Goal: Transaction & Acquisition: Obtain resource

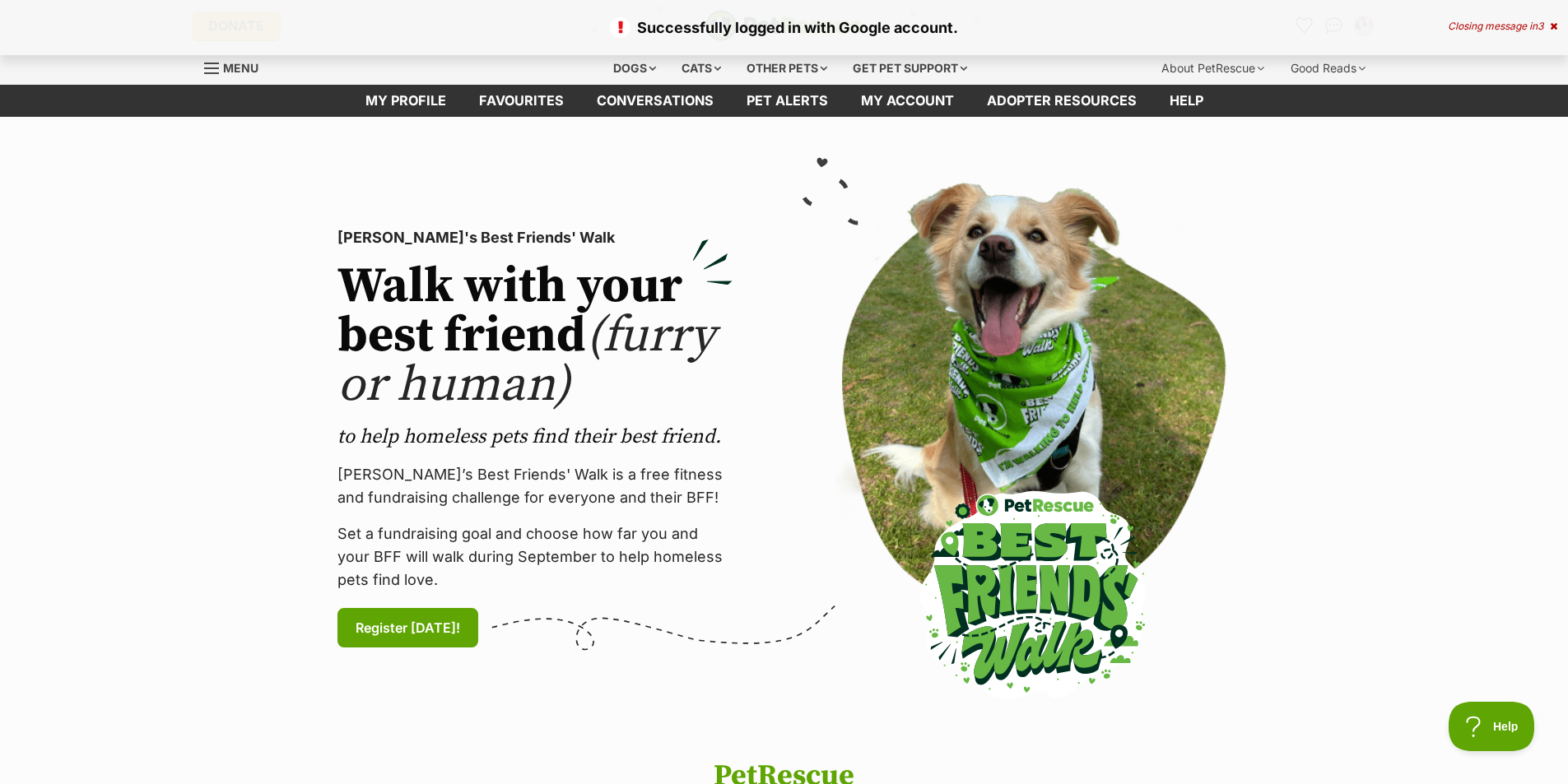
click at [1498, 26] on div "Closing message in 3" at bounding box center [1502, 26] width 110 height 12
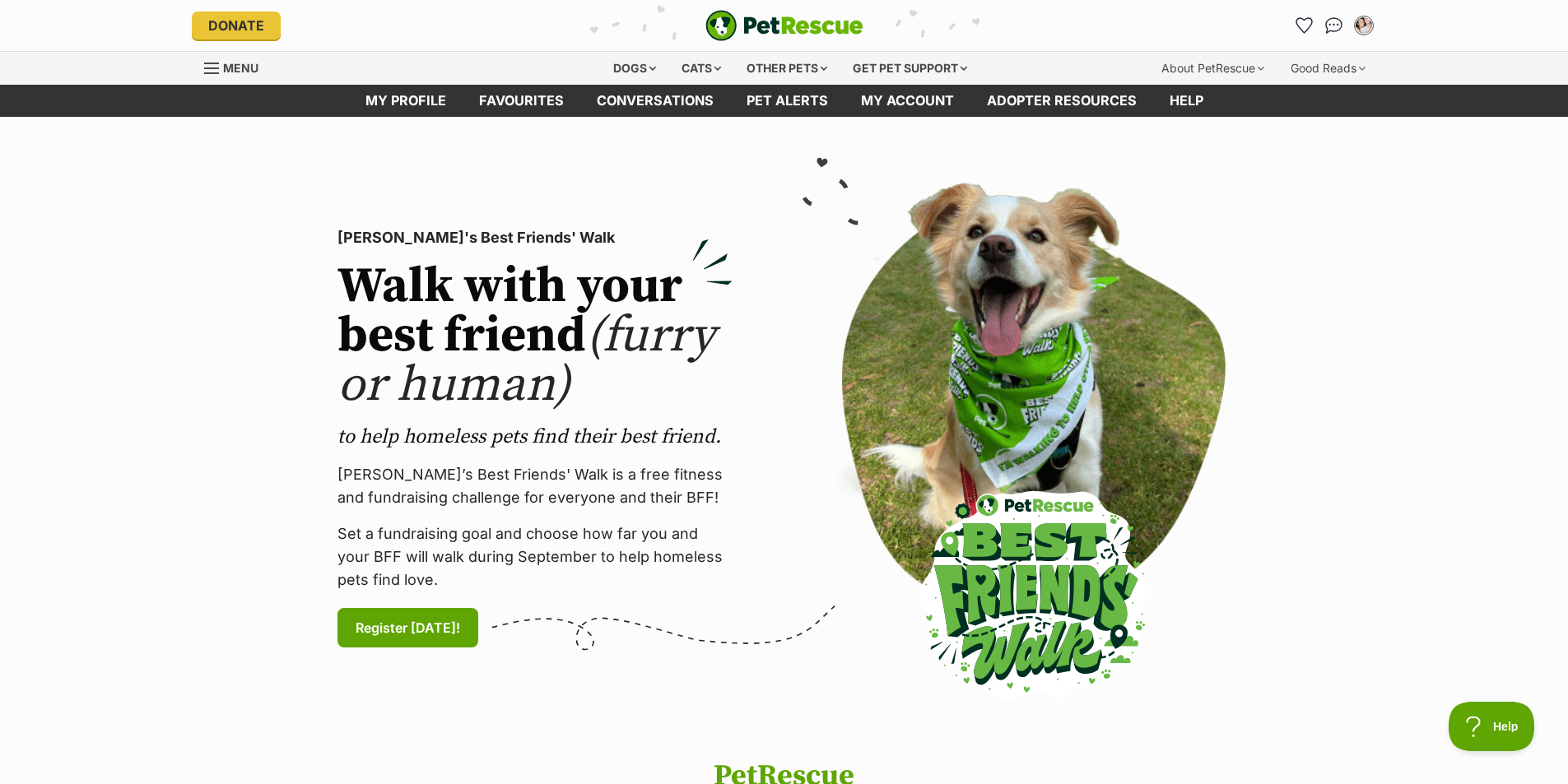
click at [1420, 464] on section "PetRescue's Best Friends' Walk Walk with your best friend (furry or human) to h…" at bounding box center [784, 438] width 1568 height 644
click at [626, 64] on div "Dogs" at bounding box center [634, 68] width 66 height 33
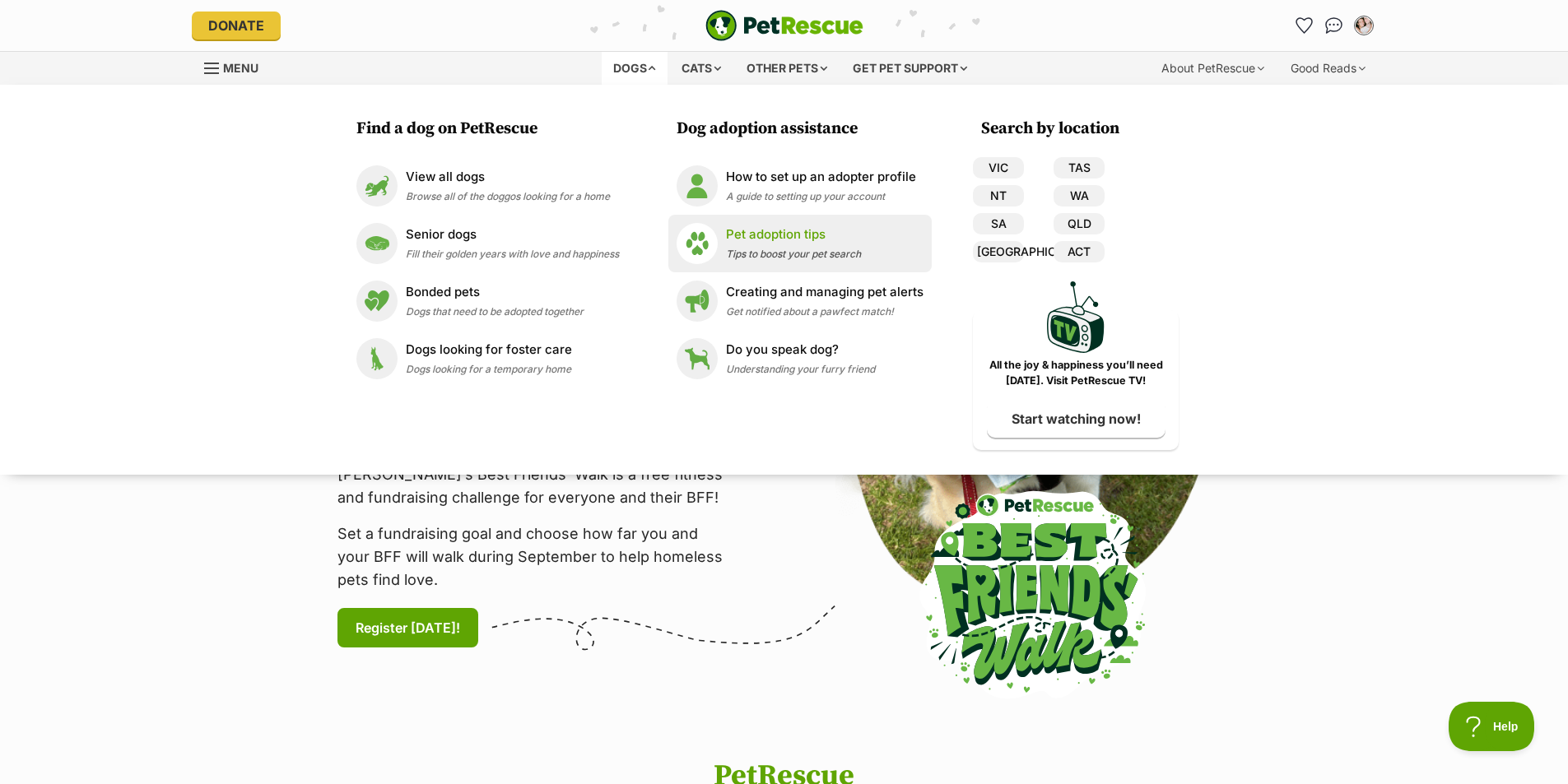
click at [782, 234] on p "Pet adoption tips" at bounding box center [793, 234] width 135 height 19
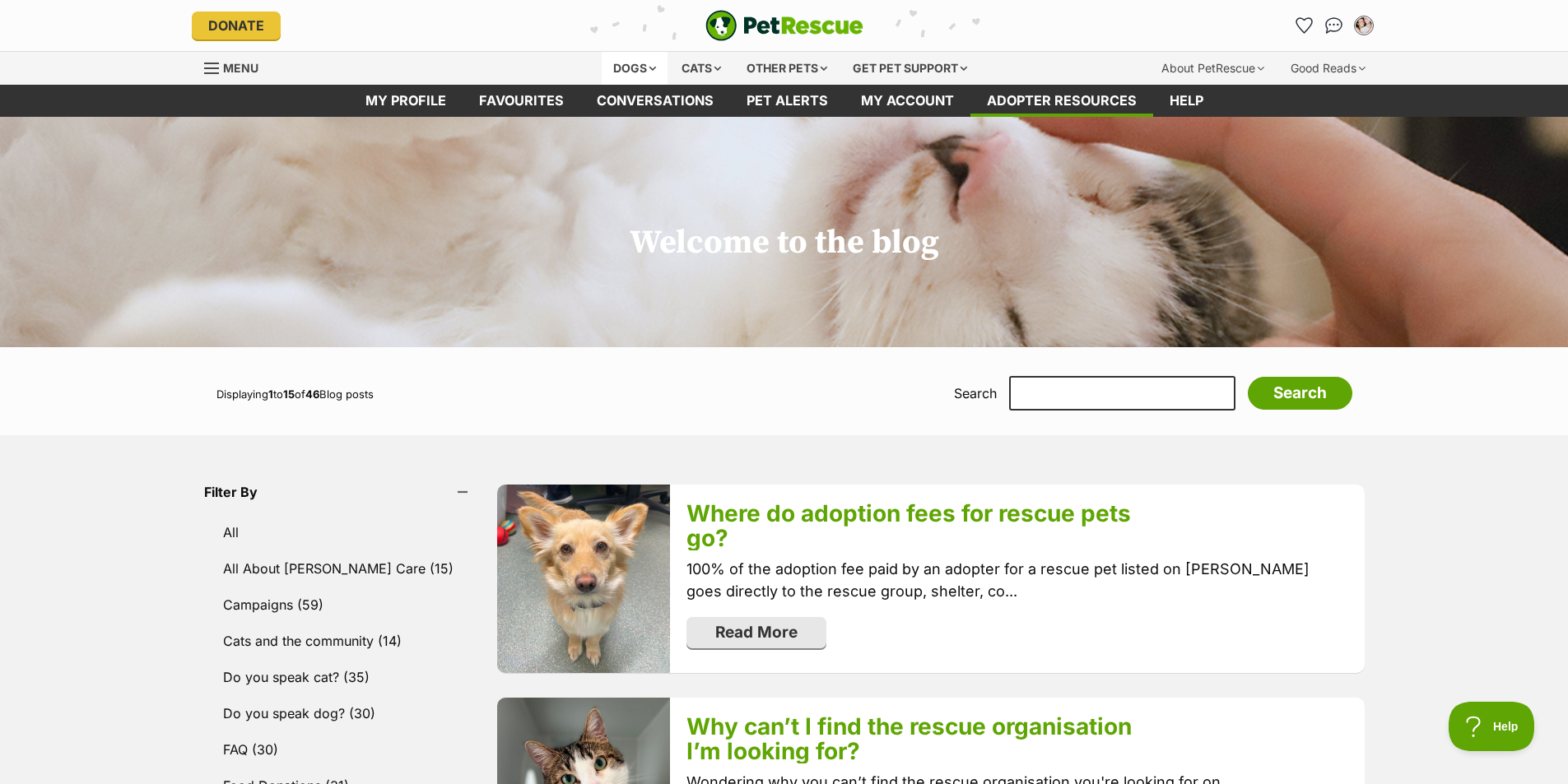
click at [642, 63] on div "Dogs" at bounding box center [634, 68] width 66 height 33
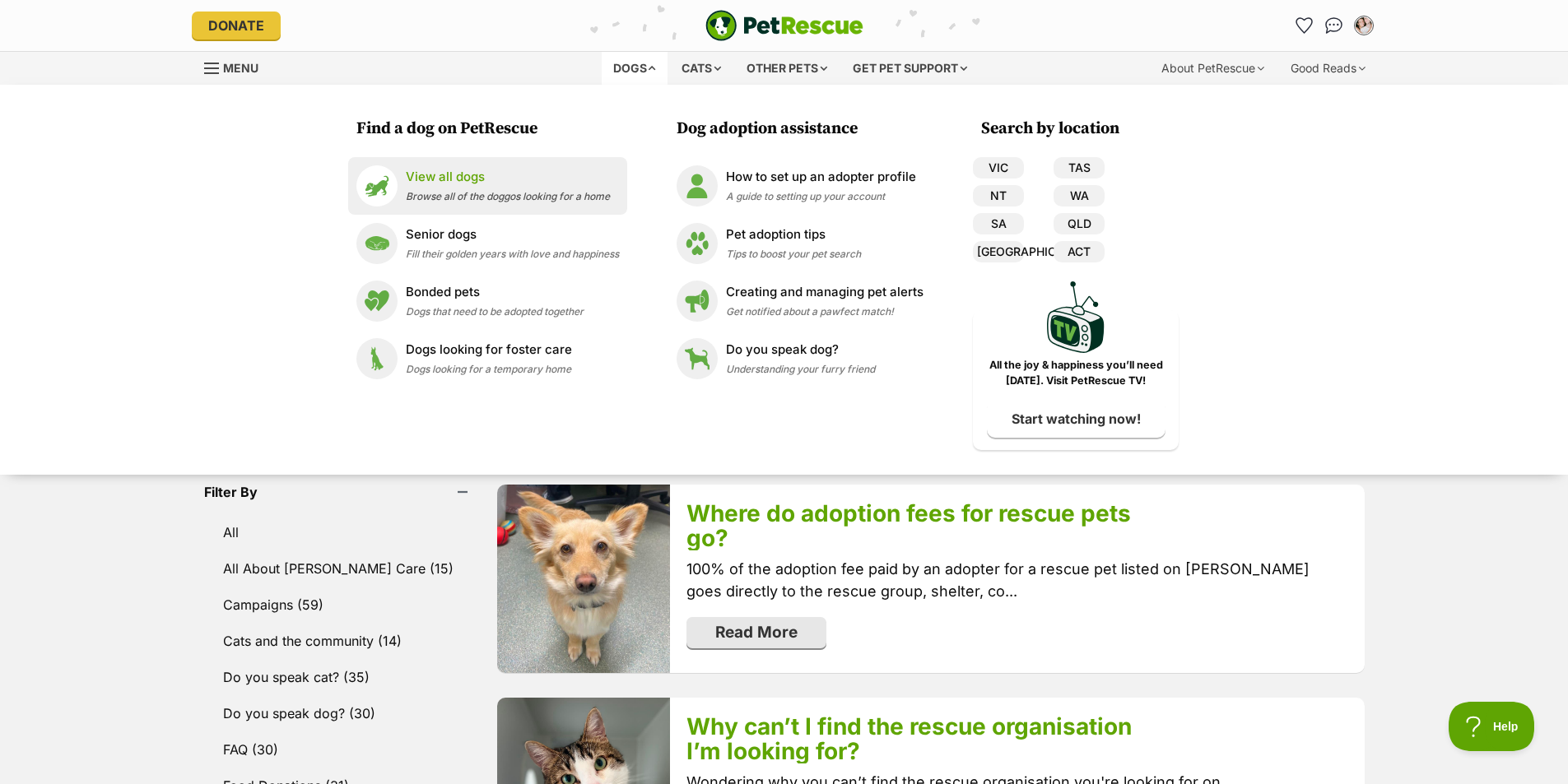
click at [488, 181] on p "View all dogs" at bounding box center [507, 177] width 204 height 19
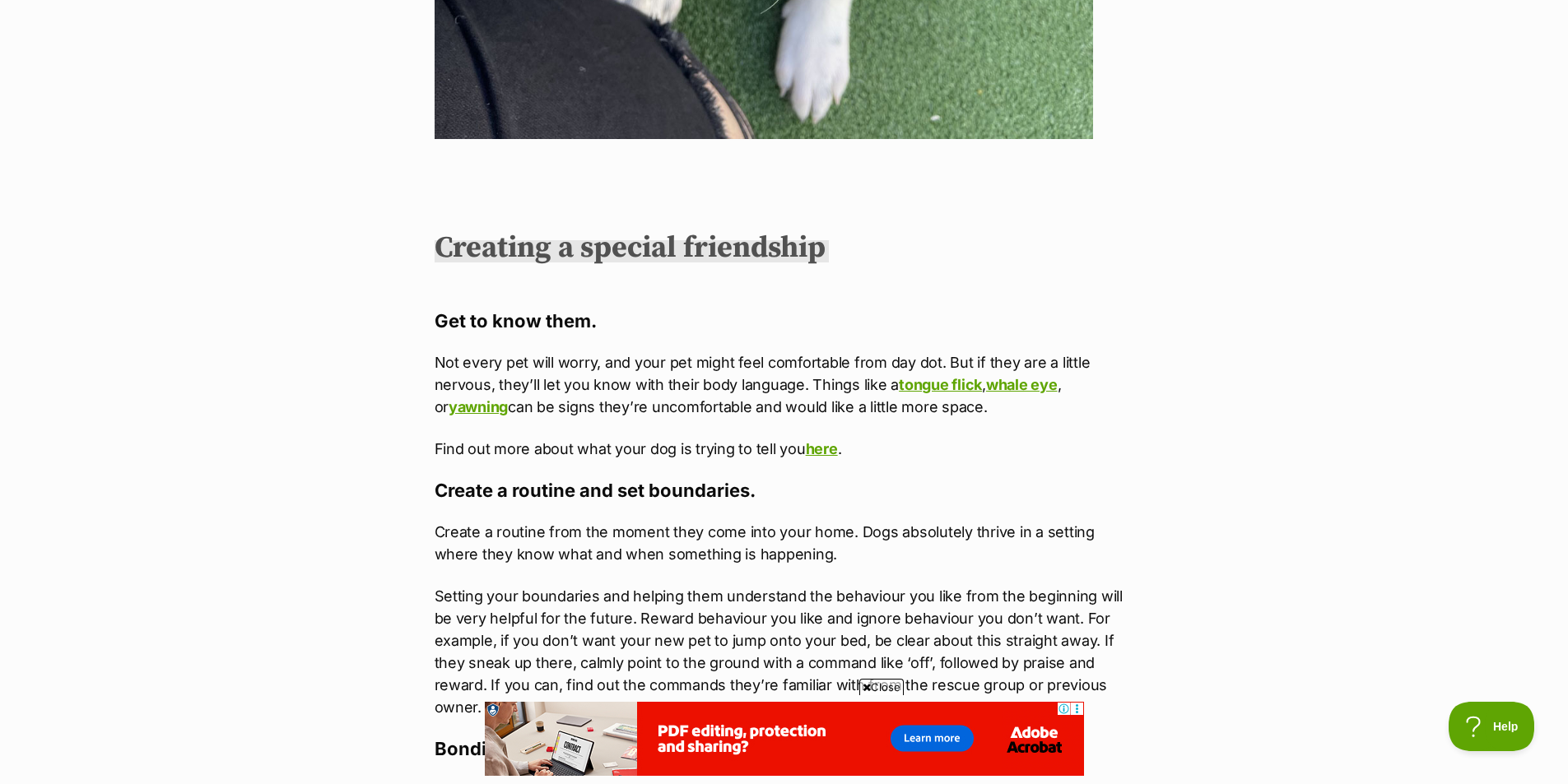
scroll to position [3825, 0]
click at [923, 375] on link "tongue flick" at bounding box center [940, 383] width 83 height 17
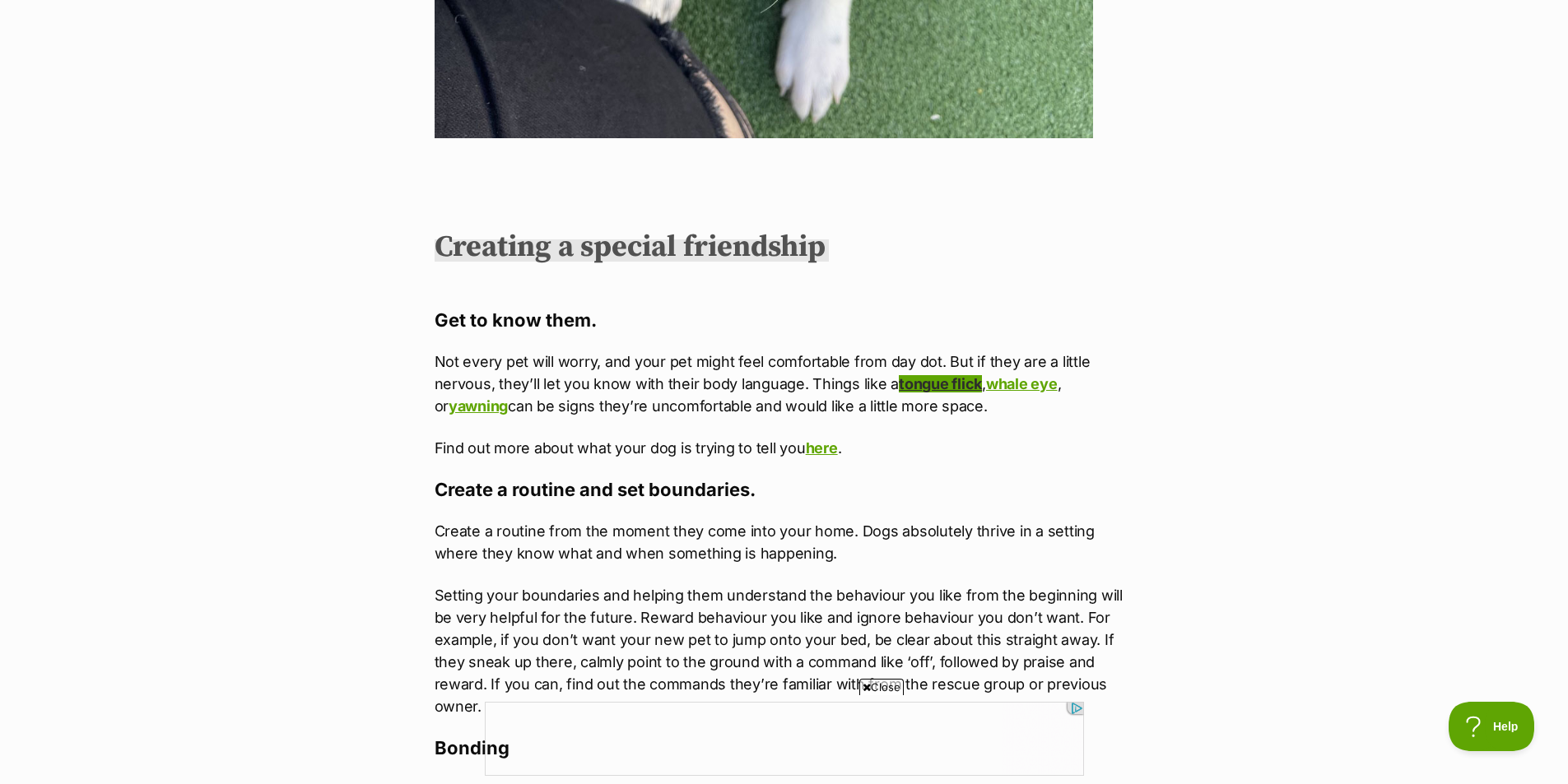
scroll to position [0, 0]
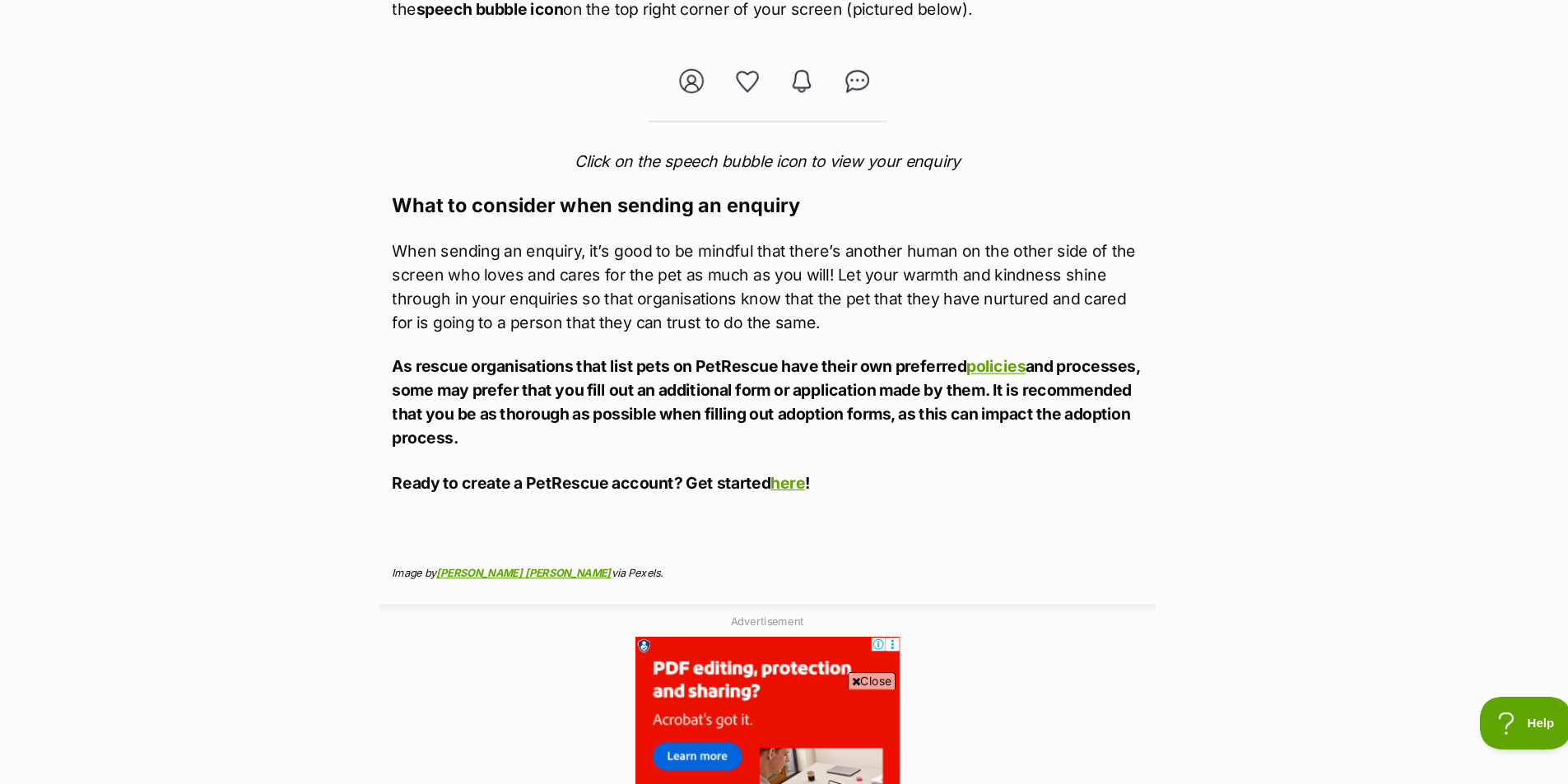
scroll to position [5180, 0]
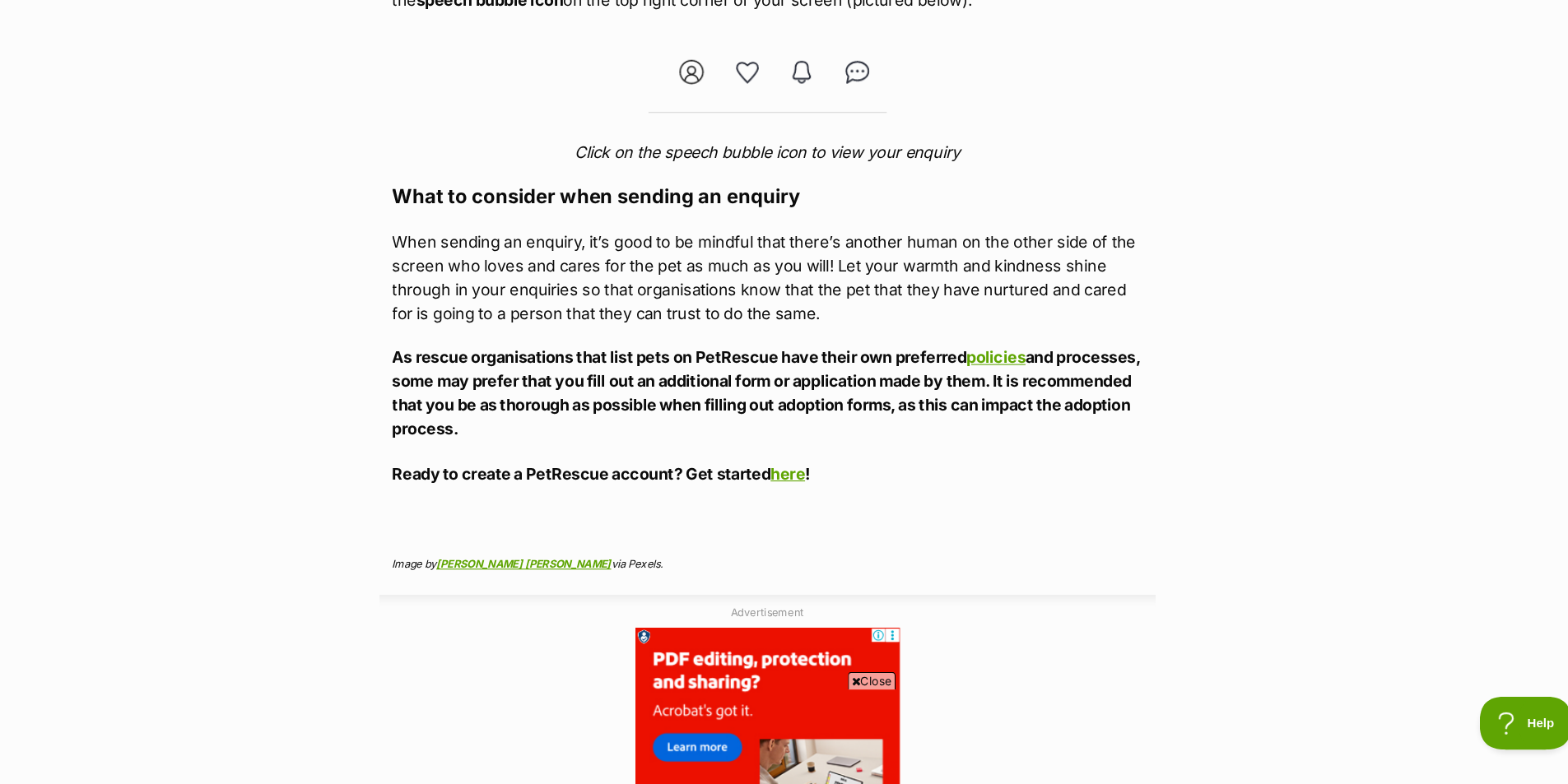
click at [821, 535] on p at bounding box center [784, 535] width 699 height 23
drag, startPoint x: 821, startPoint y: 535, endPoint x: 815, endPoint y: 552, distance: 18.0
click at [821, 535] on p at bounding box center [784, 535] width 699 height 23
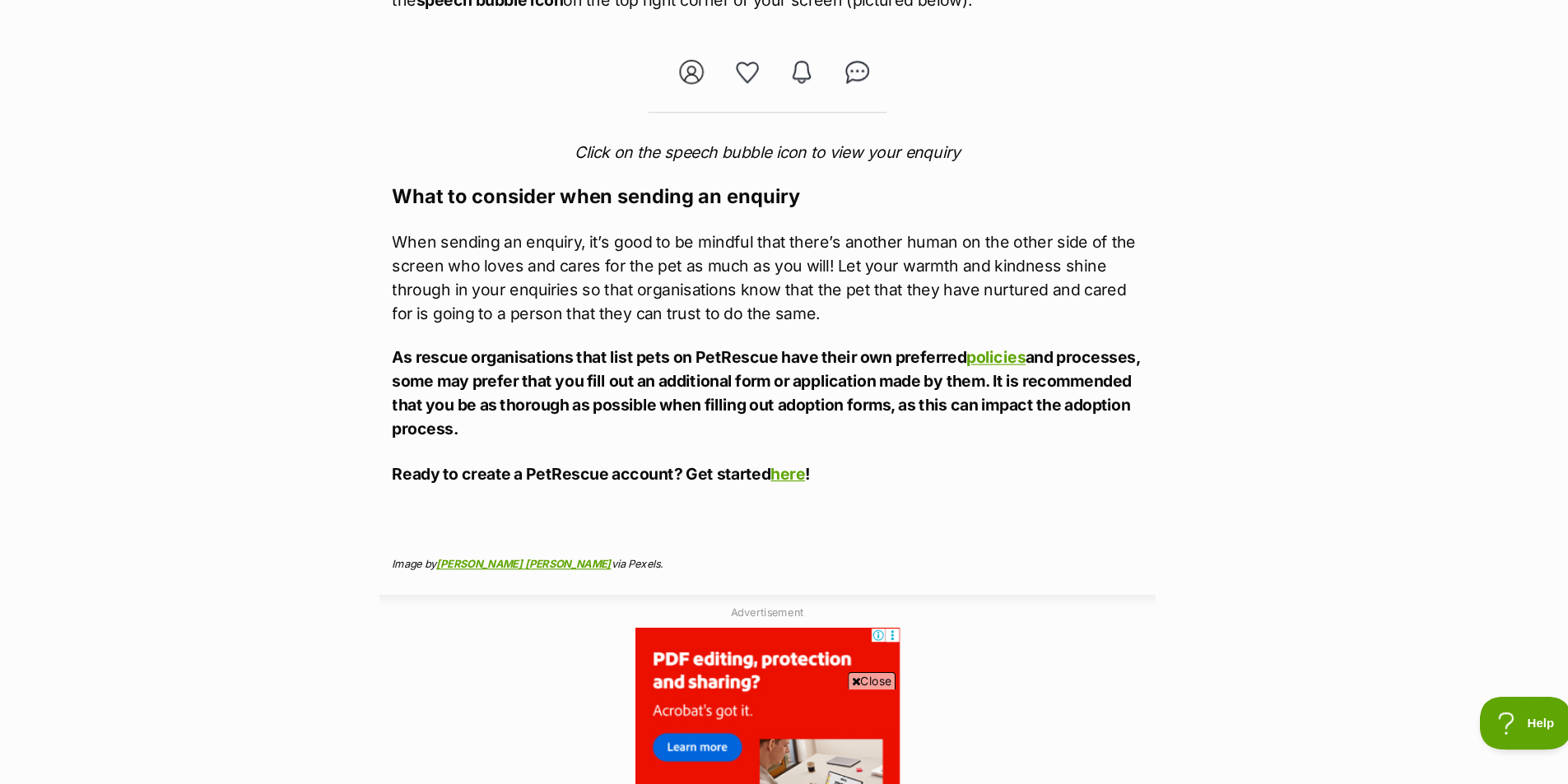
scroll to position [0, 0]
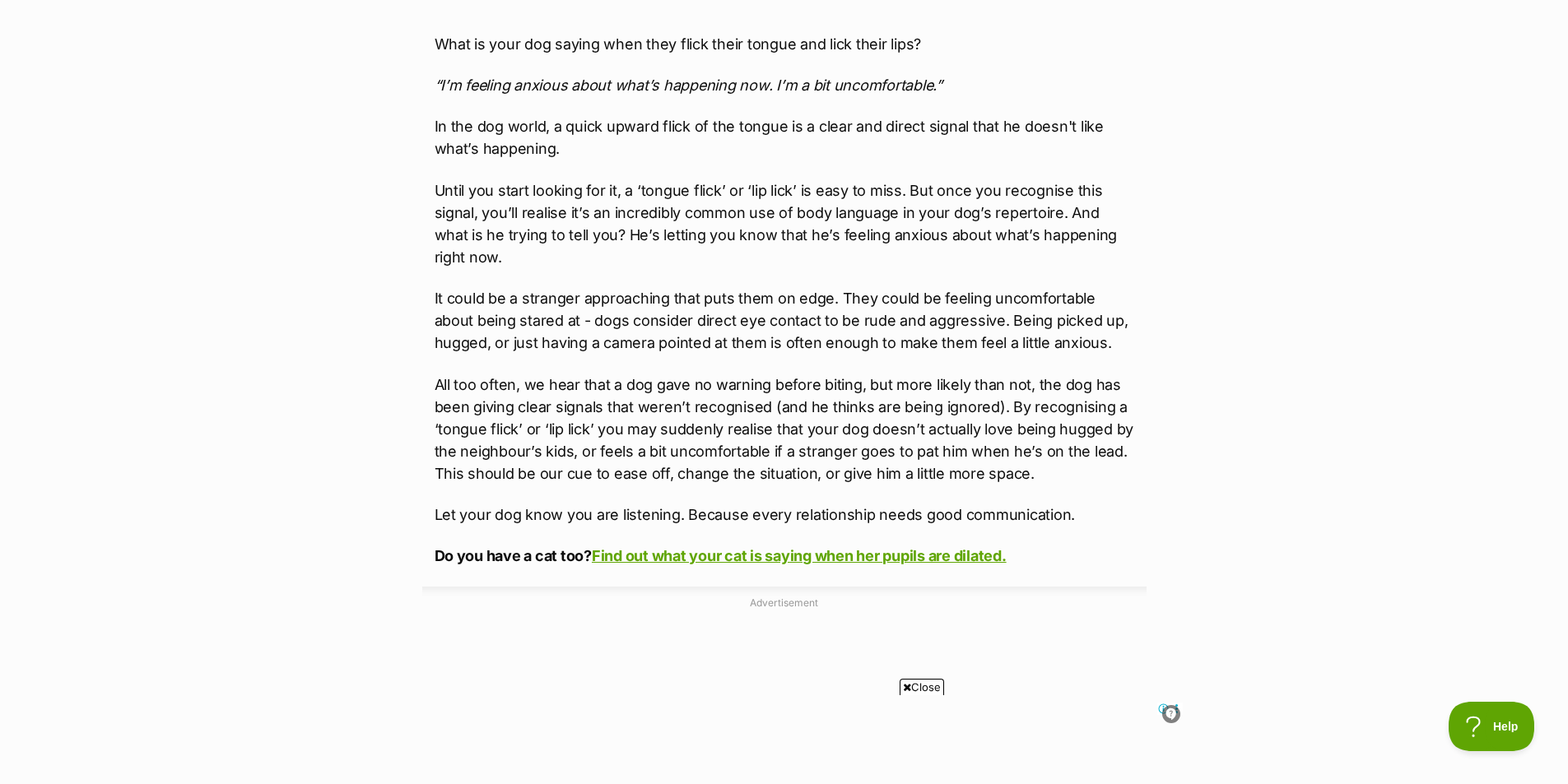
scroll to position [914, 0]
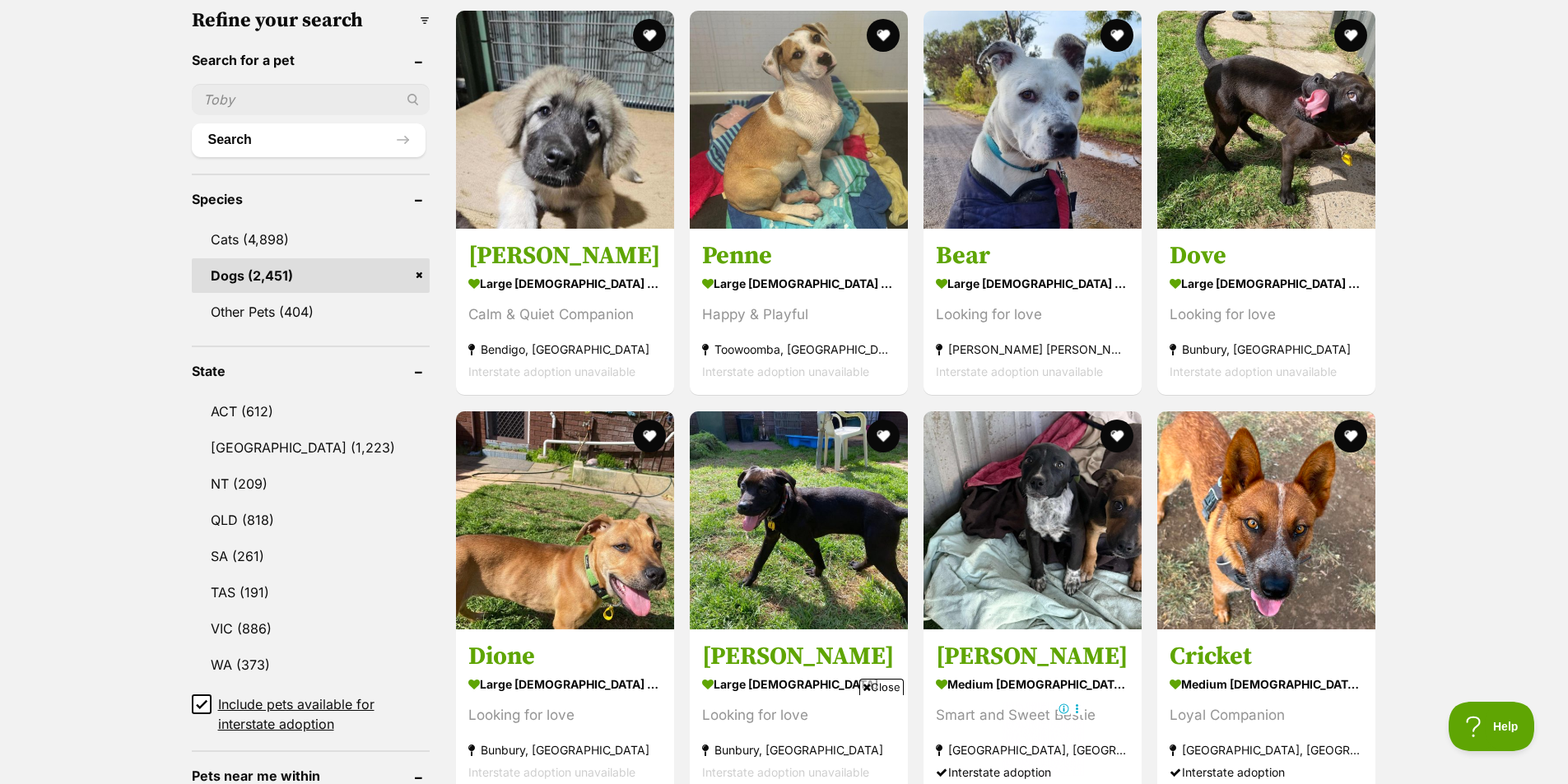
scroll to position [526, 0]
click at [254, 628] on link "VIC (886)" at bounding box center [311, 629] width 238 height 34
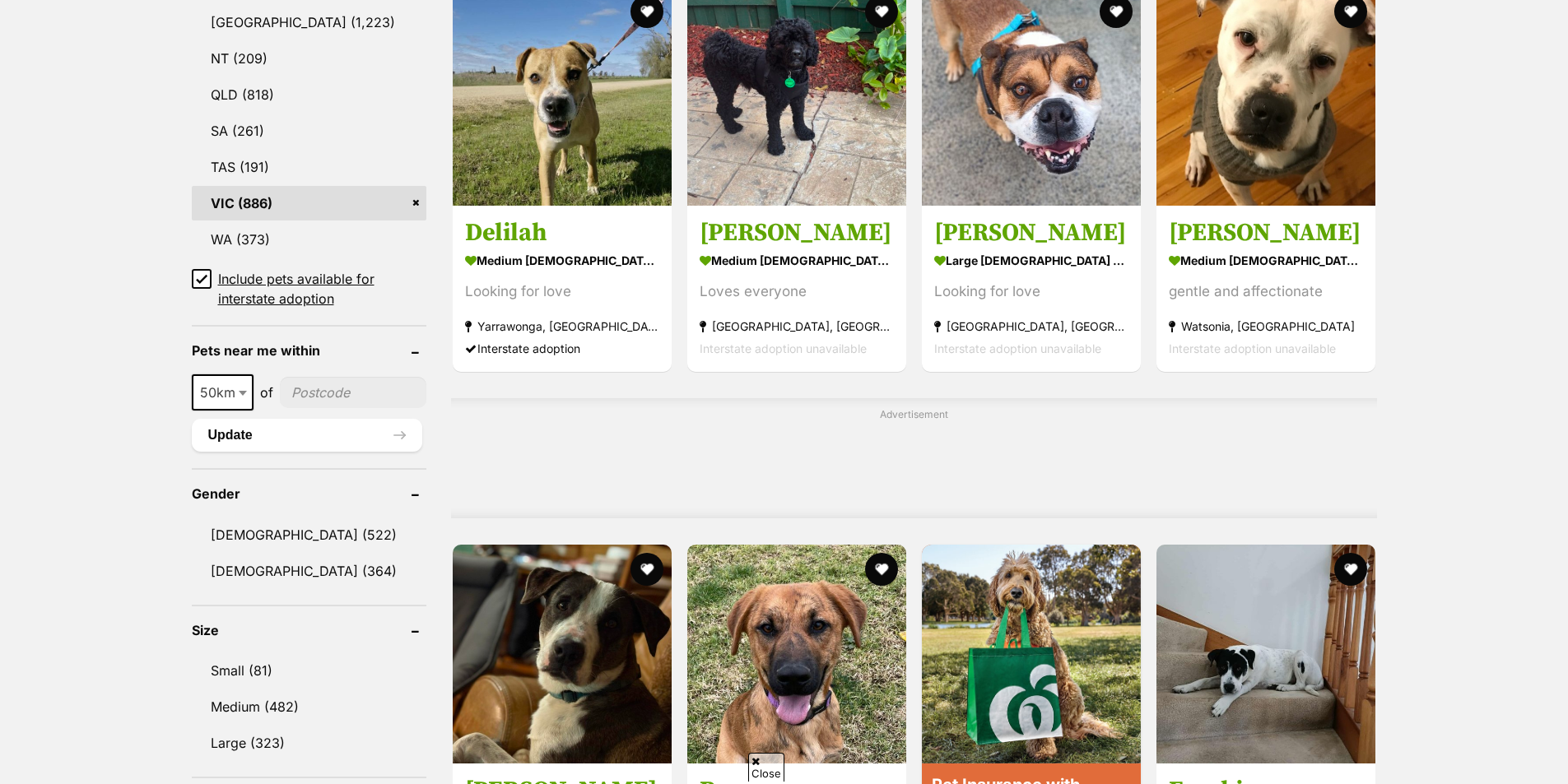
click at [363, 480] on aside "Gender [DEMOGRAPHIC_DATA] (522) [DEMOGRAPHIC_DATA] (364)" at bounding box center [309, 528] width 235 height 120
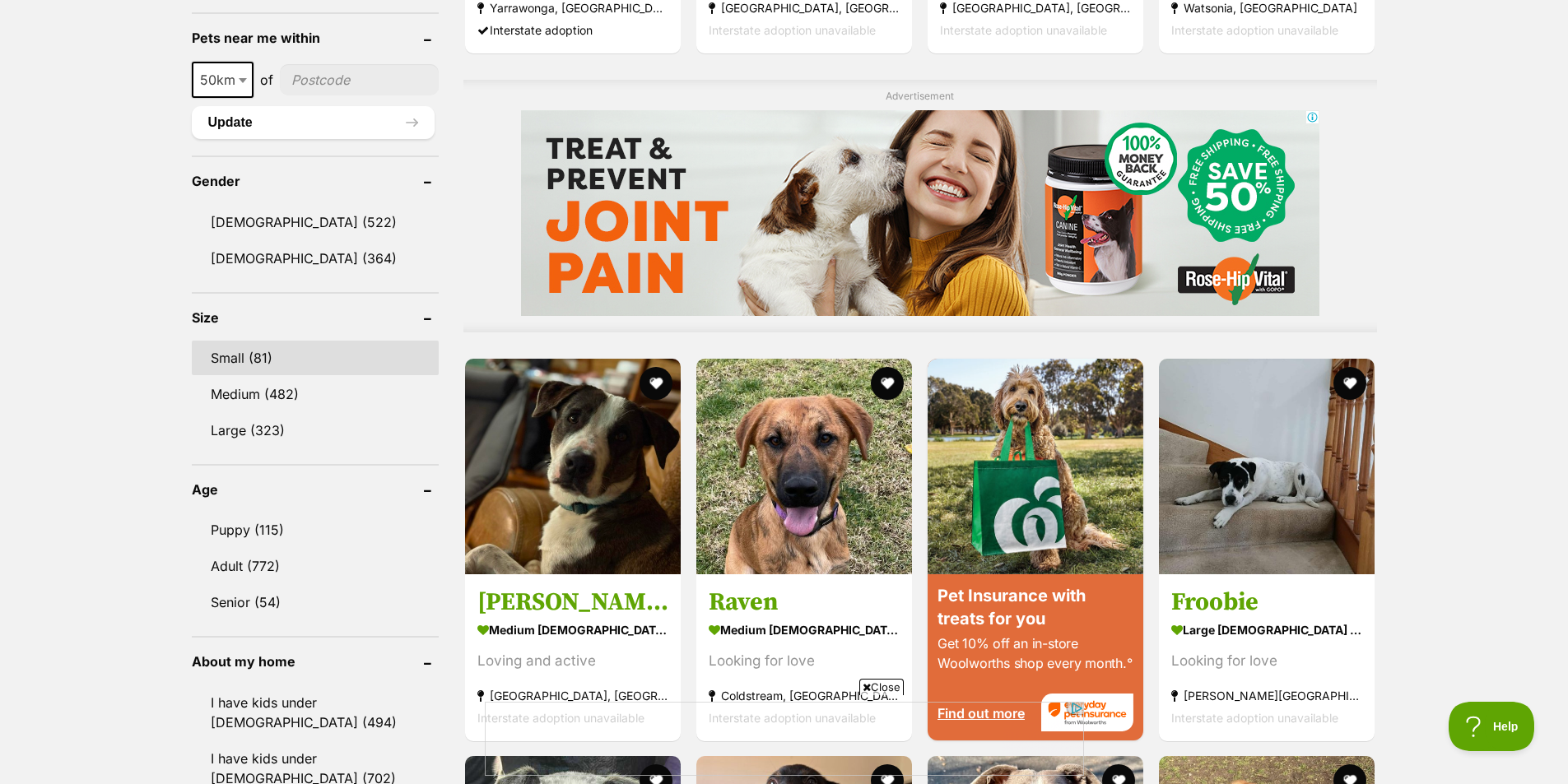
click at [257, 341] on link "Small (81)" at bounding box center [315, 358] width 247 height 34
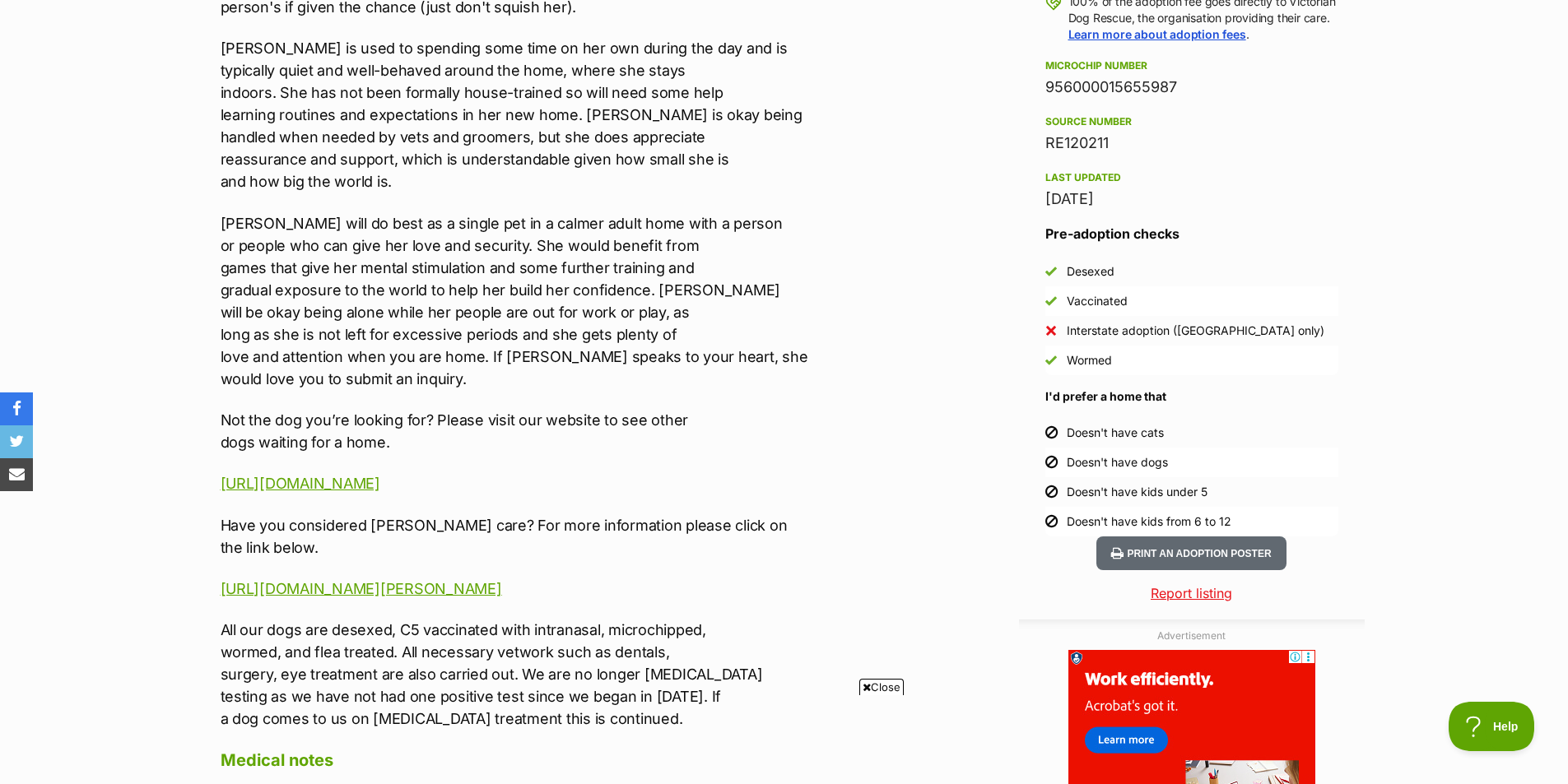
scroll to position [1357, 0]
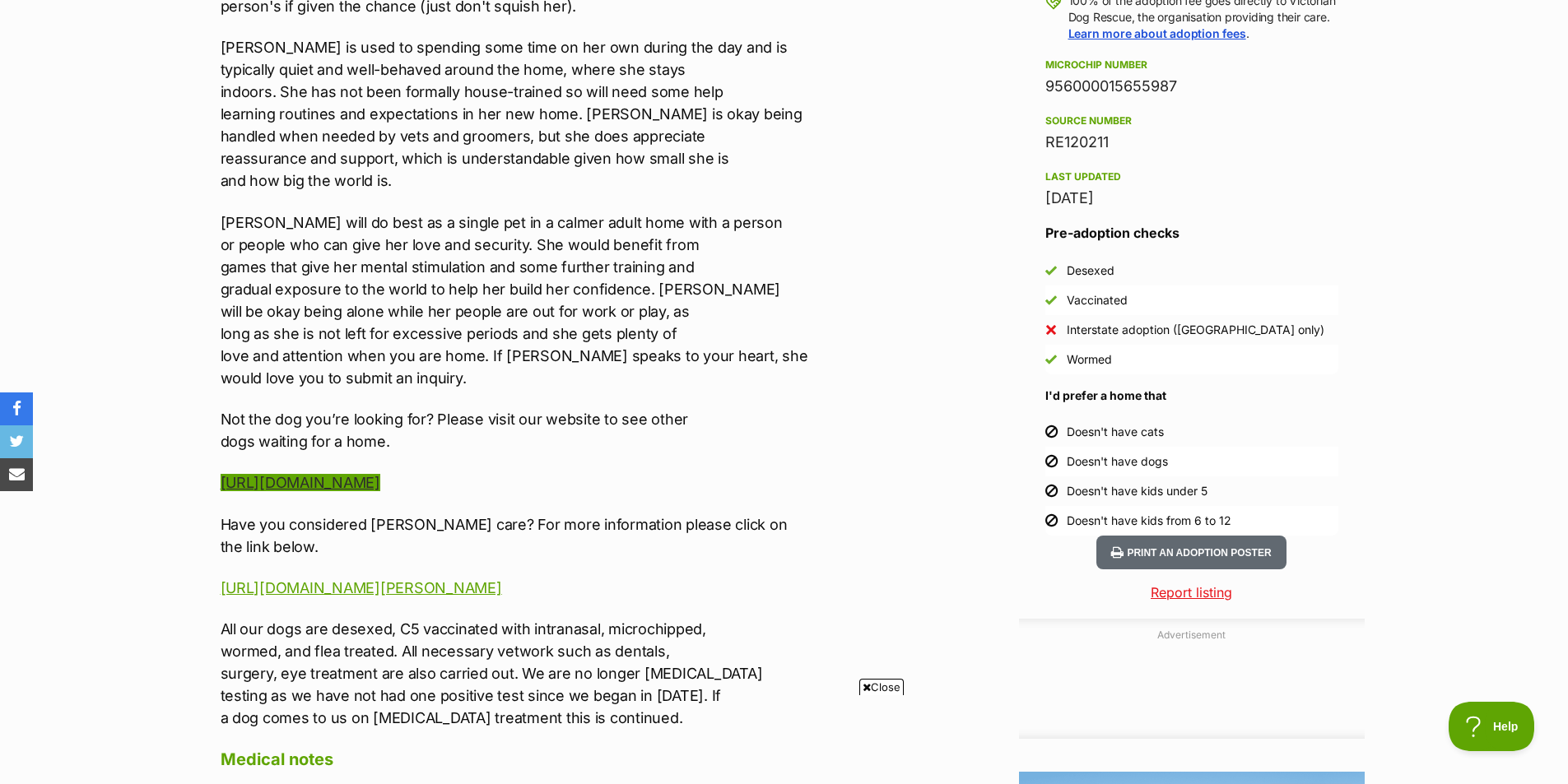
click at [380, 481] on link "https://www.victoriandogrescue.org.au/dogs-for-adoption/" at bounding box center [301, 482] width 159 height 17
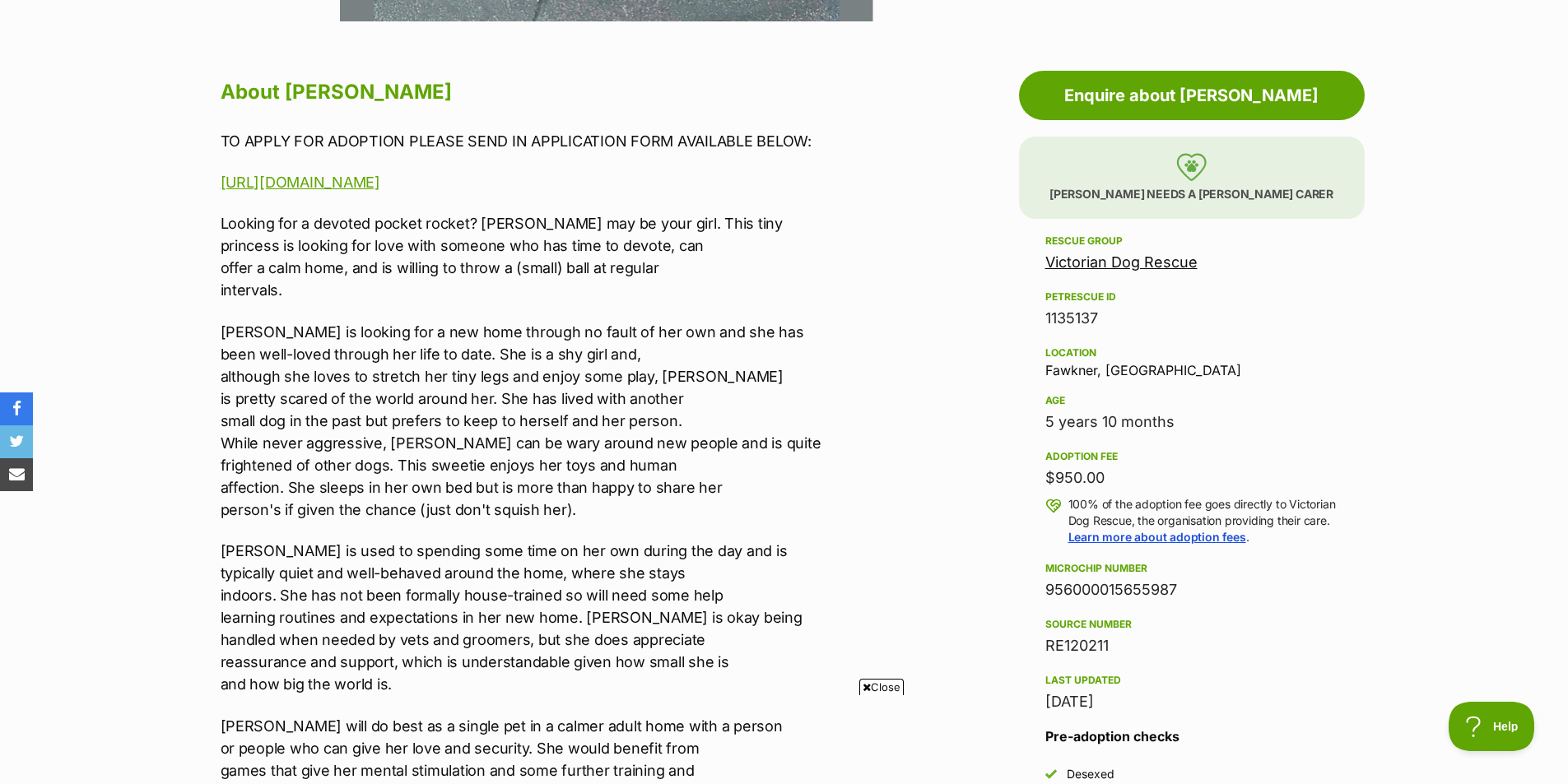
scroll to position [0, 0]
click at [611, 215] on p "Looking for a devoted pocket rocket? Holly may be your girl. This tiny princess…" at bounding box center [561, 256] width 680 height 89
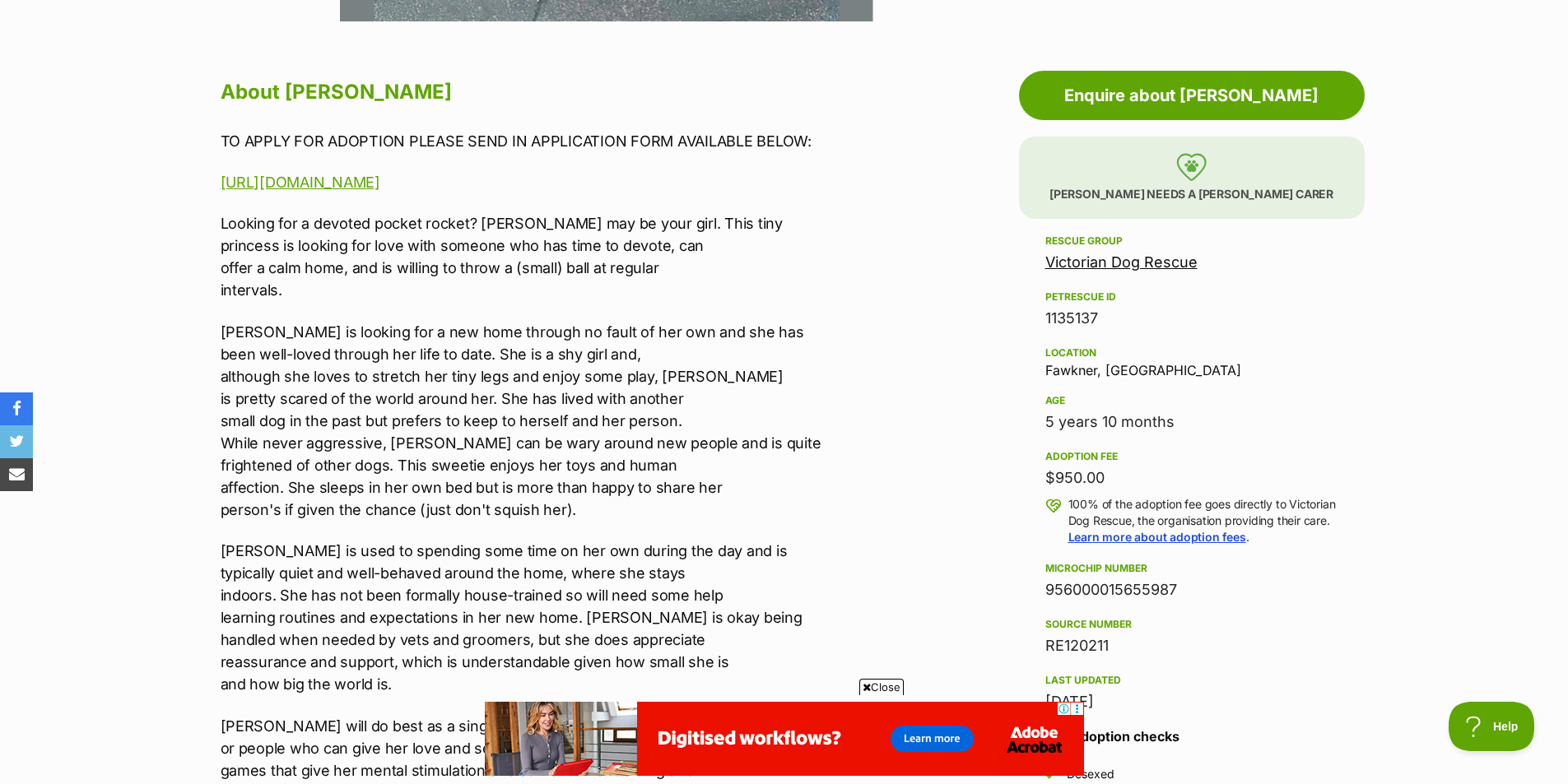
click at [269, 433] on p "Holly is looking for a new home through no fault of her own and she has been we…" at bounding box center [561, 420] width 680 height 200
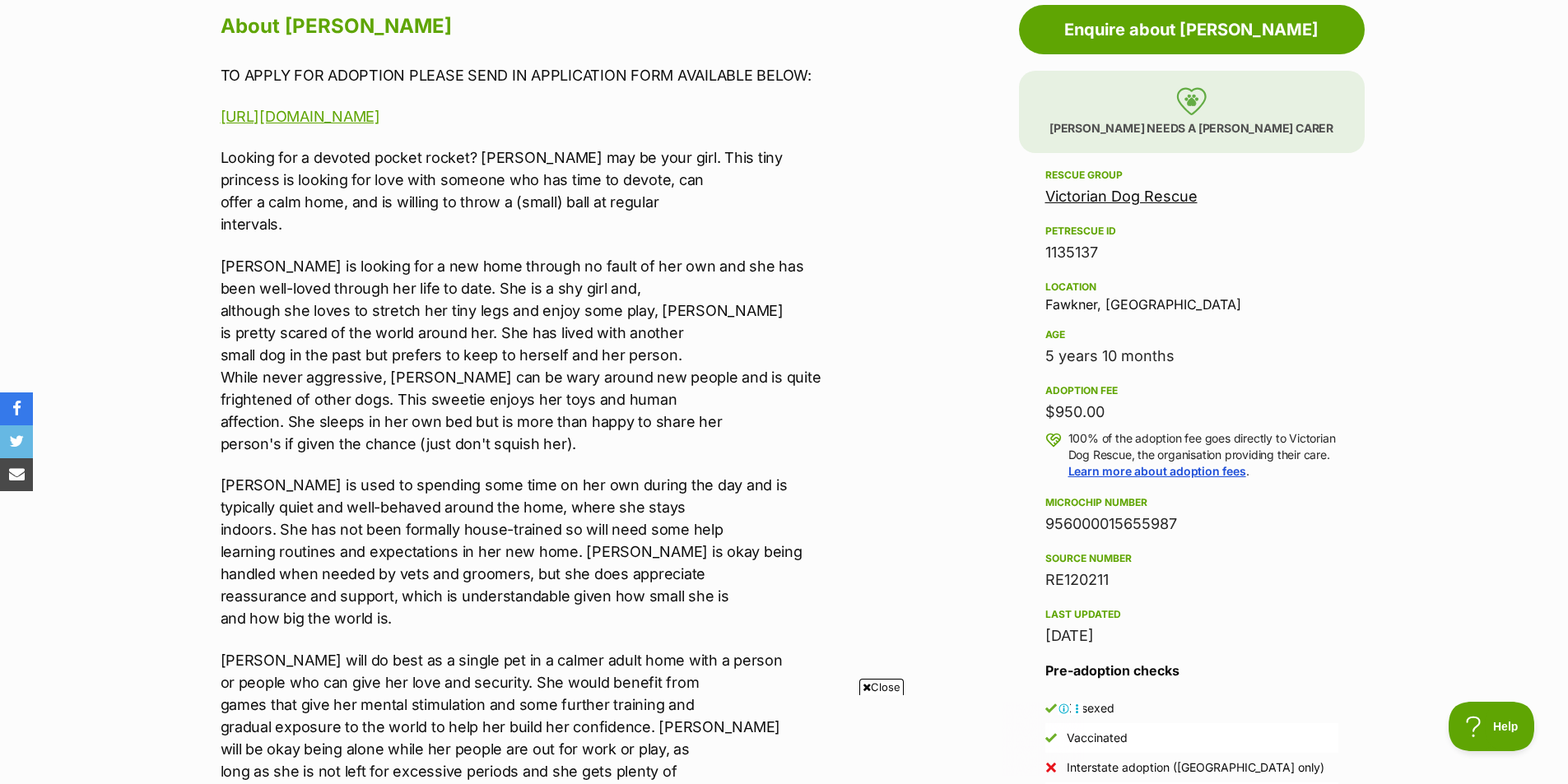
click at [293, 399] on p "Holly is looking for a new home through no fault of her own and she has been we…" at bounding box center [561, 355] width 680 height 200
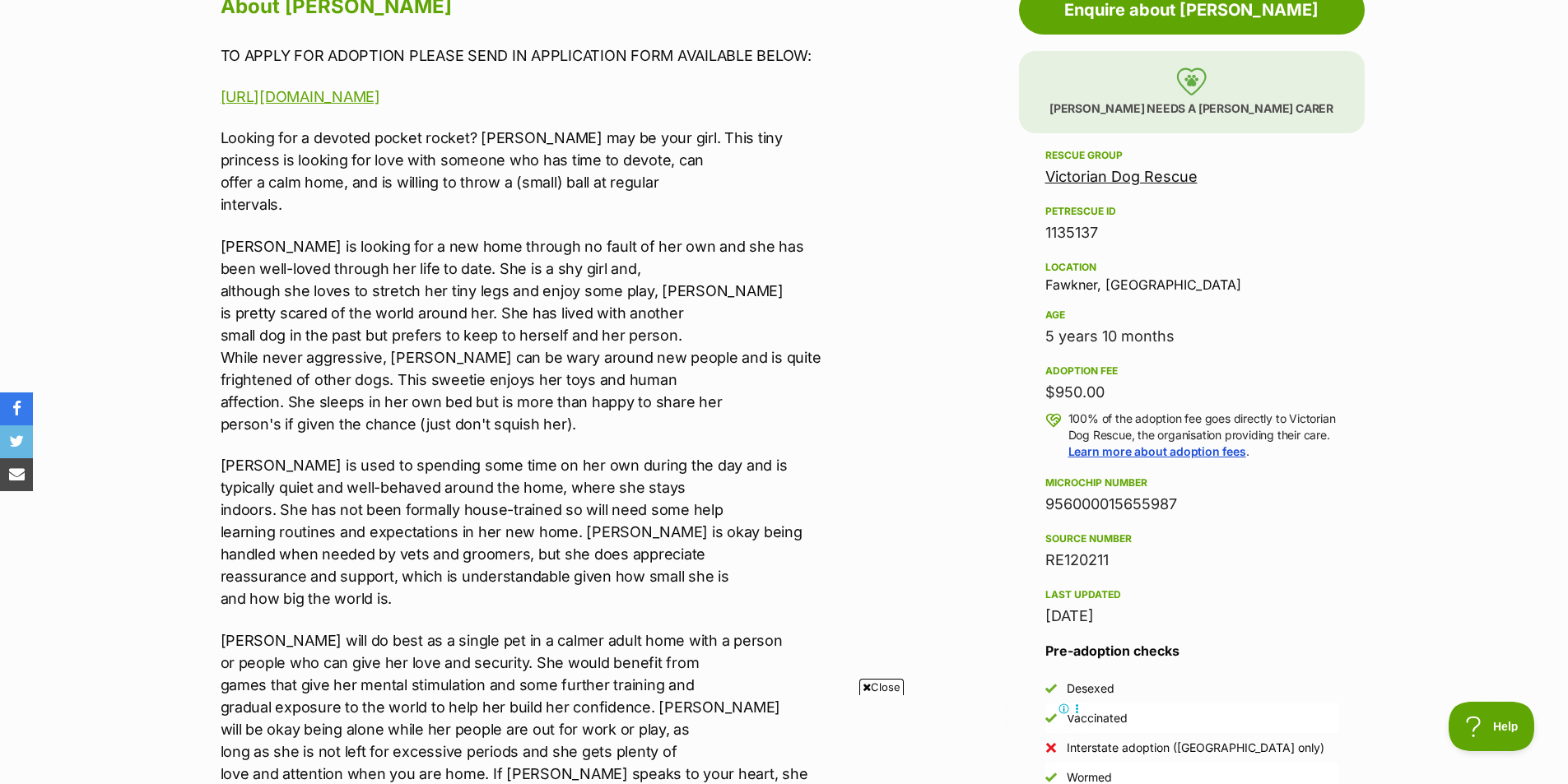
scroll to position [941, 0]
click at [283, 443] on div "TO APPLY FOR ADOPTION PLEASE SEND IN APPLICATION FORM AVAILABLE BELOW: https://…" at bounding box center [561, 594] width 680 height 1103
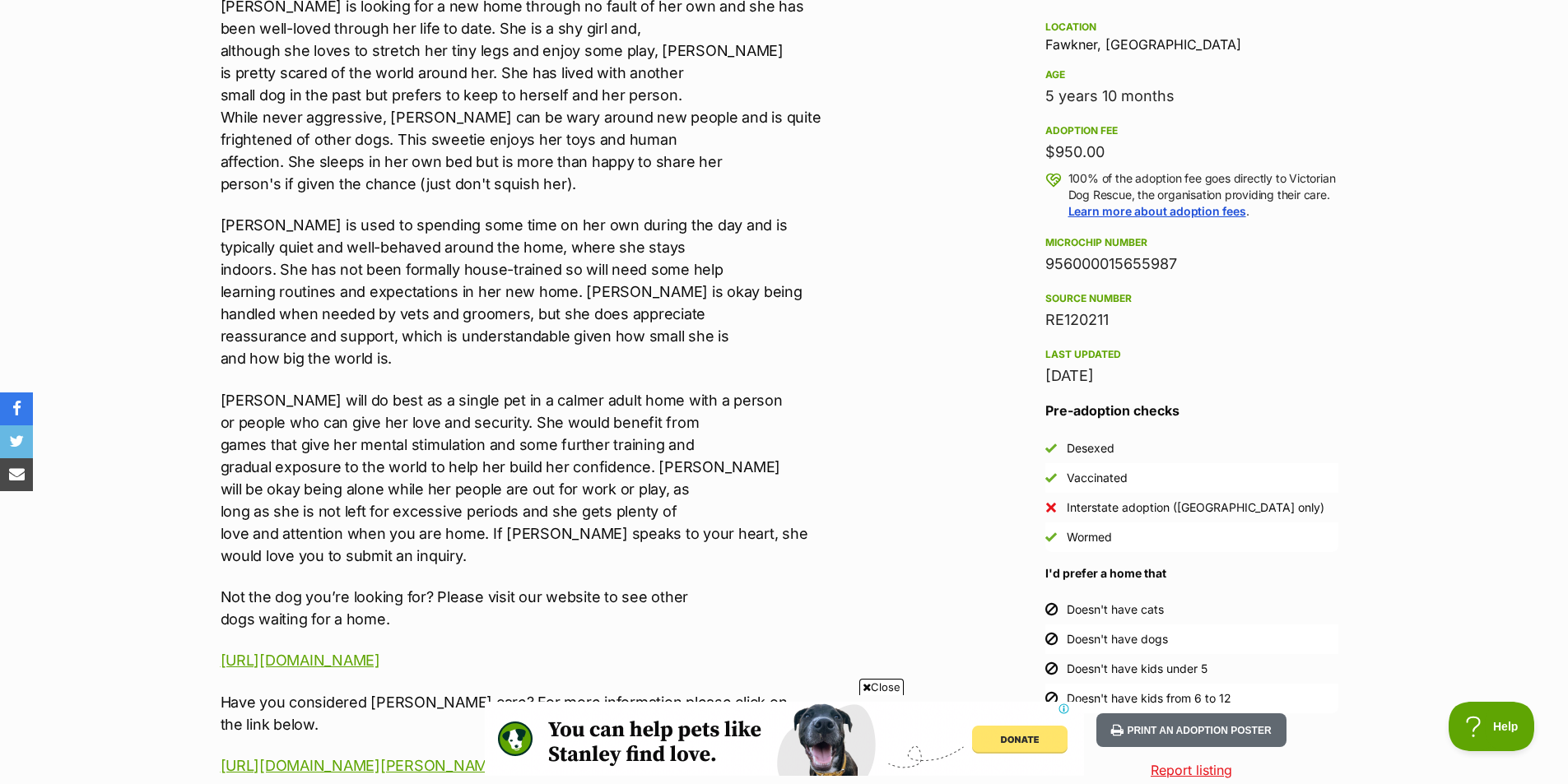
scroll to position [0, 0]
click at [303, 216] on p "Holly is used to spending some time on her own during the day and is typically …" at bounding box center [561, 292] width 680 height 156
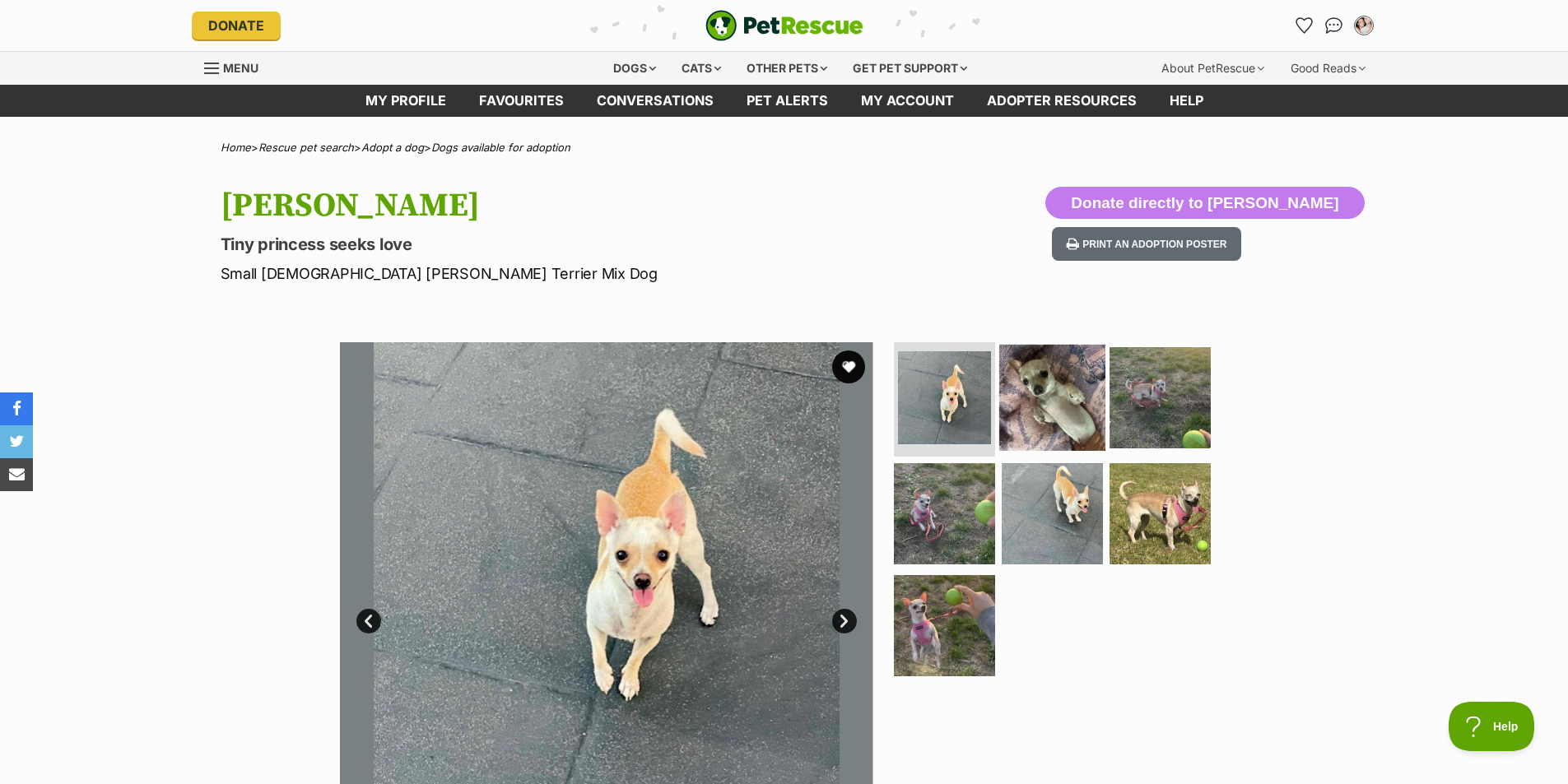
click at [1055, 385] on img at bounding box center [1052, 397] width 106 height 106
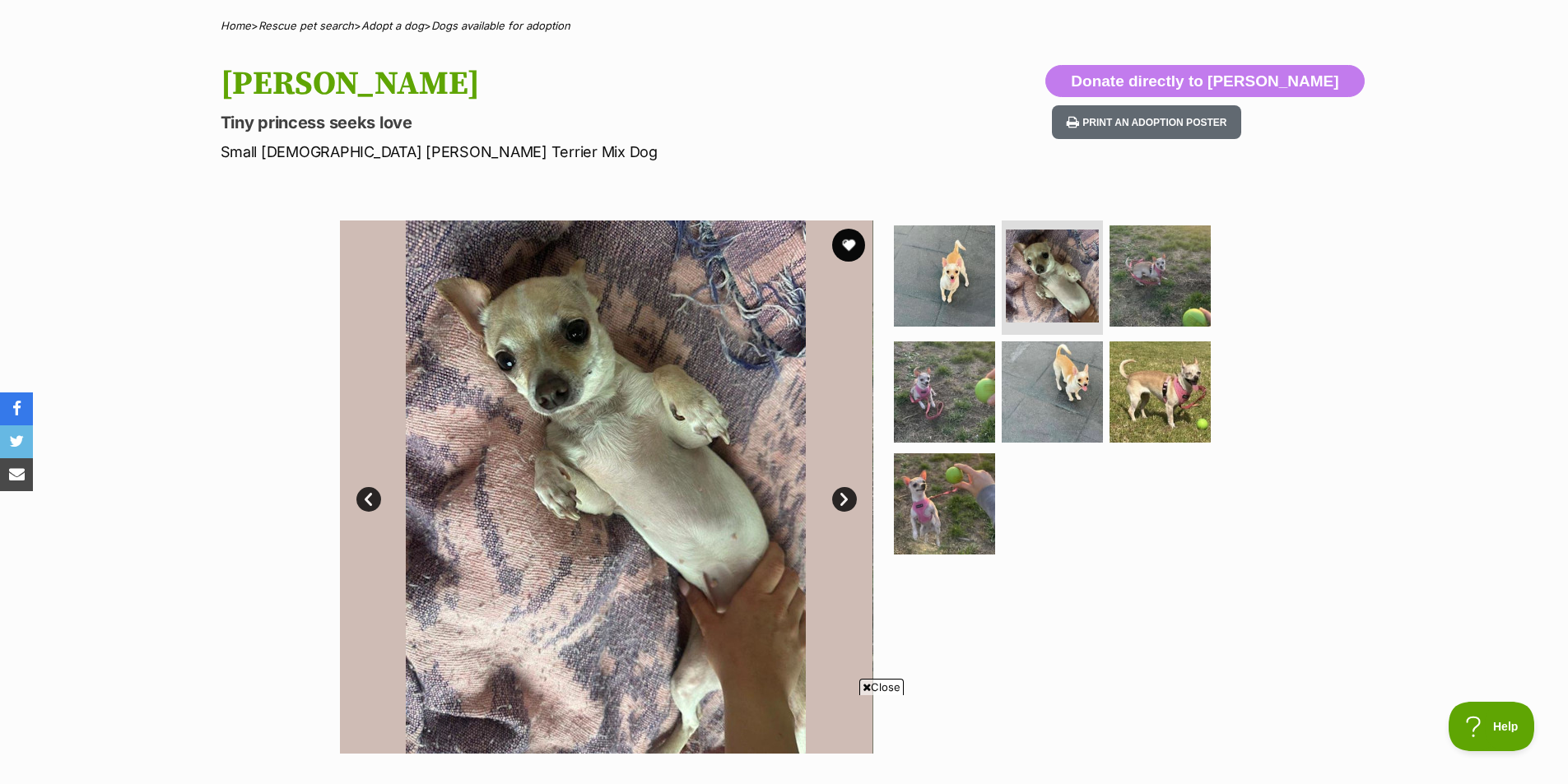
scroll to position [122, 0]
click at [1026, 414] on img at bounding box center [1052, 390] width 106 height 106
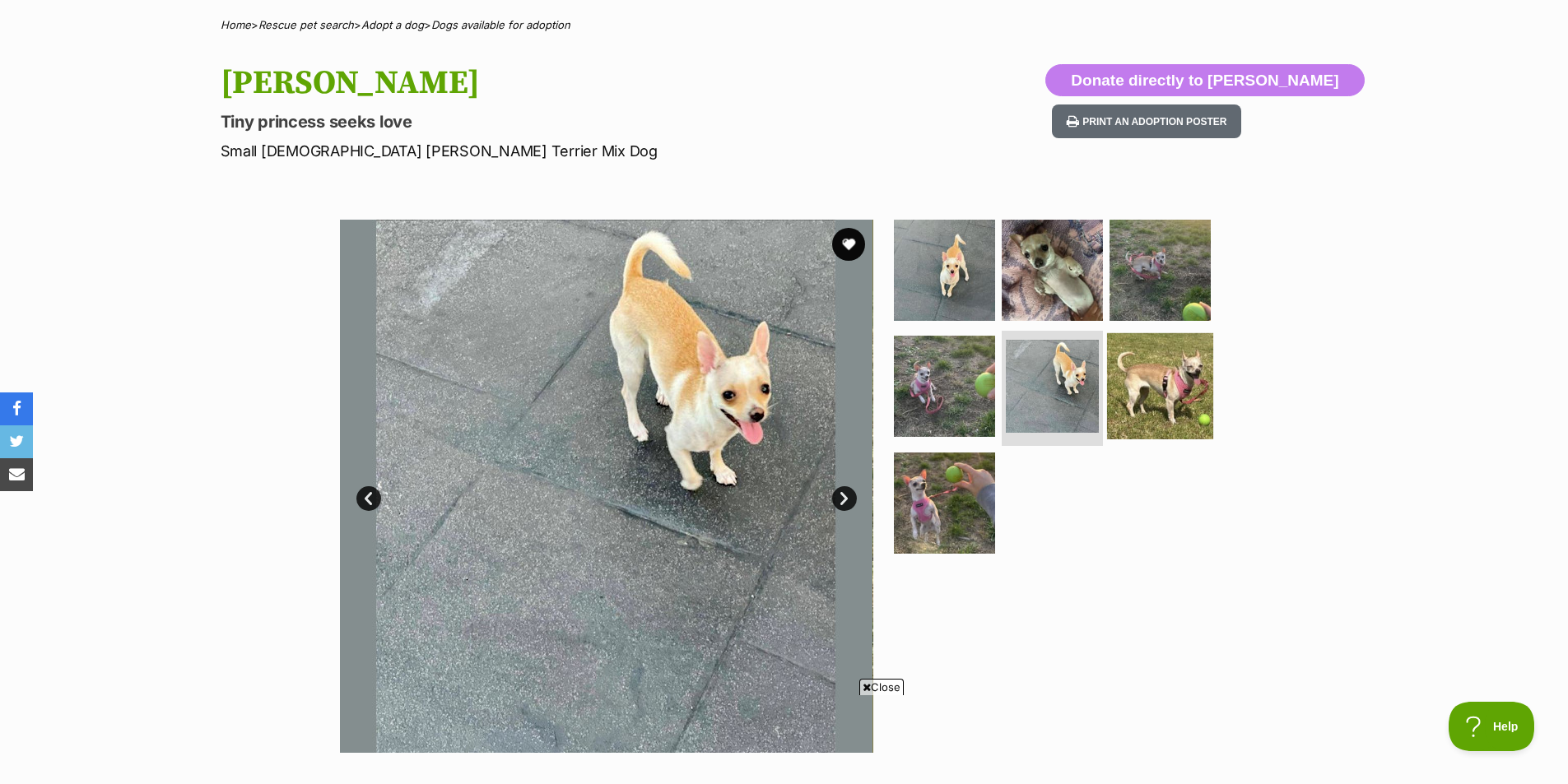
click at [1159, 386] on img at bounding box center [1159, 386] width 106 height 106
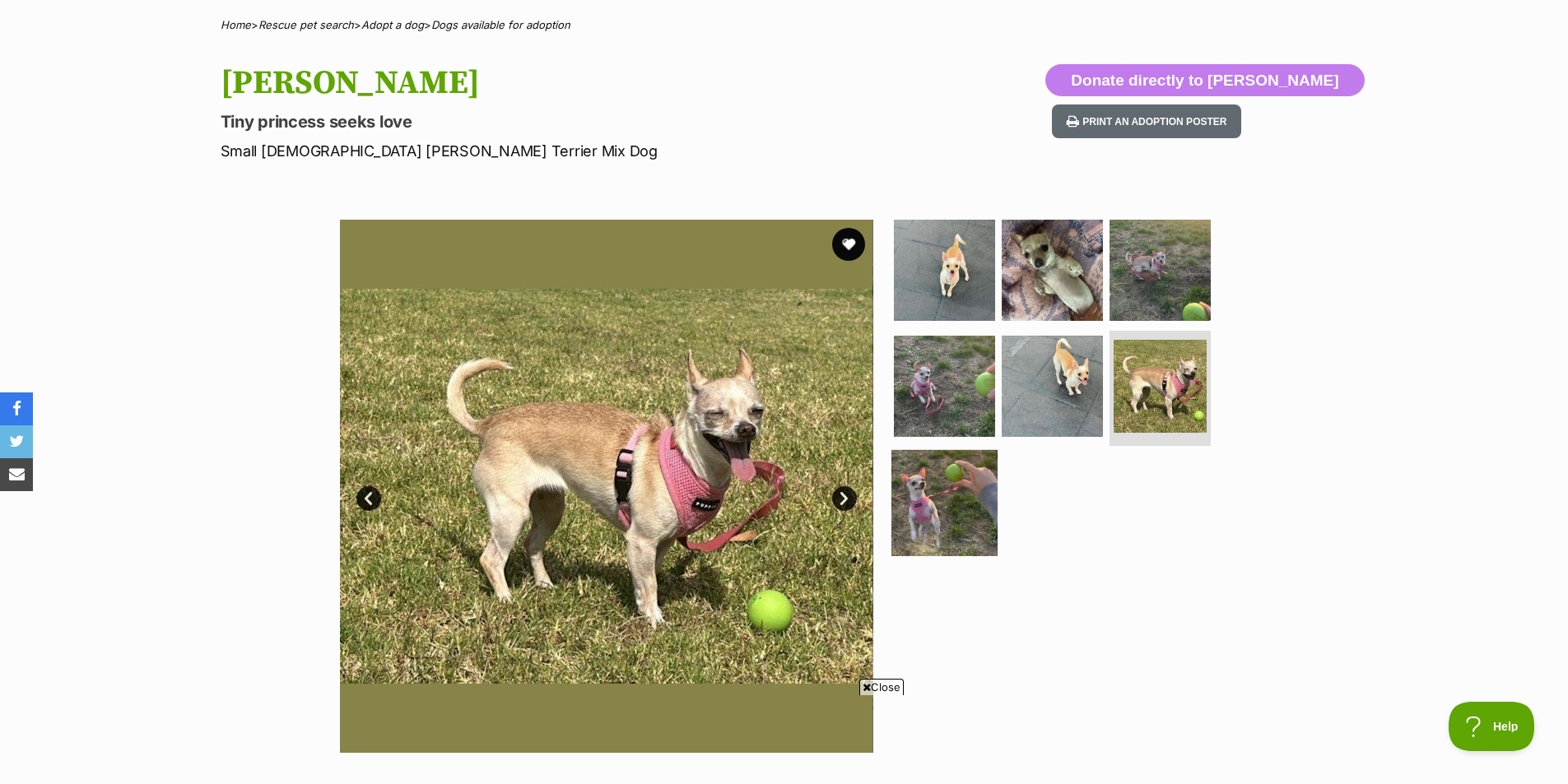
click at [980, 497] on img at bounding box center [944, 502] width 106 height 106
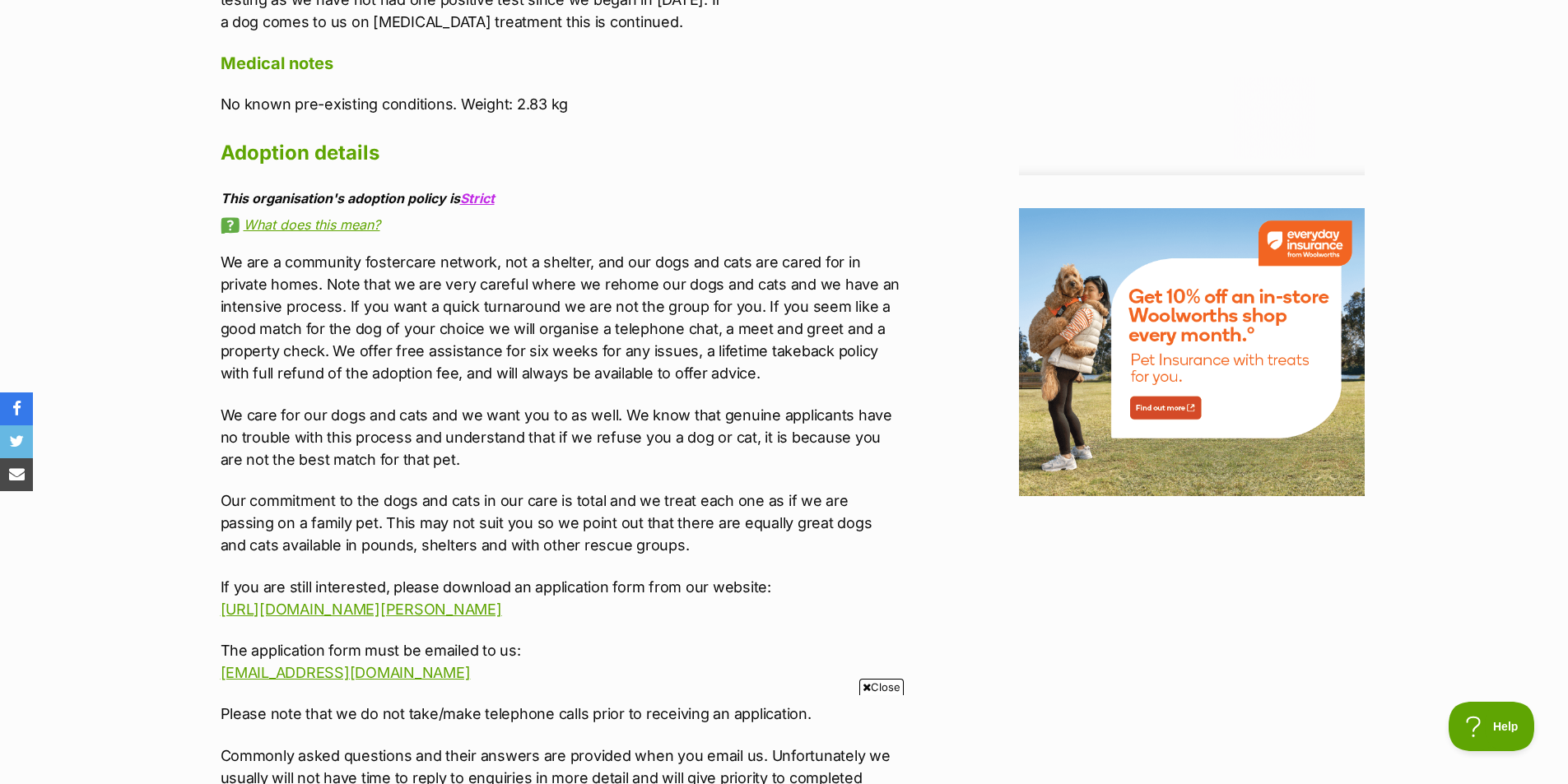
scroll to position [2132, 0]
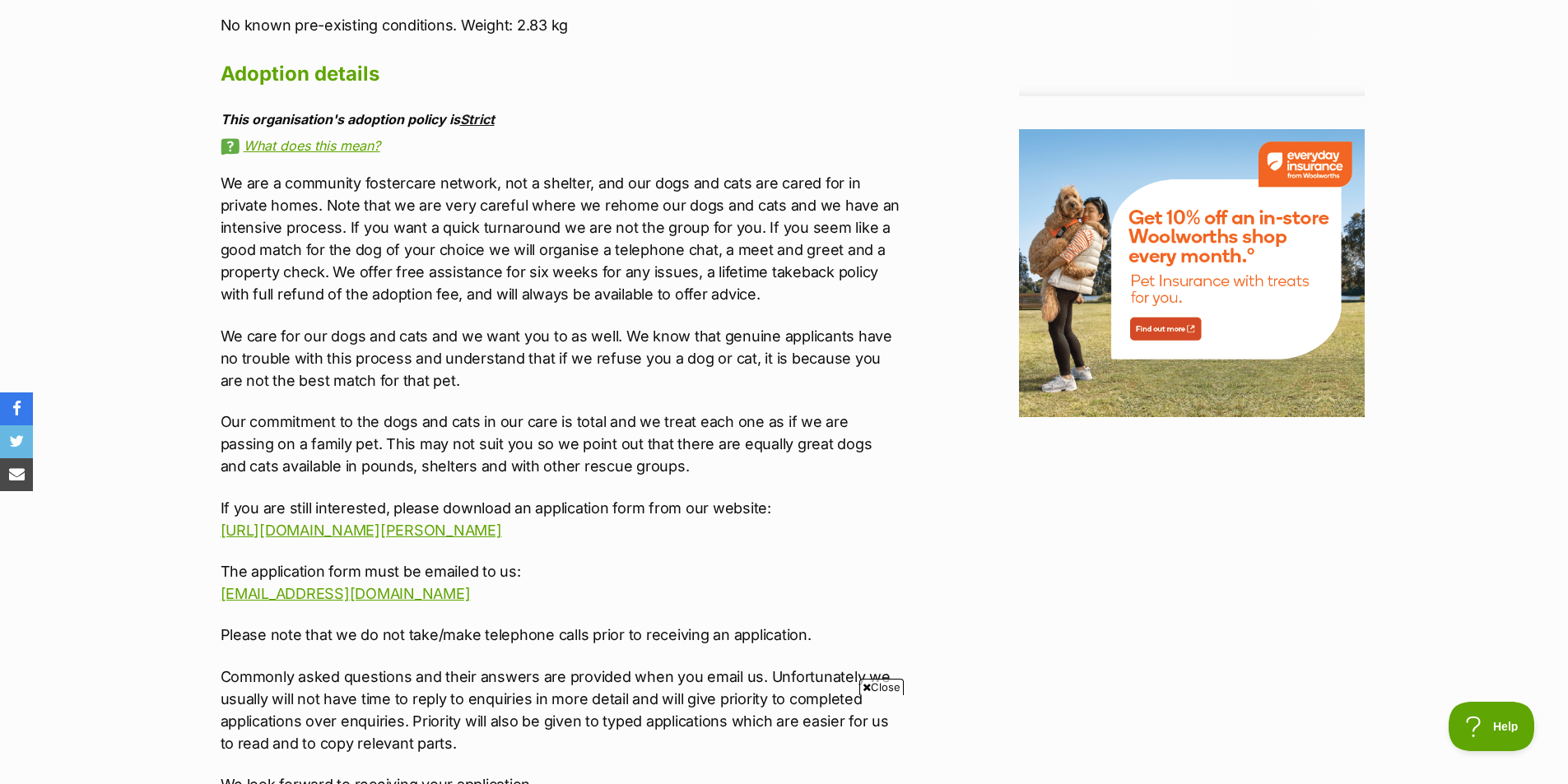
click at [485, 120] on link "Strict" at bounding box center [477, 120] width 34 height 16
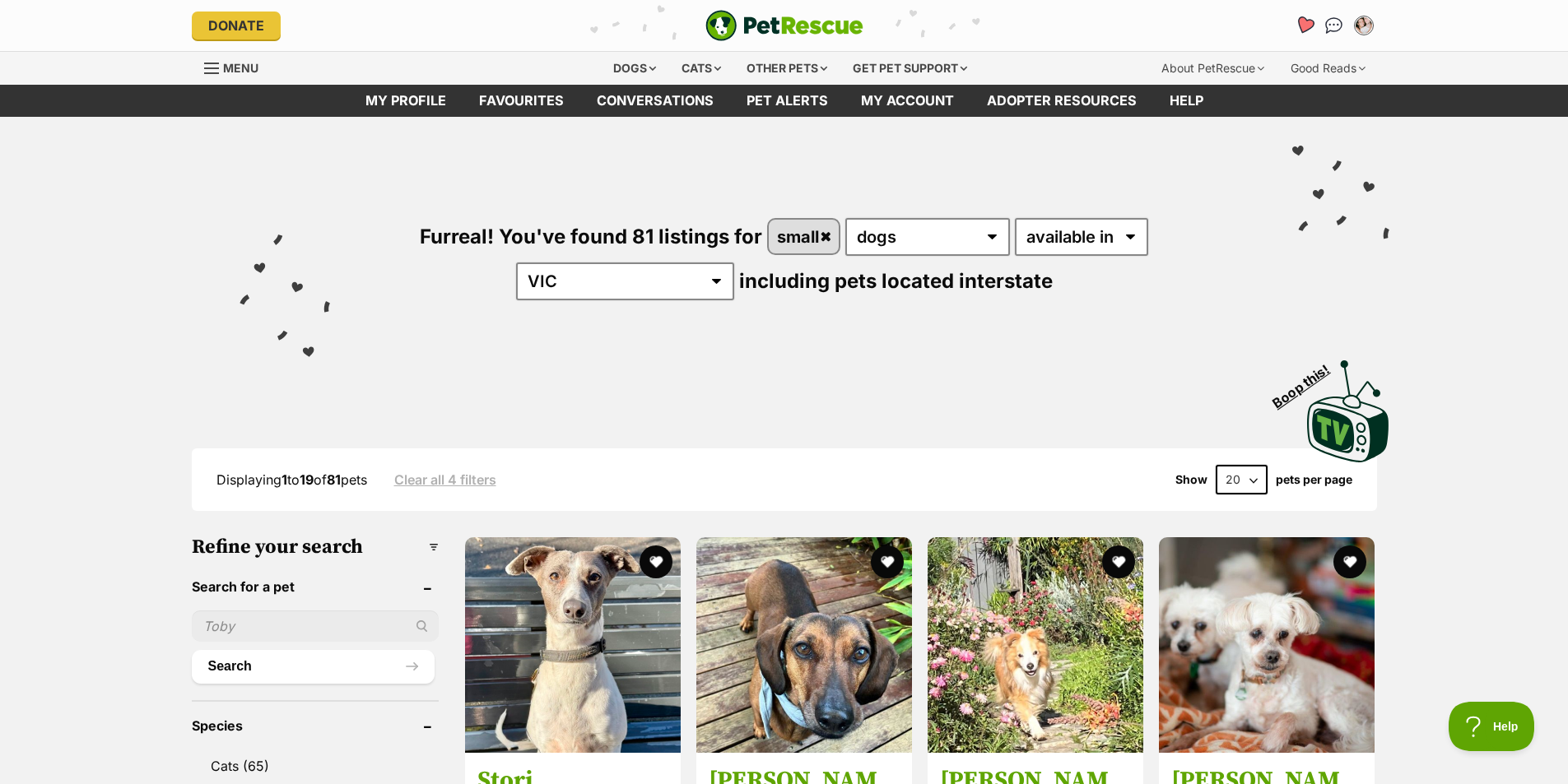
click at [1309, 20] on icon "Favourites" at bounding box center [1303, 24] width 20 height 19
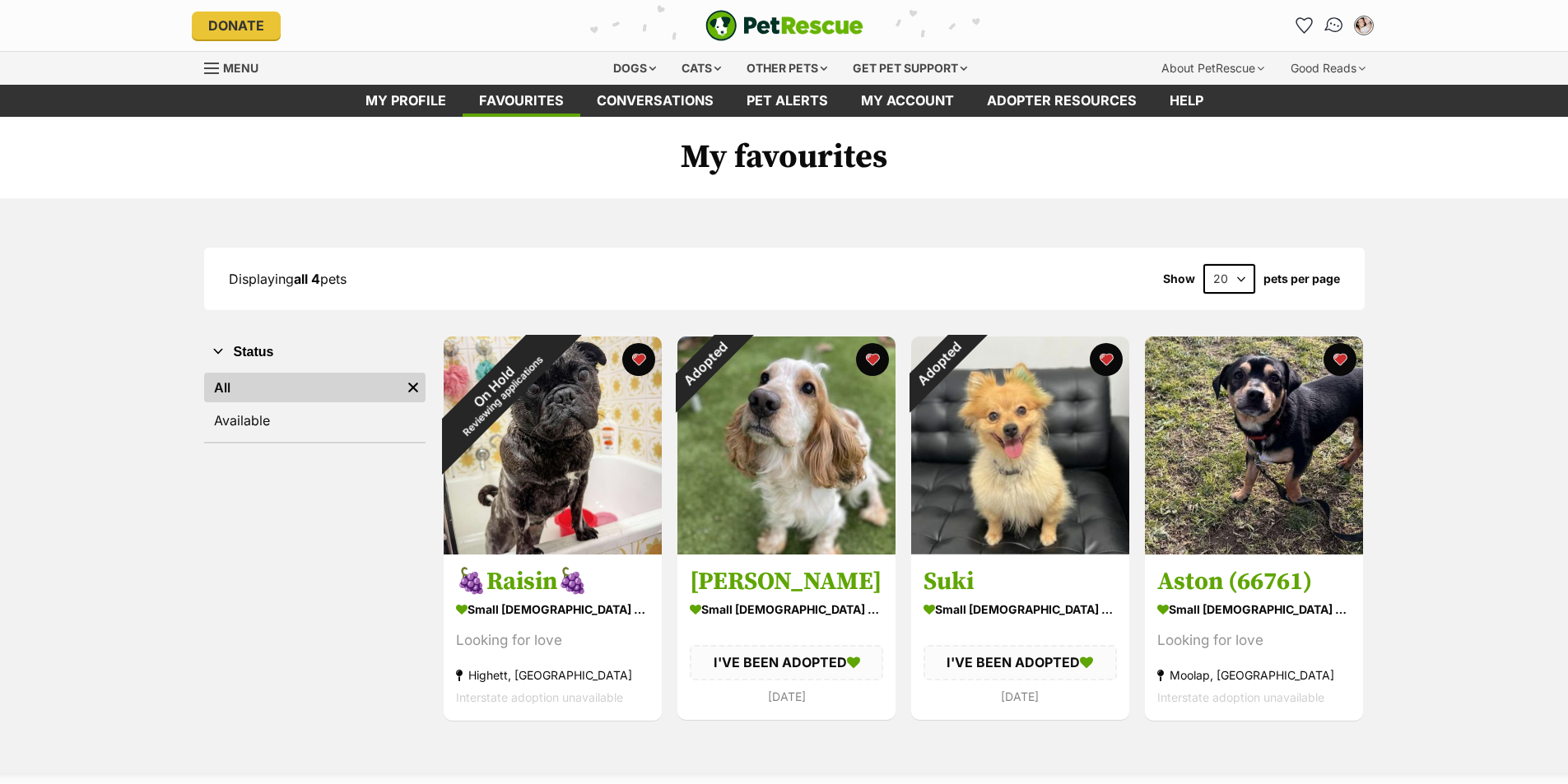
drag, startPoint x: 0, startPoint y: 0, endPoint x: 1327, endPoint y: 24, distance: 1327.2
click at [1327, 24] on img "Conversations" at bounding box center [1333, 25] width 23 height 22
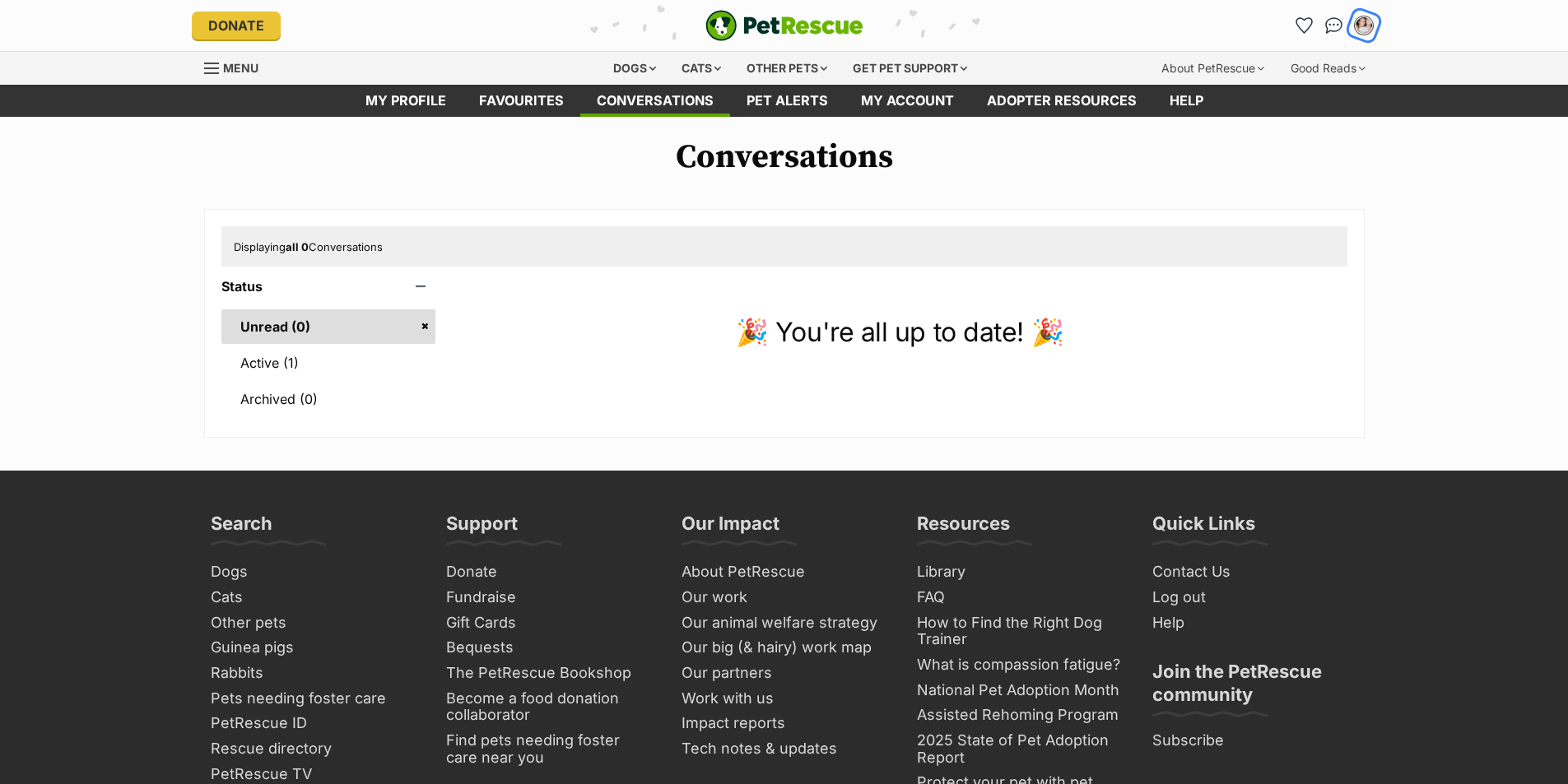
click at [1361, 32] on img "My account" at bounding box center [1364, 25] width 22 height 22
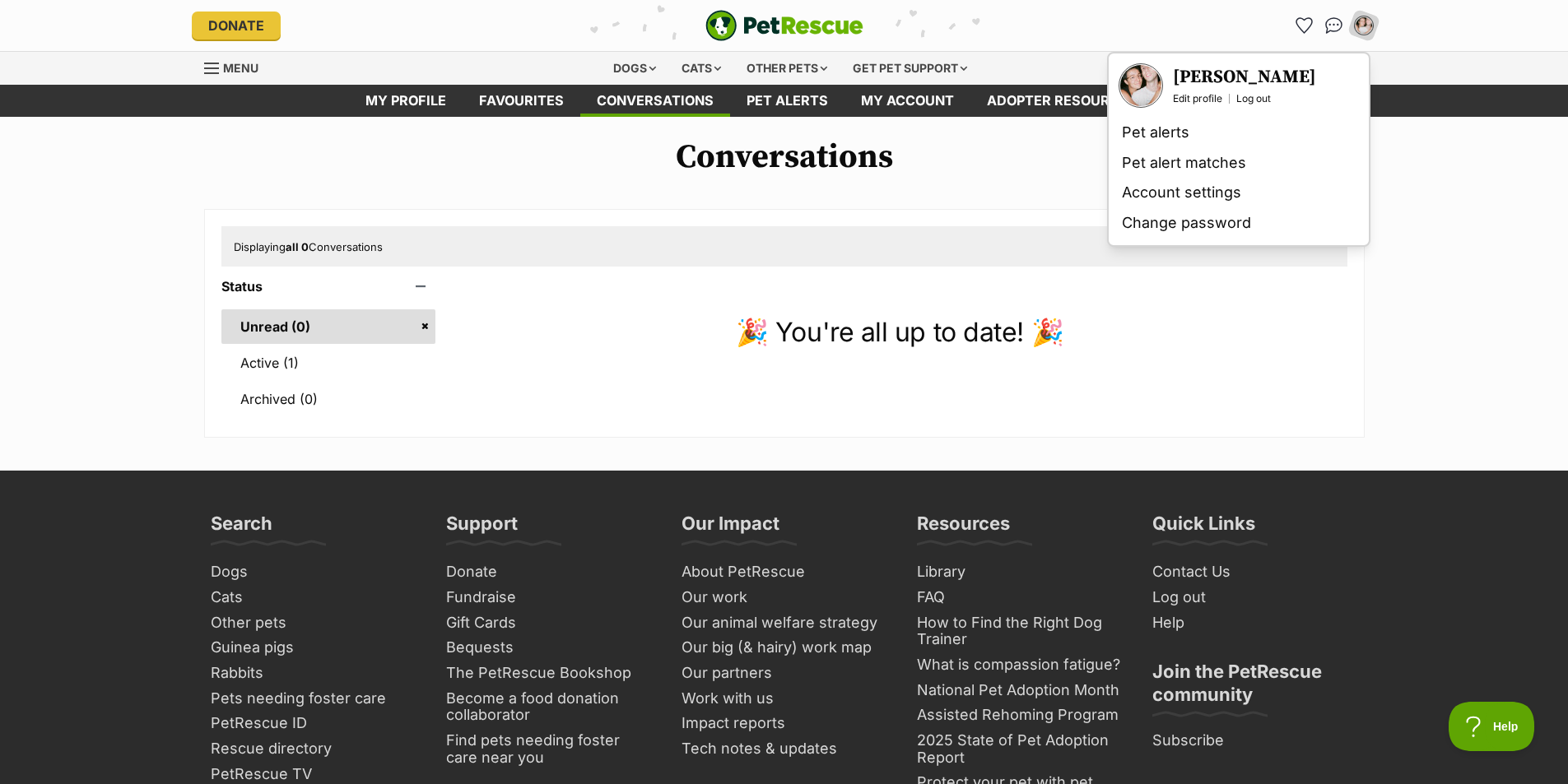
click at [1227, 69] on h3 "[PERSON_NAME]" at bounding box center [1245, 77] width 143 height 23
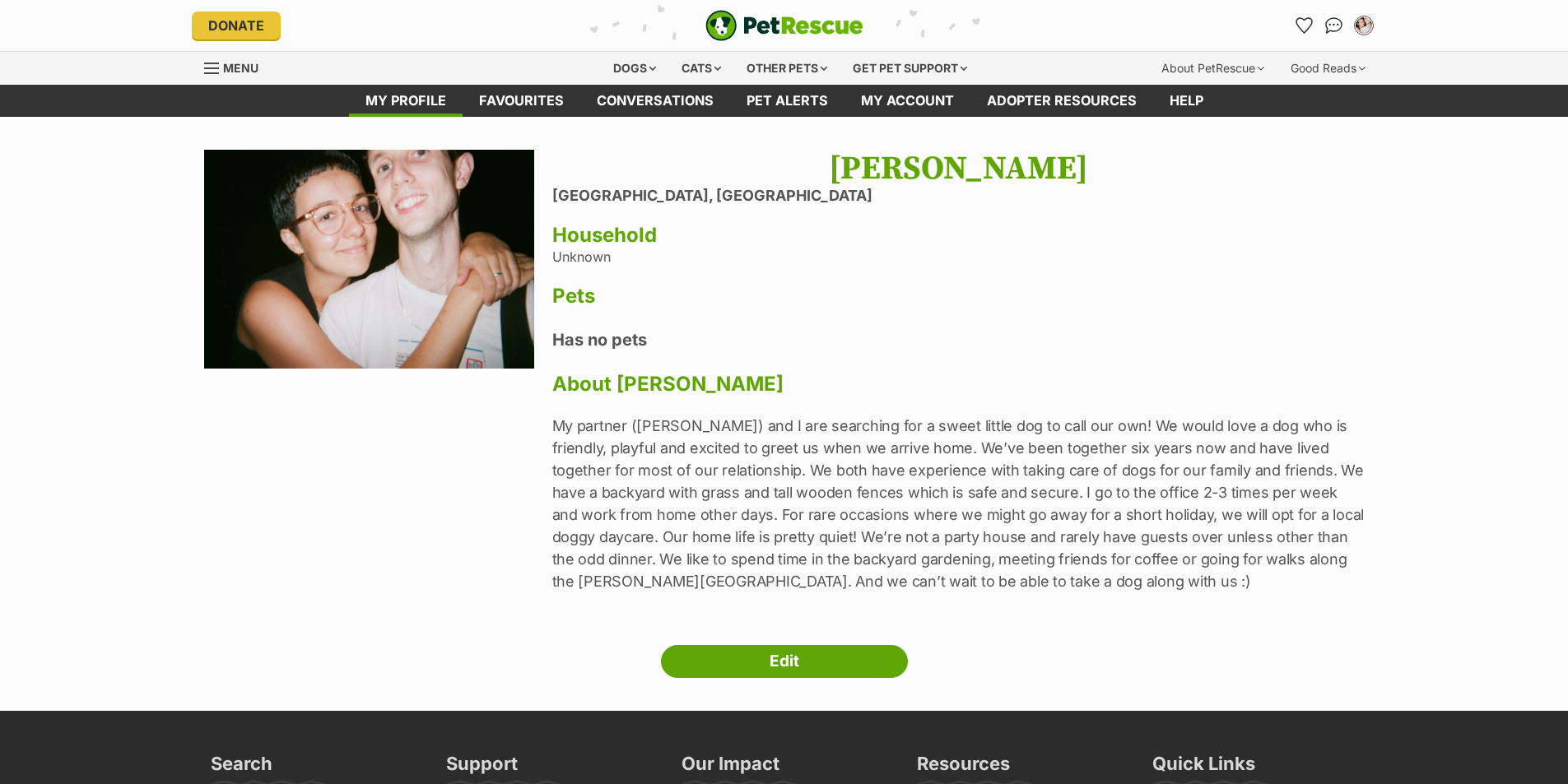
click at [784, 473] on p "My partner ([PERSON_NAME]) and I are searching for a sweet little dog to call o…" at bounding box center [958, 503] width 813 height 177
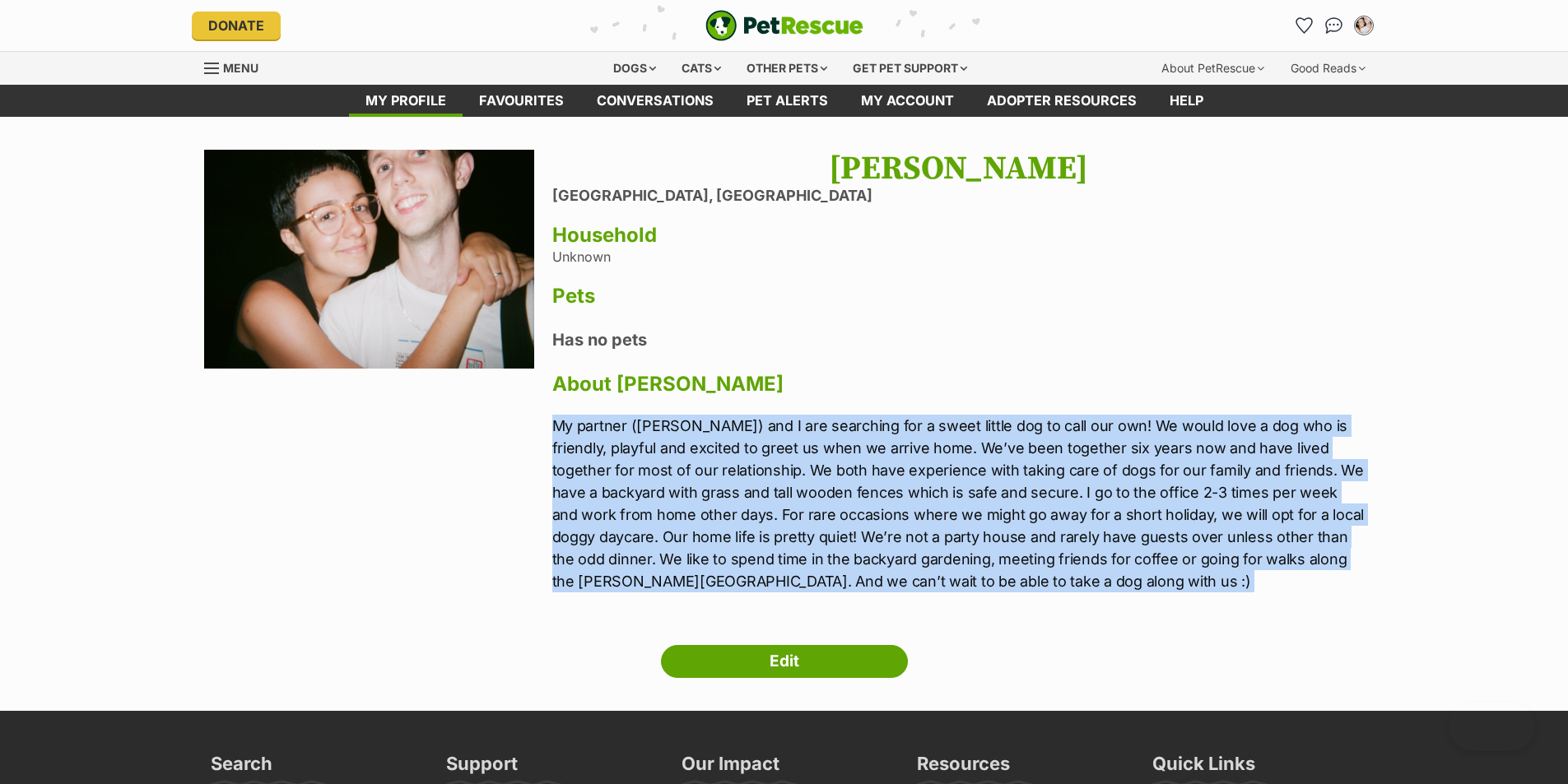
click at [784, 473] on p "My partner ([PERSON_NAME]) and I are searching for a sweet little dog to call o…" at bounding box center [958, 503] width 813 height 177
copy div "My partner ([PERSON_NAME]) and I are searching for a sweet little dog to call o…"
click at [1058, 496] on p "My partner ([PERSON_NAME]) and I are searching for a sweet little dog to call o…" at bounding box center [958, 503] width 813 height 177
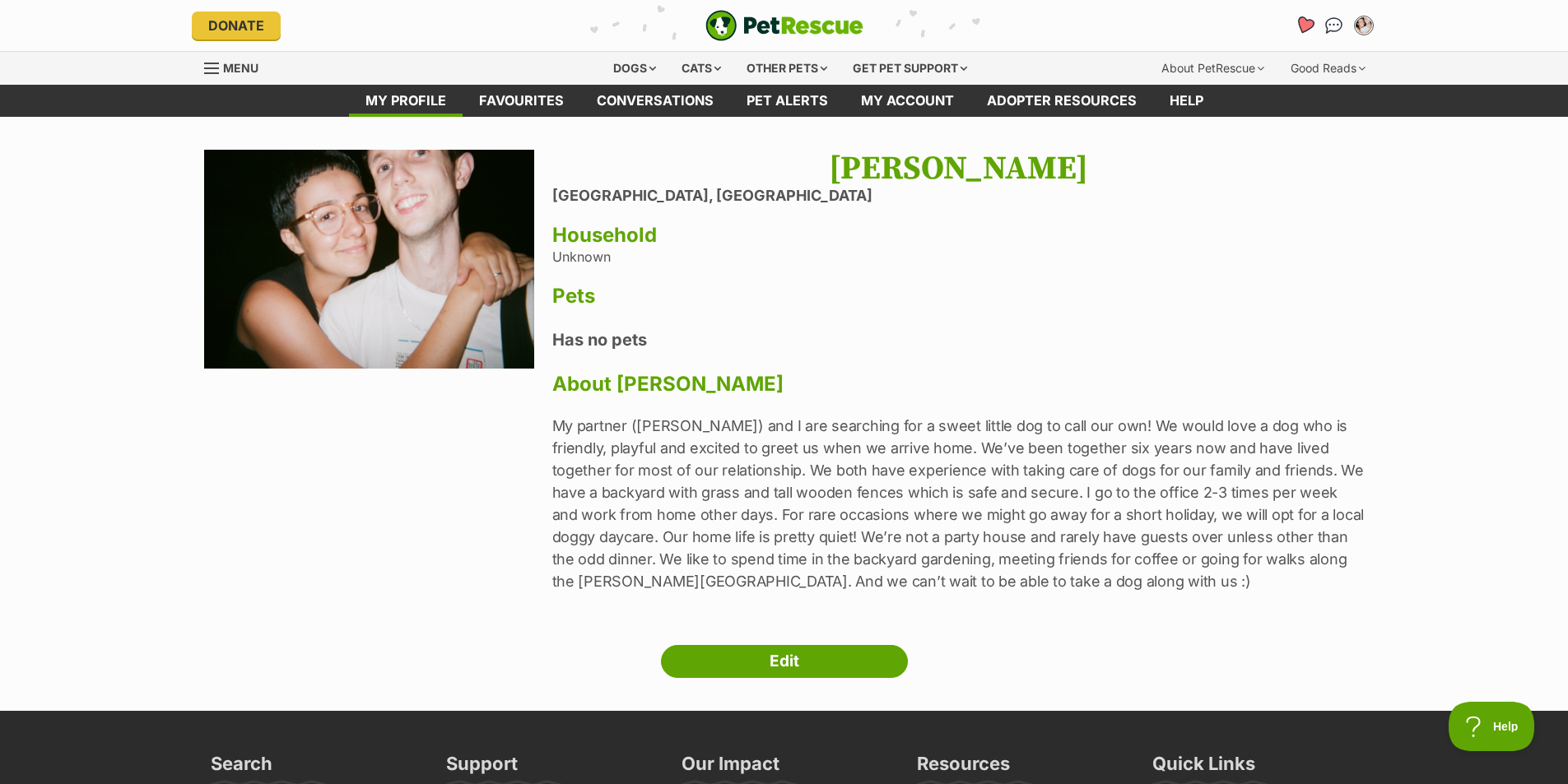
click at [1299, 21] on icon "Favourites" at bounding box center [1303, 24] width 20 height 19
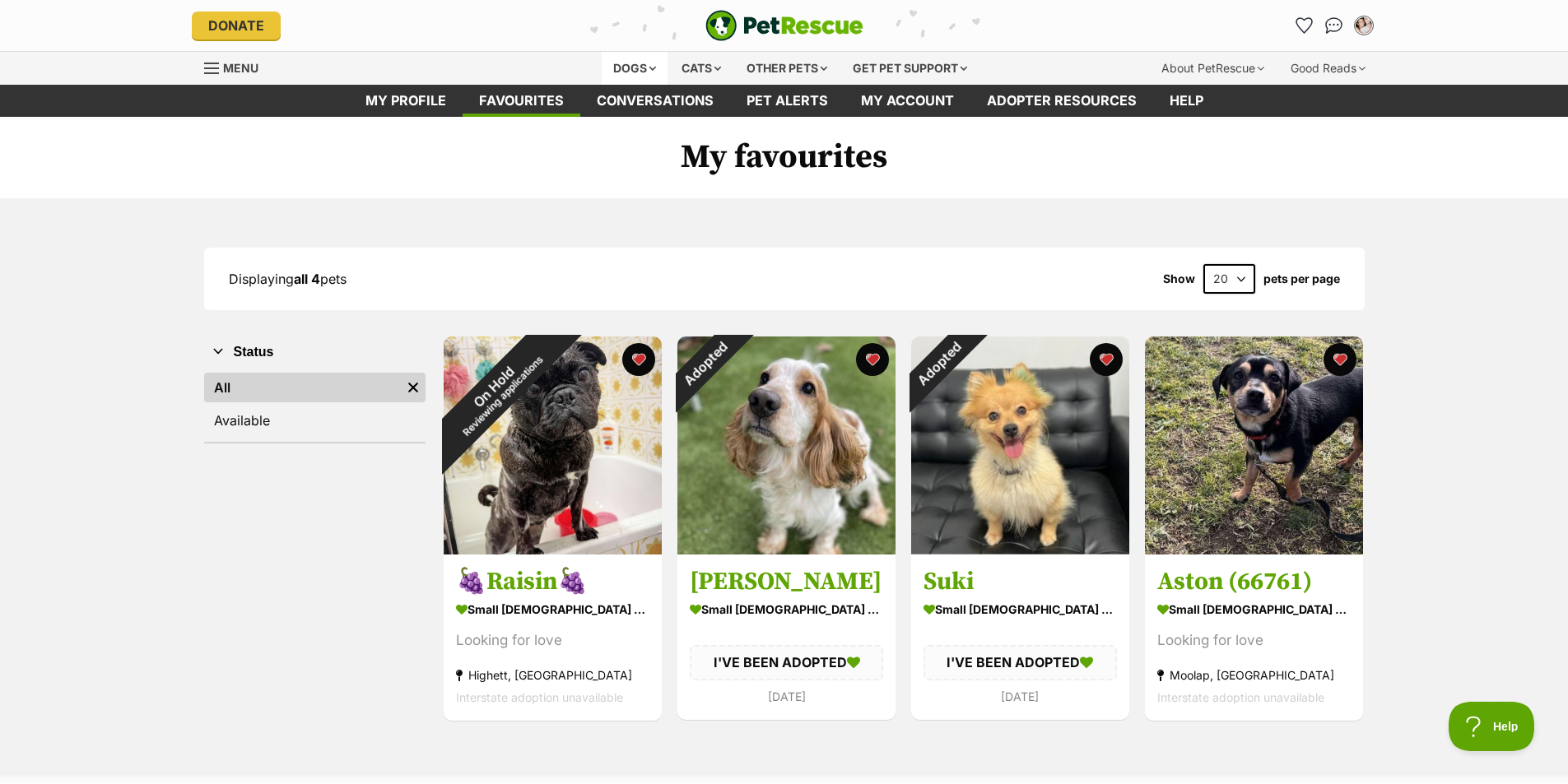
click at [623, 74] on div "Dogs" at bounding box center [634, 68] width 66 height 33
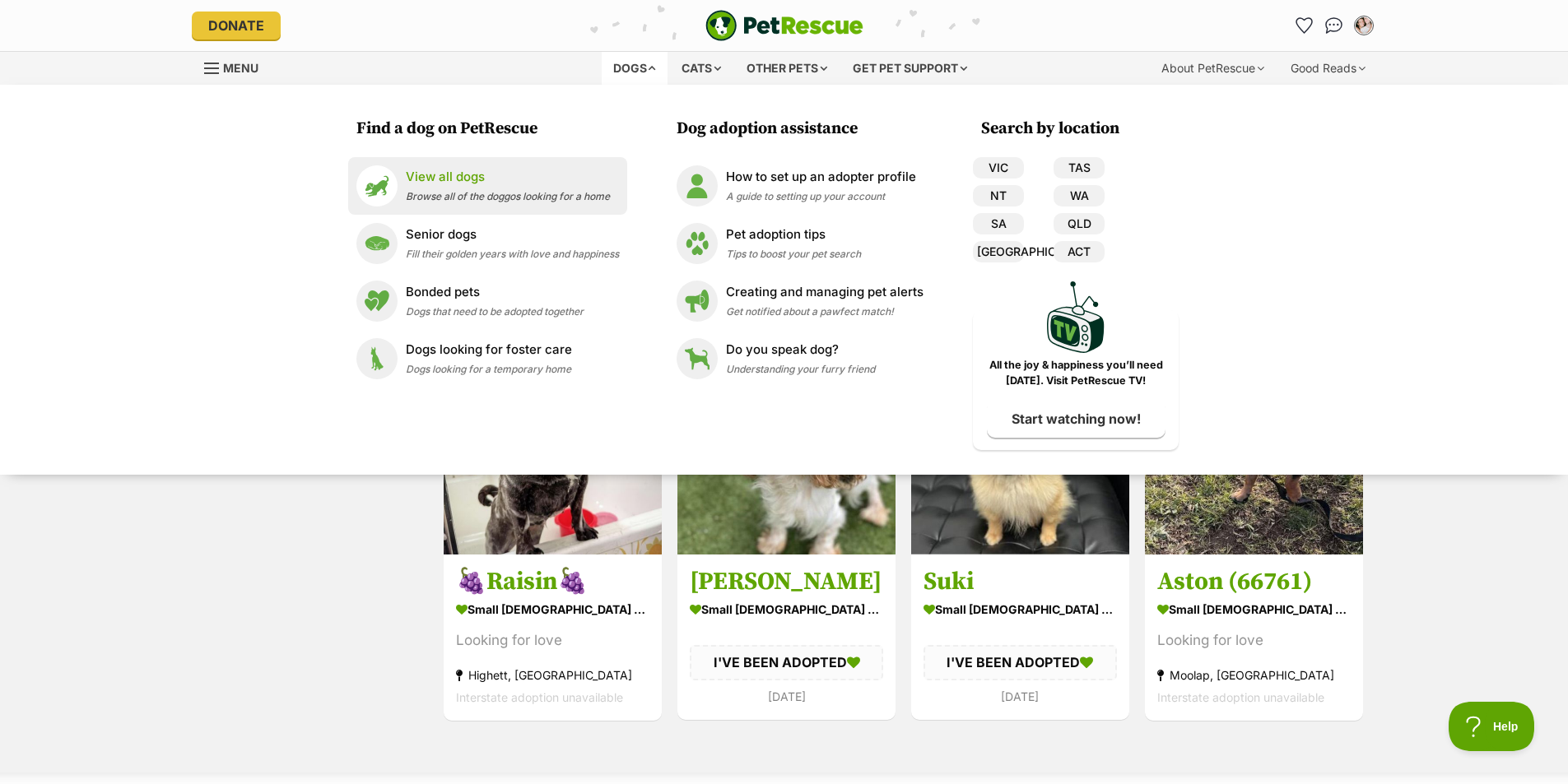
click at [542, 206] on li "View all dogs Browse all of the doggos looking for a home" at bounding box center [487, 186] width 279 height 58
click at [543, 185] on p "View all dogs" at bounding box center [507, 177] width 204 height 19
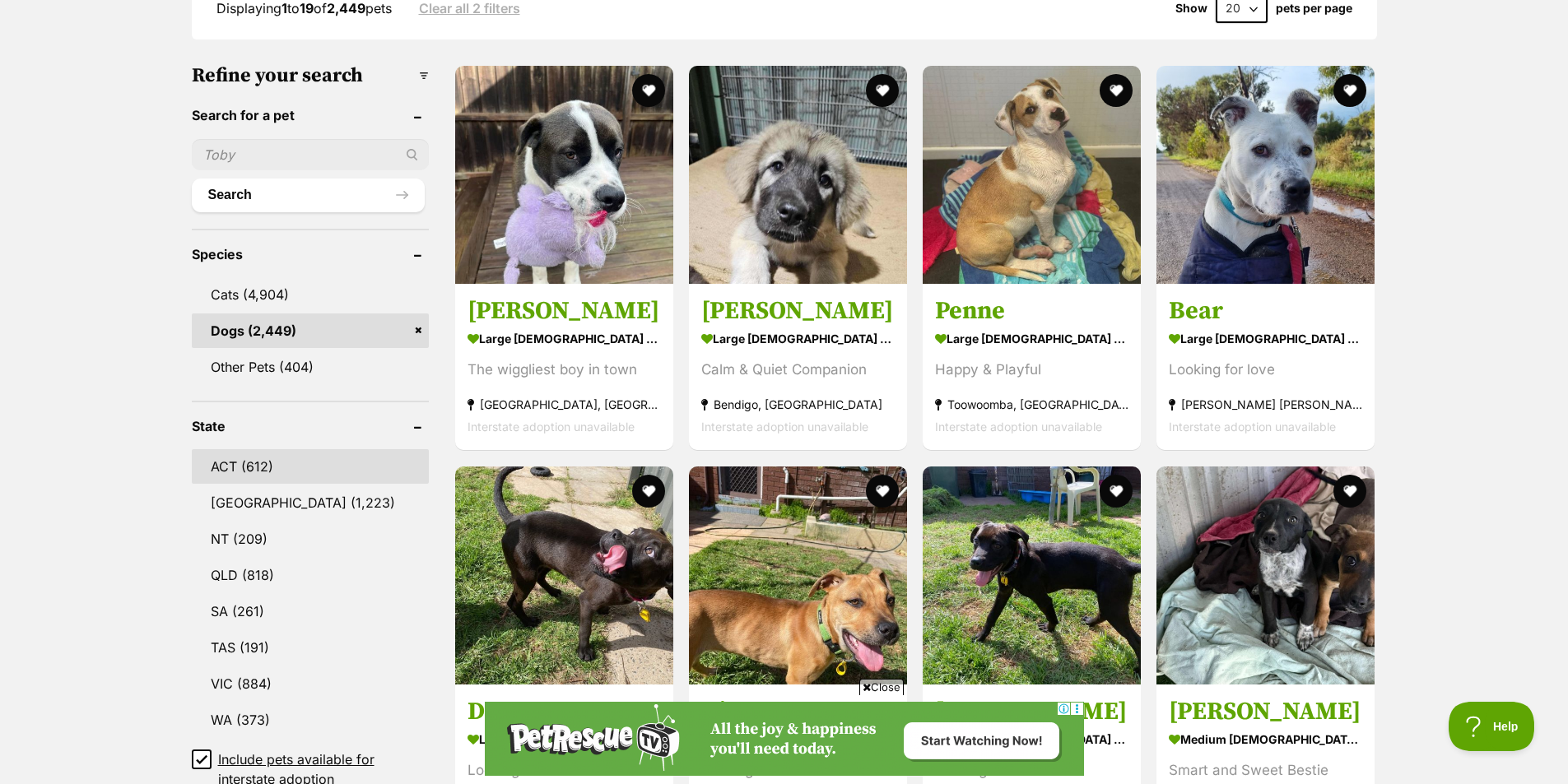
scroll to position [515, 0]
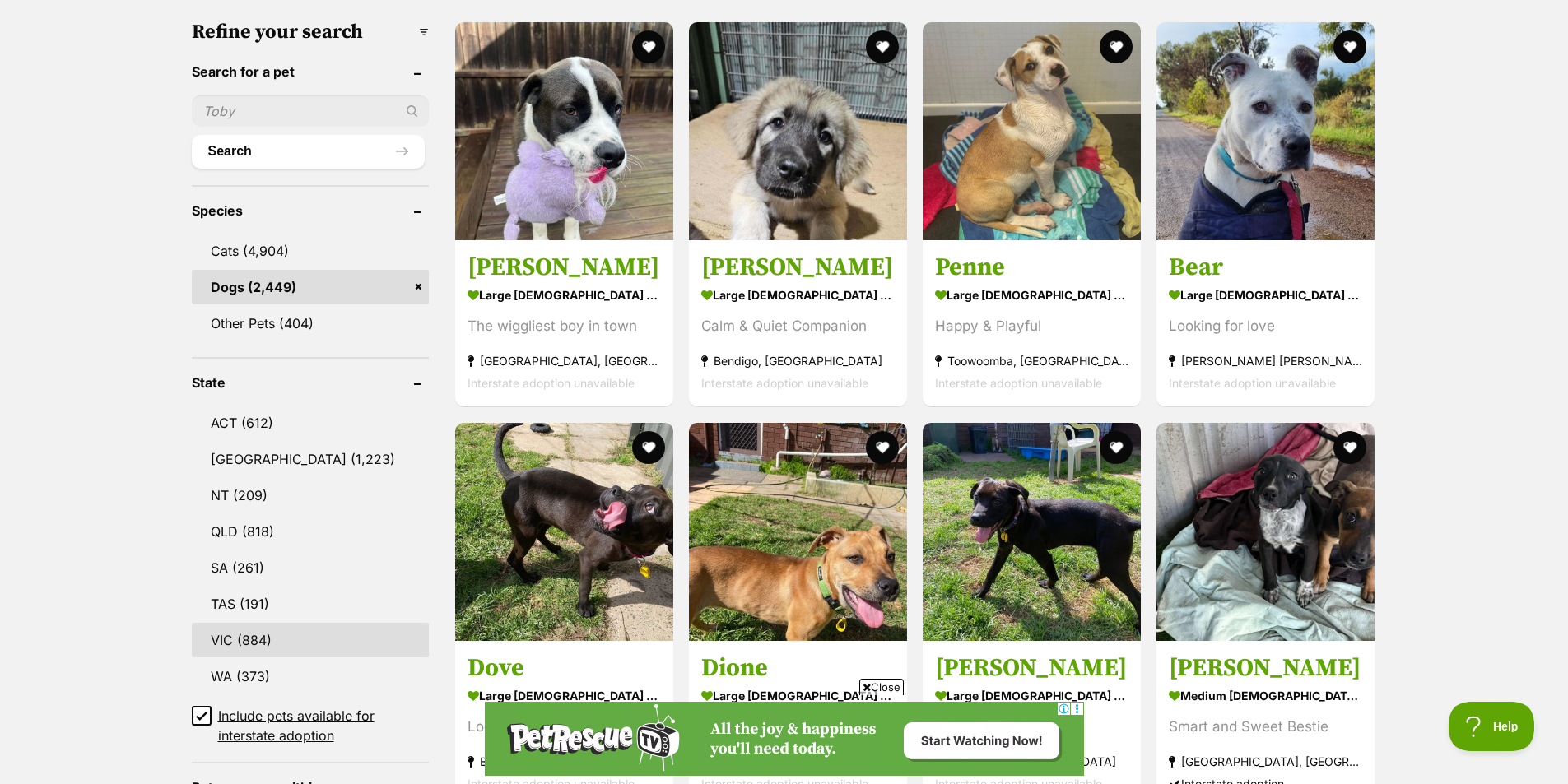
click at [269, 636] on link "VIC (884)" at bounding box center [311, 640] width 238 height 34
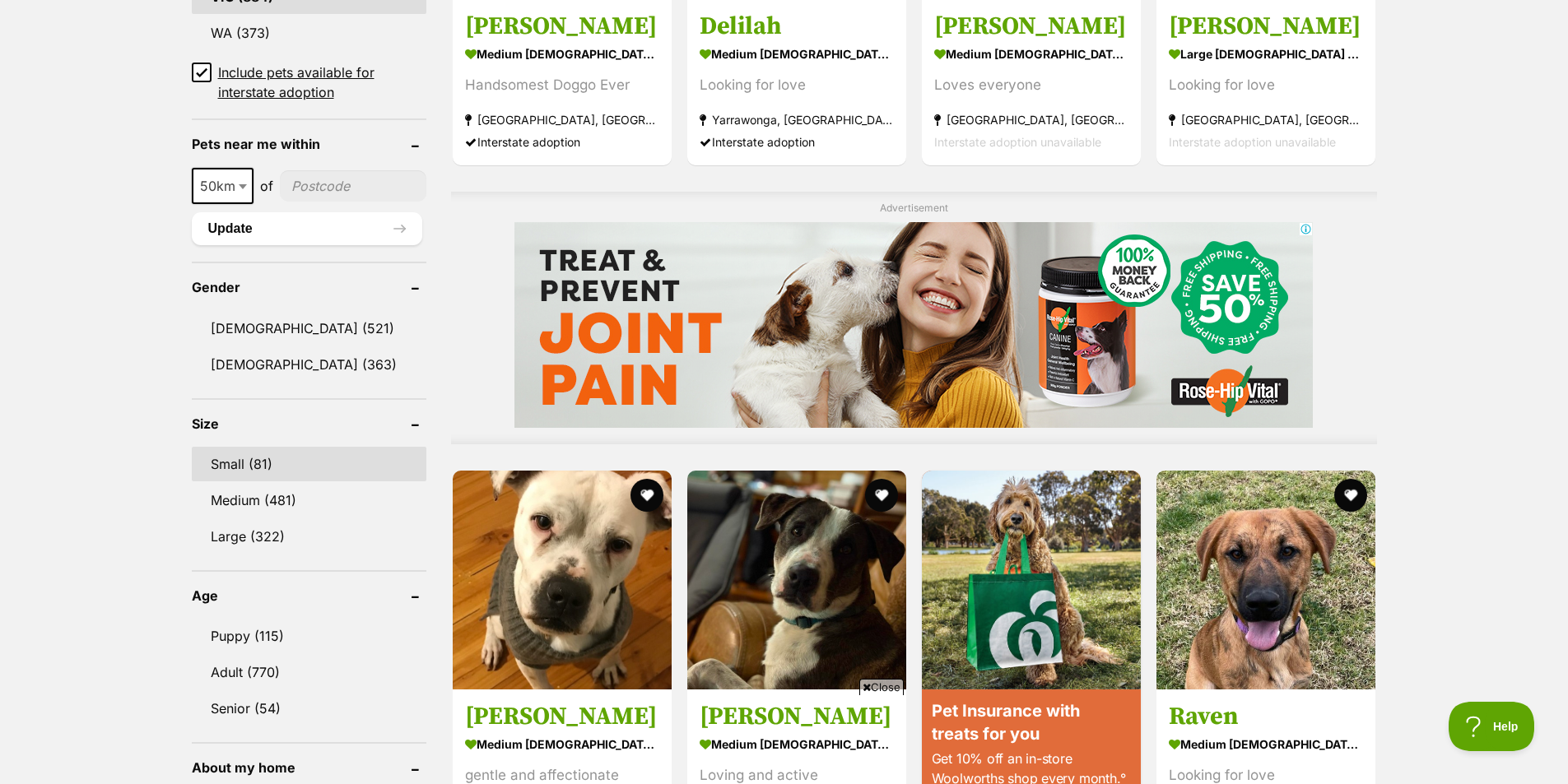
click at [239, 456] on link "Small (81)" at bounding box center [309, 464] width 235 height 34
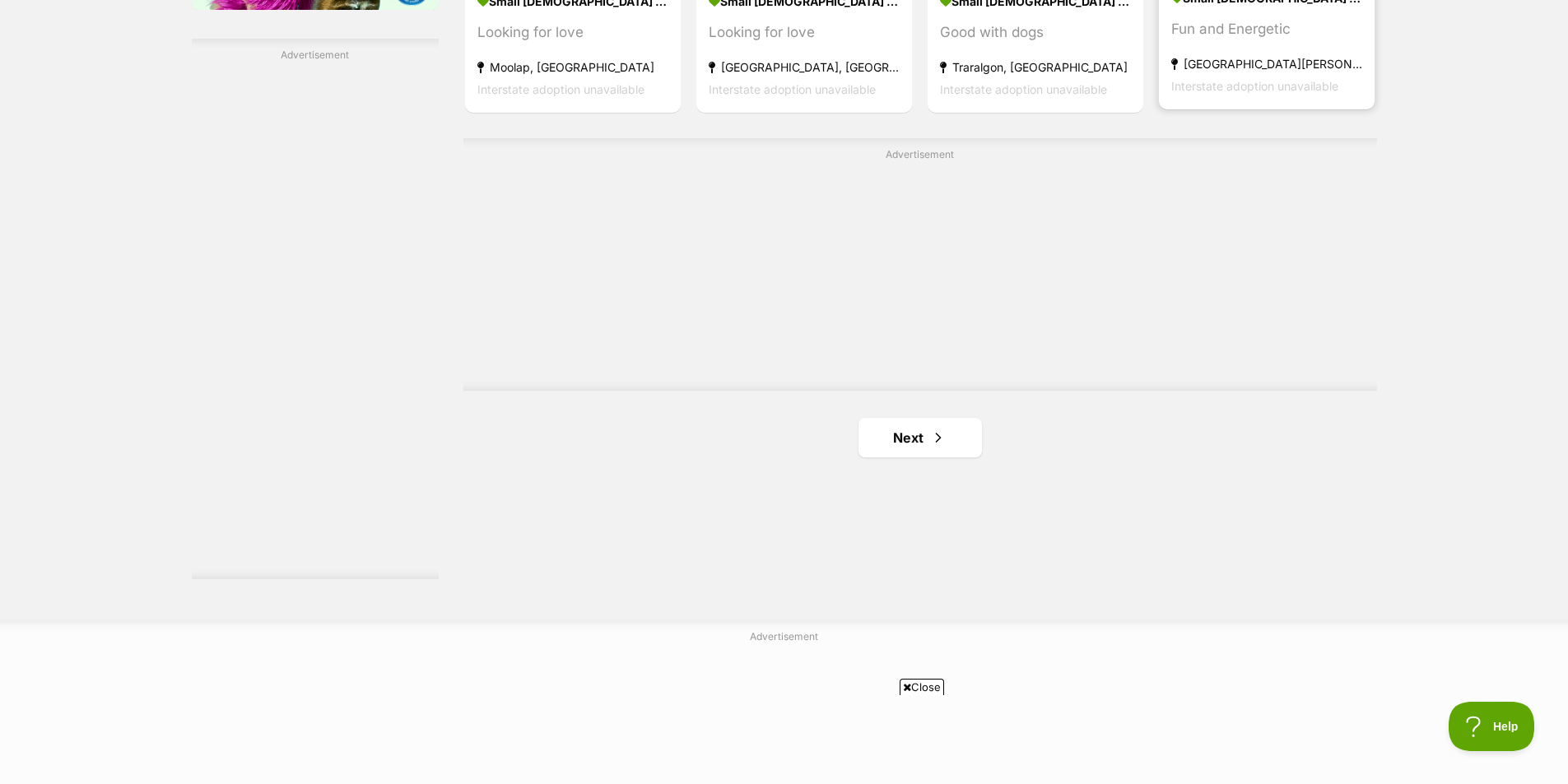
scroll to position [2858, 0]
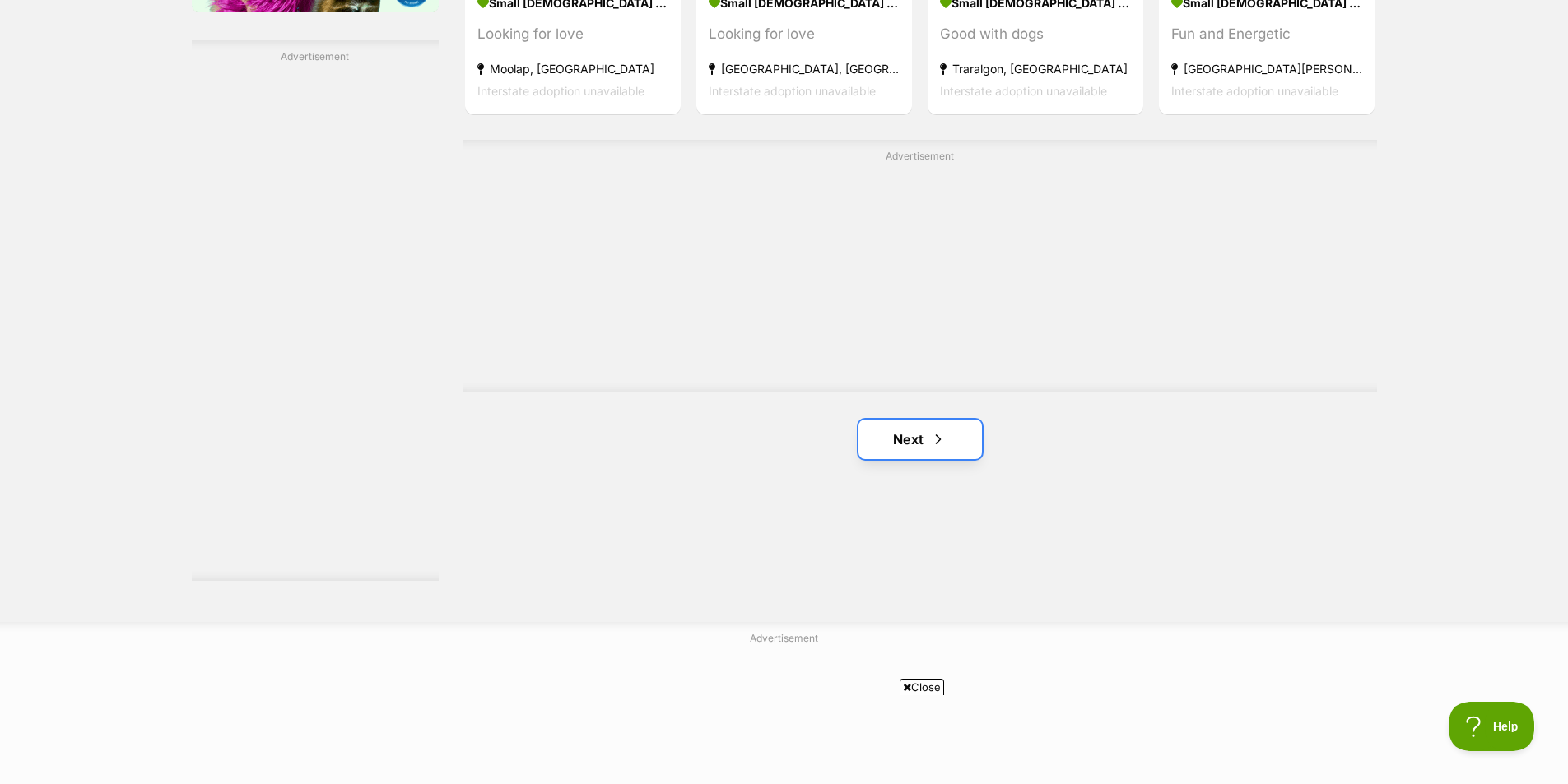
click at [951, 423] on link "Next" at bounding box center [920, 439] width 123 height 40
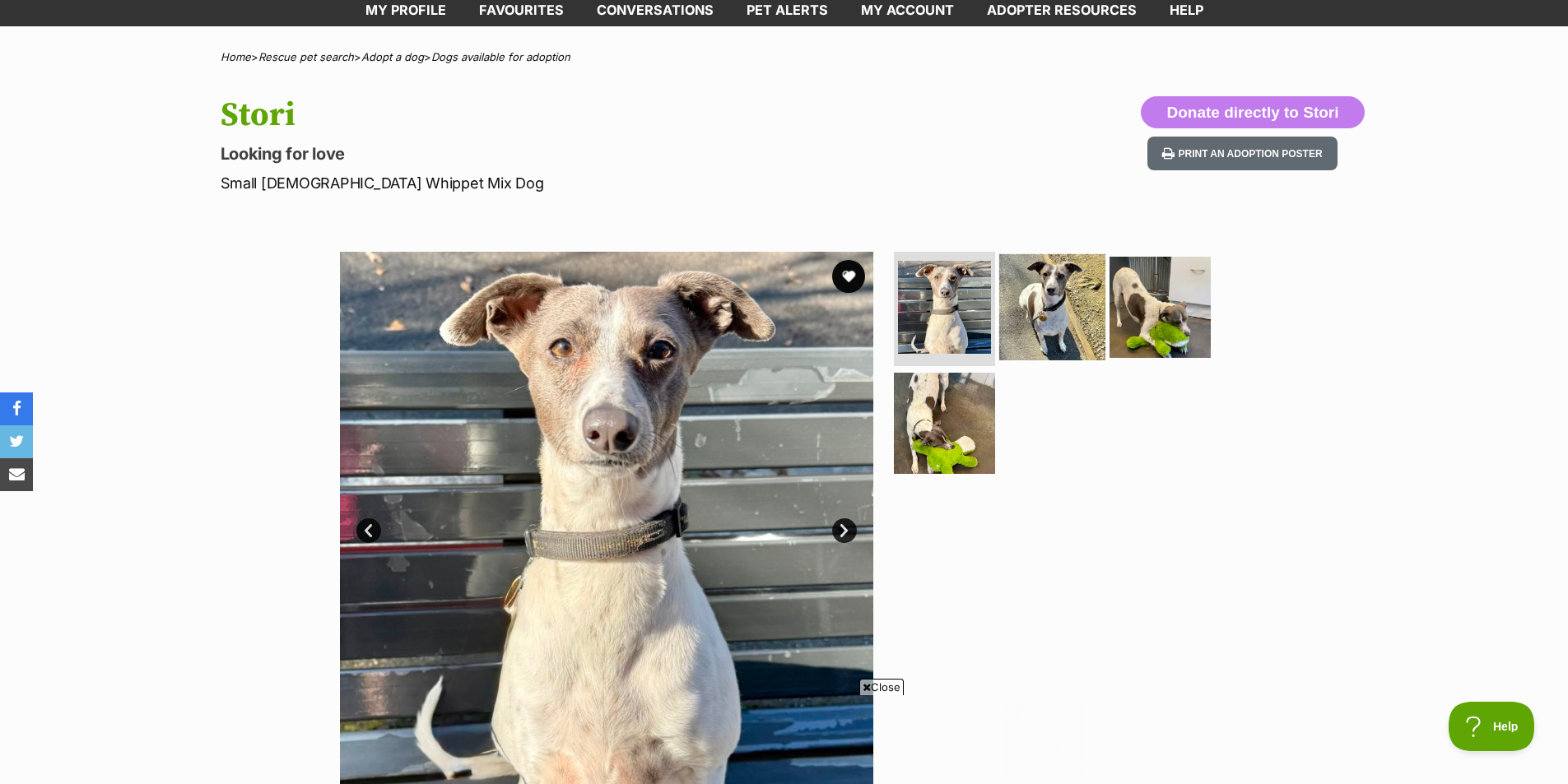
click at [1046, 316] on img at bounding box center [1052, 306] width 106 height 106
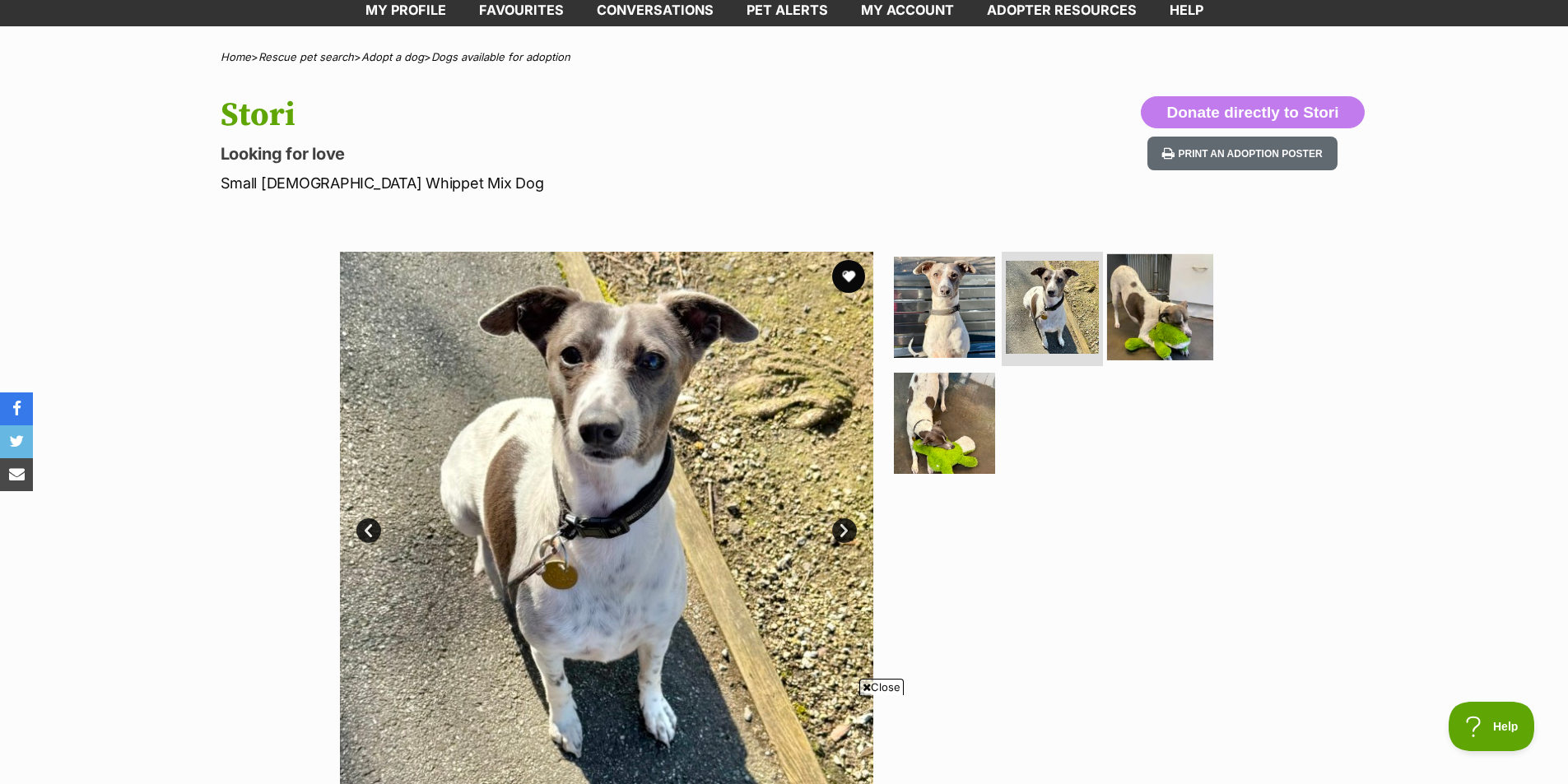
click at [1156, 305] on img at bounding box center [1159, 306] width 106 height 106
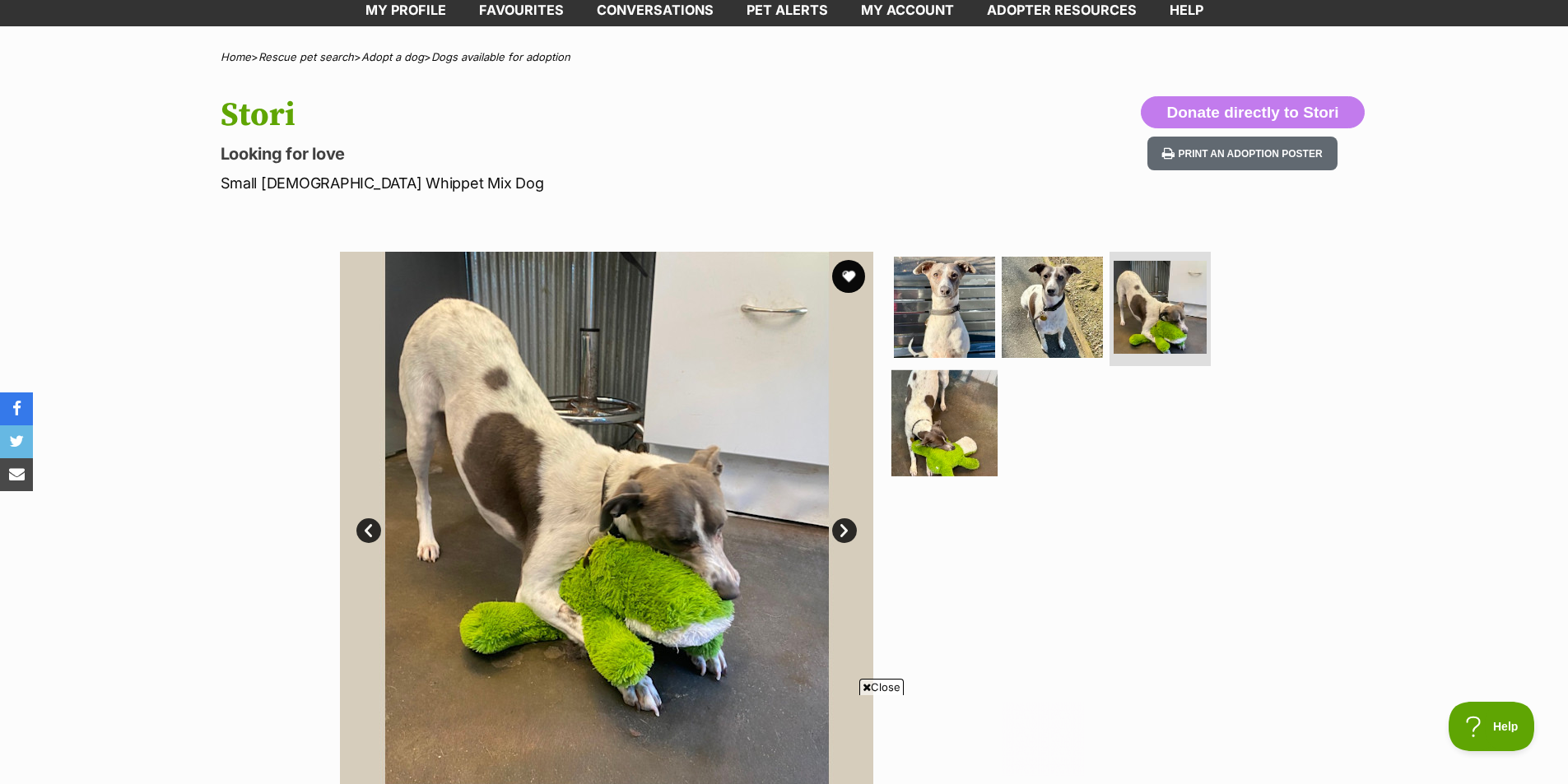
click at [916, 406] on img at bounding box center [944, 423] width 106 height 106
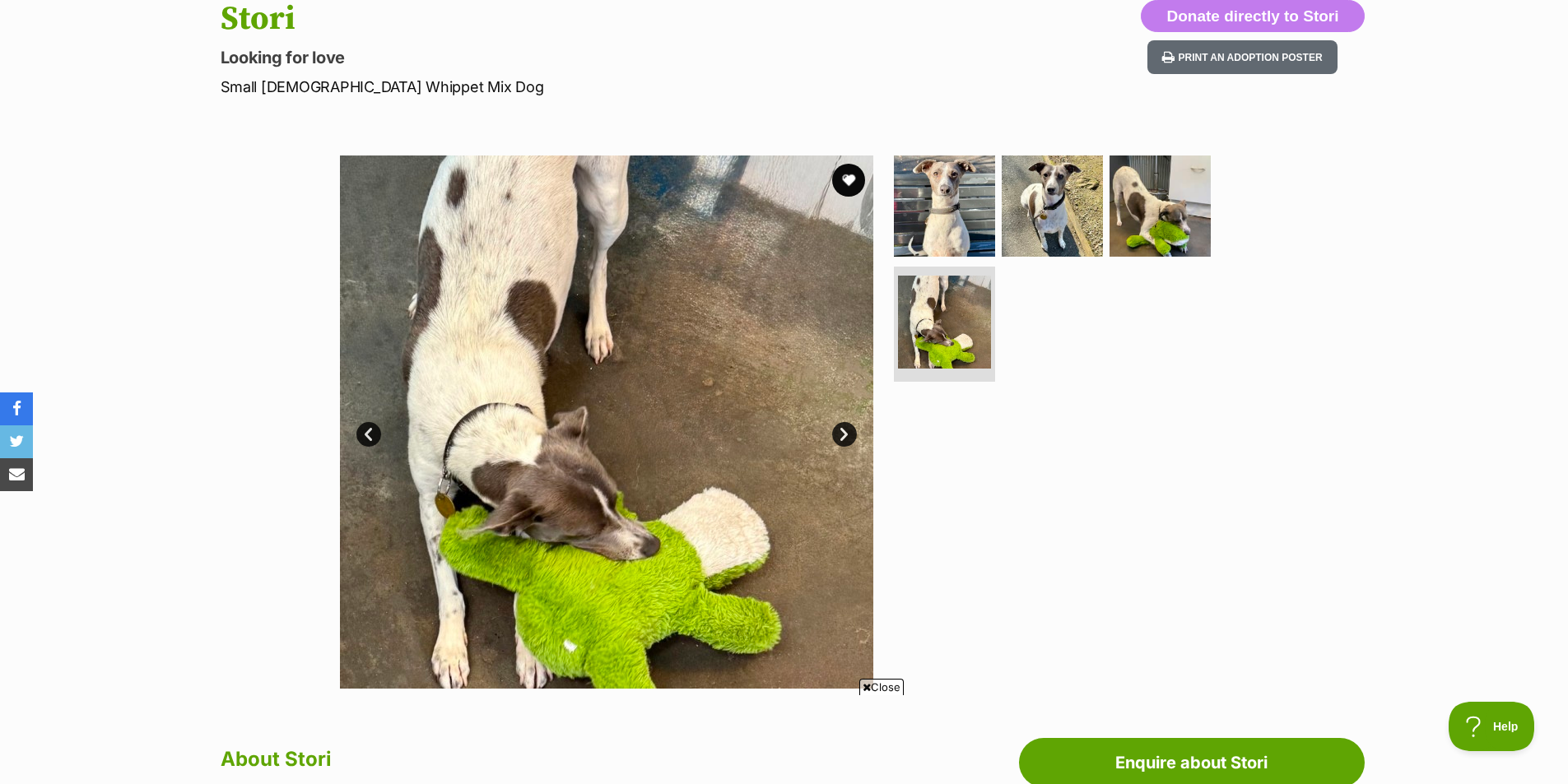
scroll to position [186, 0]
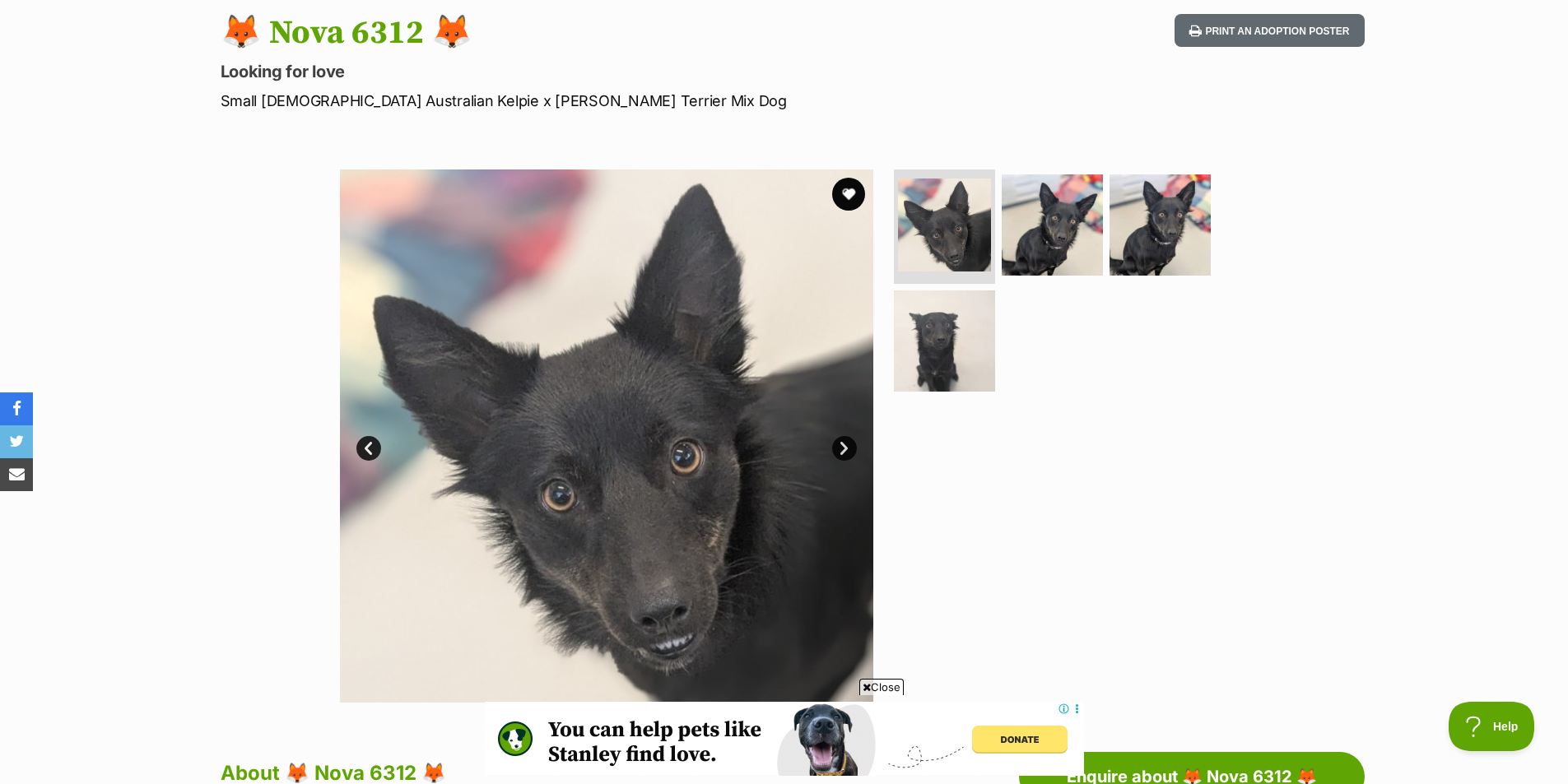
scroll to position [175, 0]
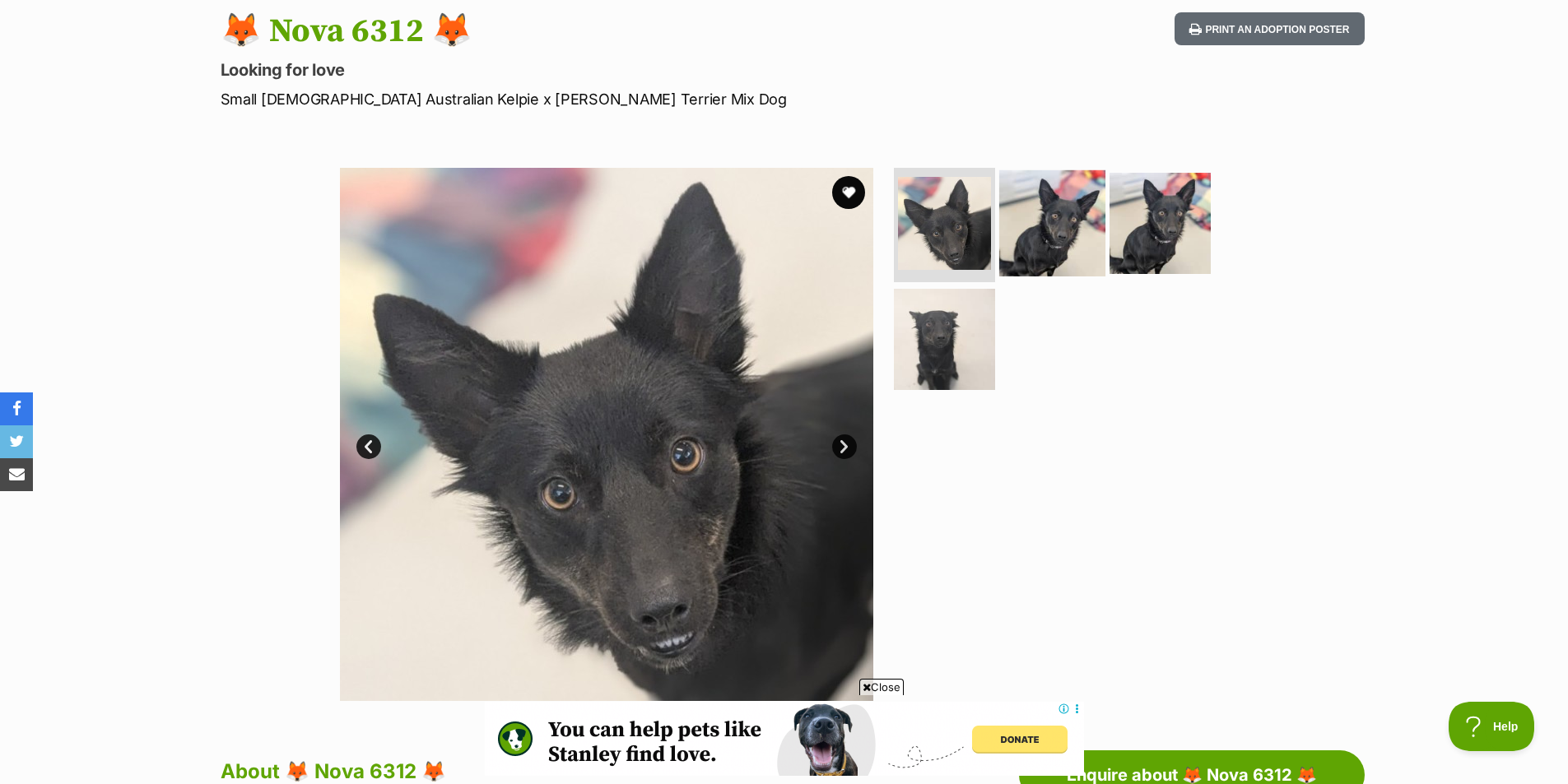
click at [1069, 232] on img at bounding box center [1052, 222] width 106 height 106
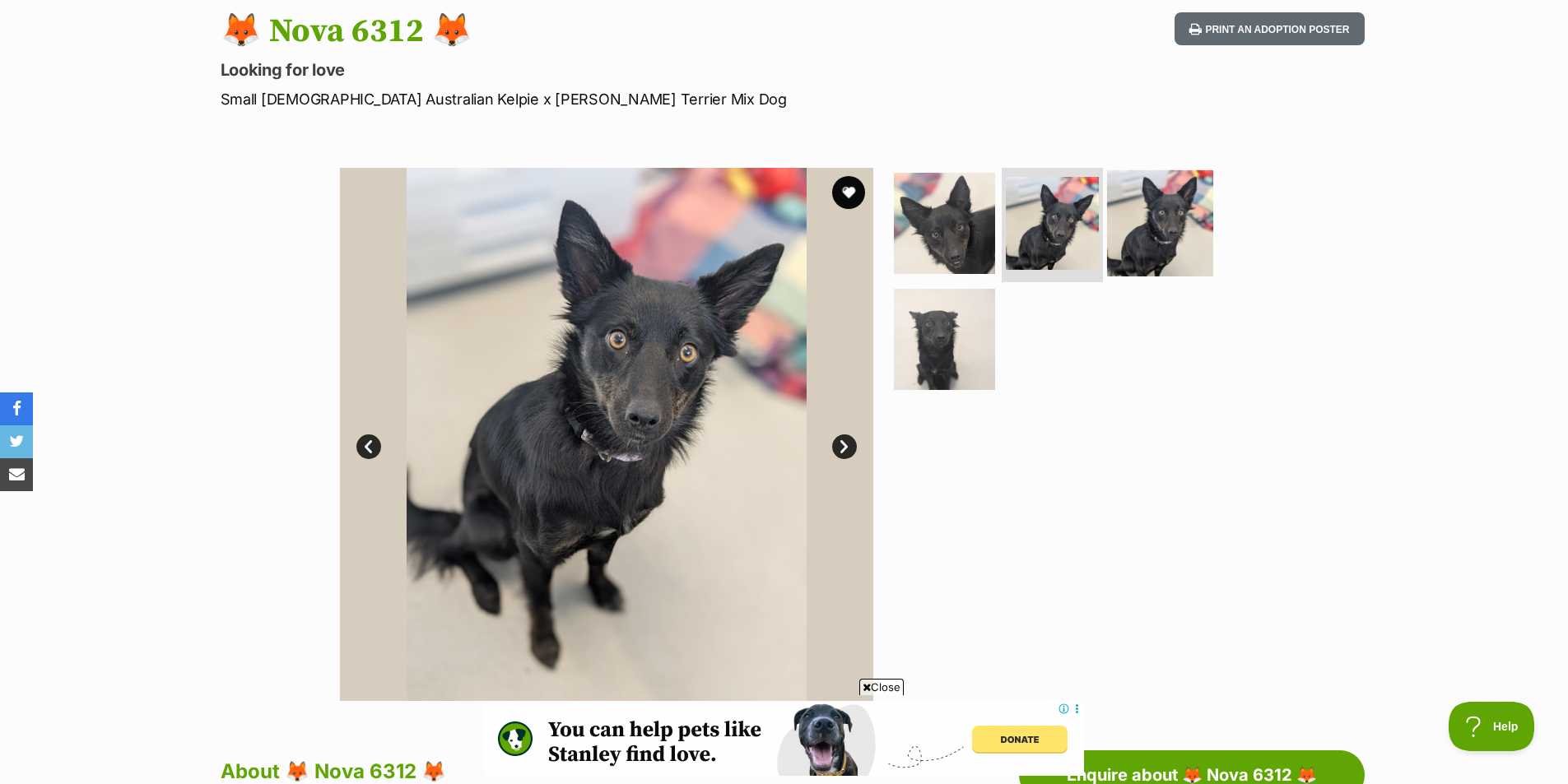
click at [1183, 215] on img at bounding box center [1159, 222] width 106 height 106
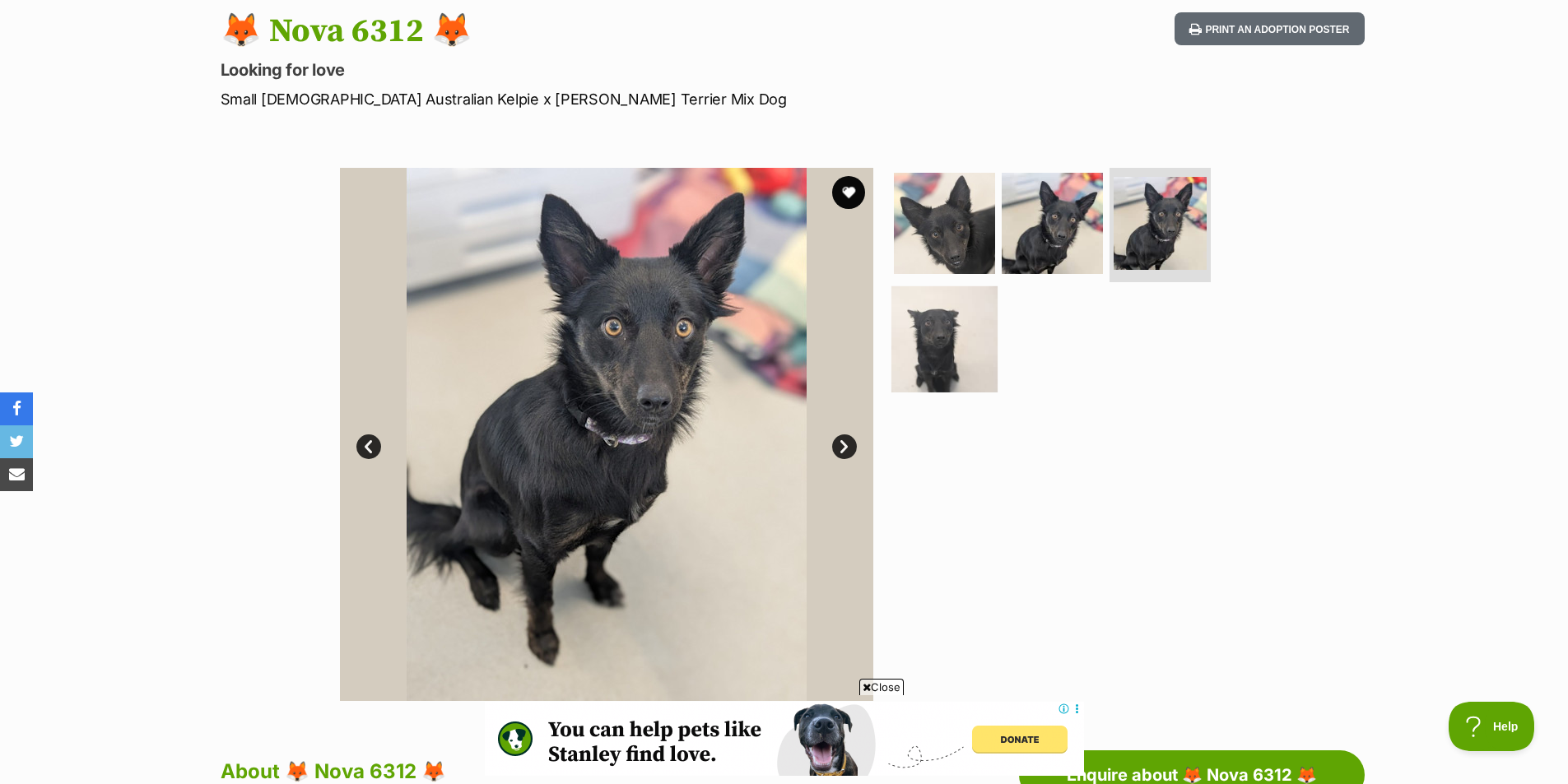
click at [905, 344] on img at bounding box center [944, 339] width 106 height 106
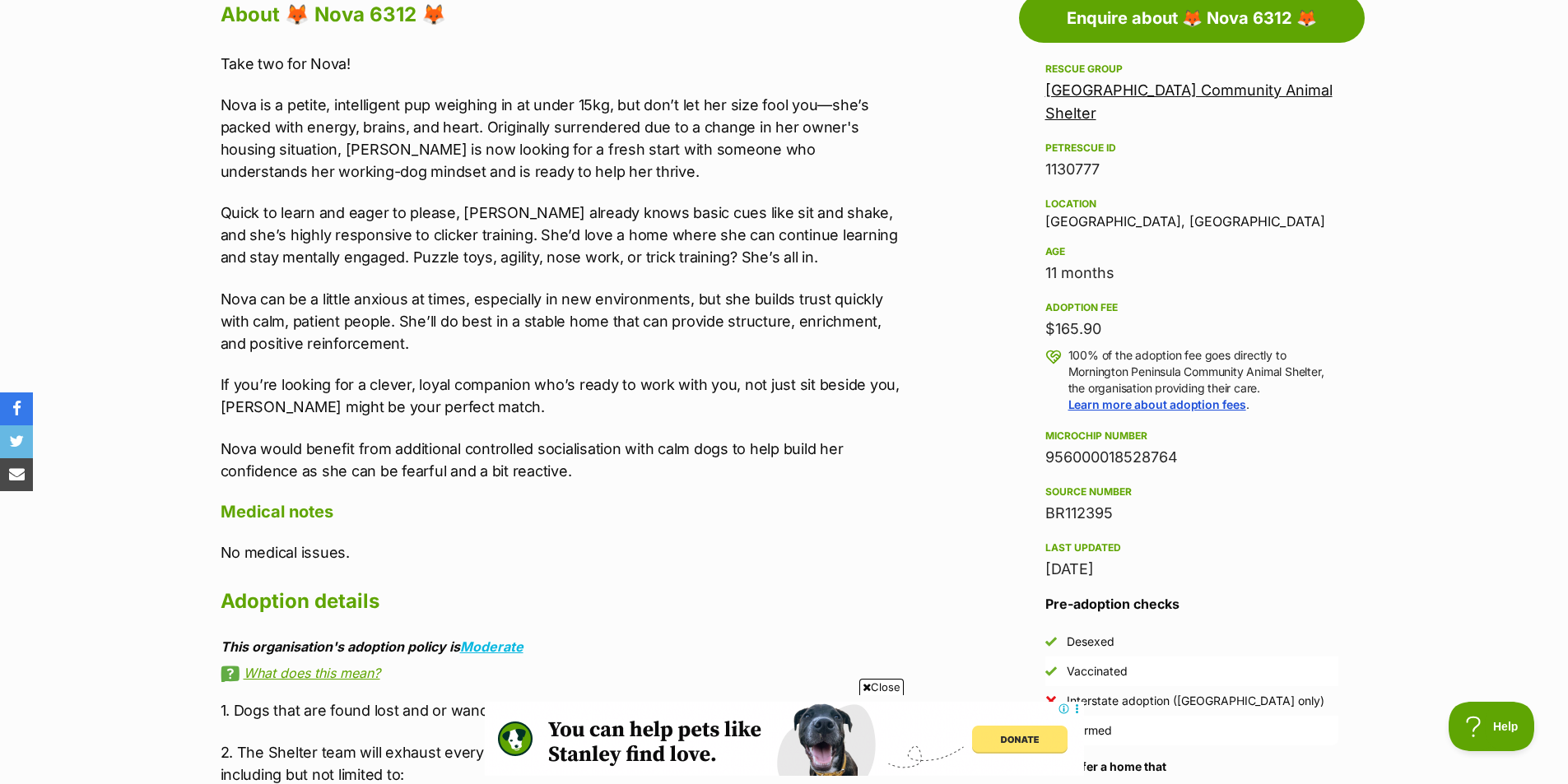
scroll to position [932, 0]
click at [752, 306] on p "Nova can be a little anxious at times, especially in new environments, but she …" at bounding box center [561, 320] width 680 height 67
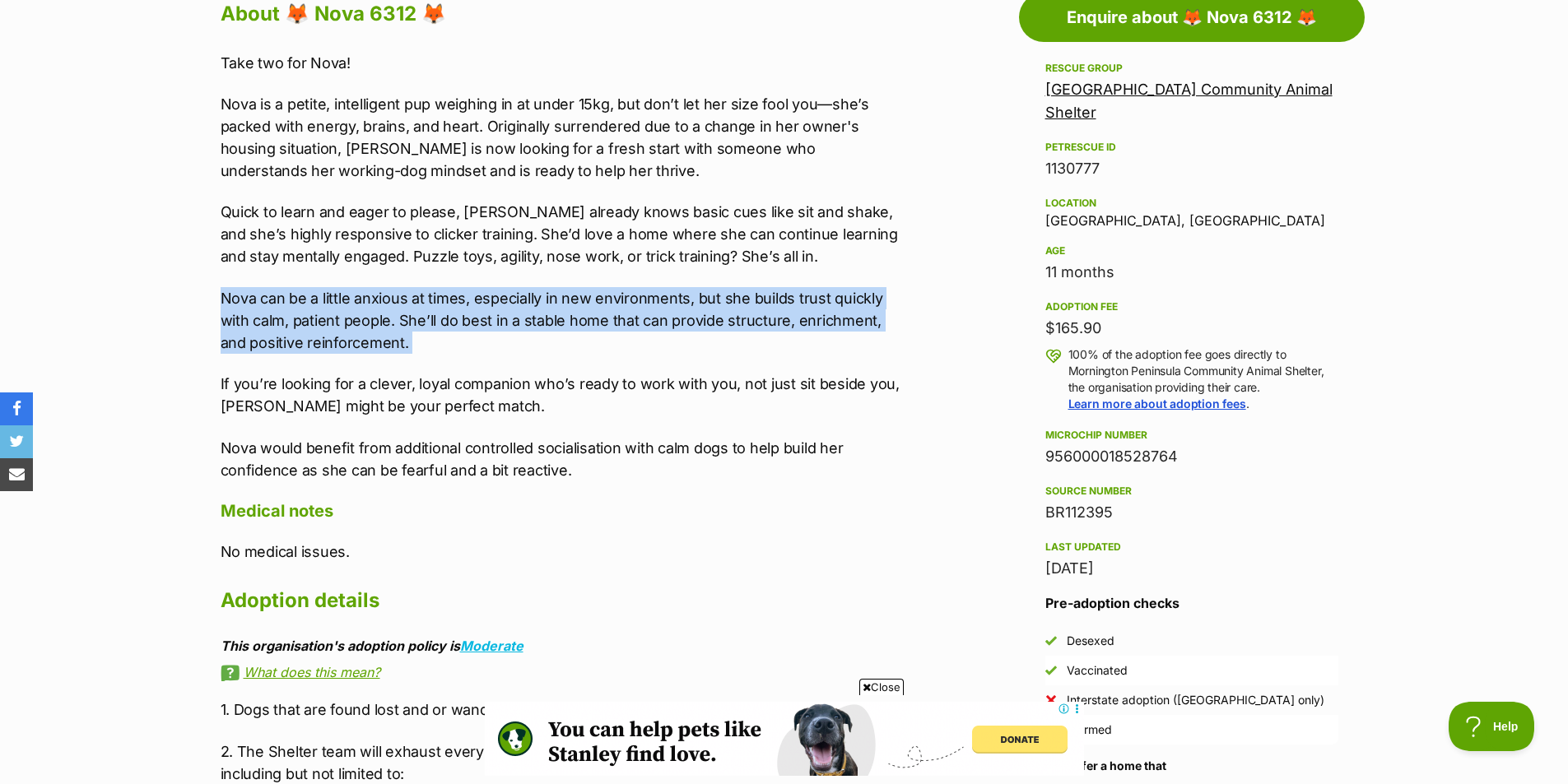
click at [752, 306] on p "Nova can be a little anxious at times, especially in new environments, but she …" at bounding box center [561, 320] width 680 height 67
click at [666, 341] on p "Nova can be a little anxious at times, especially in new environments, but she …" at bounding box center [561, 320] width 680 height 67
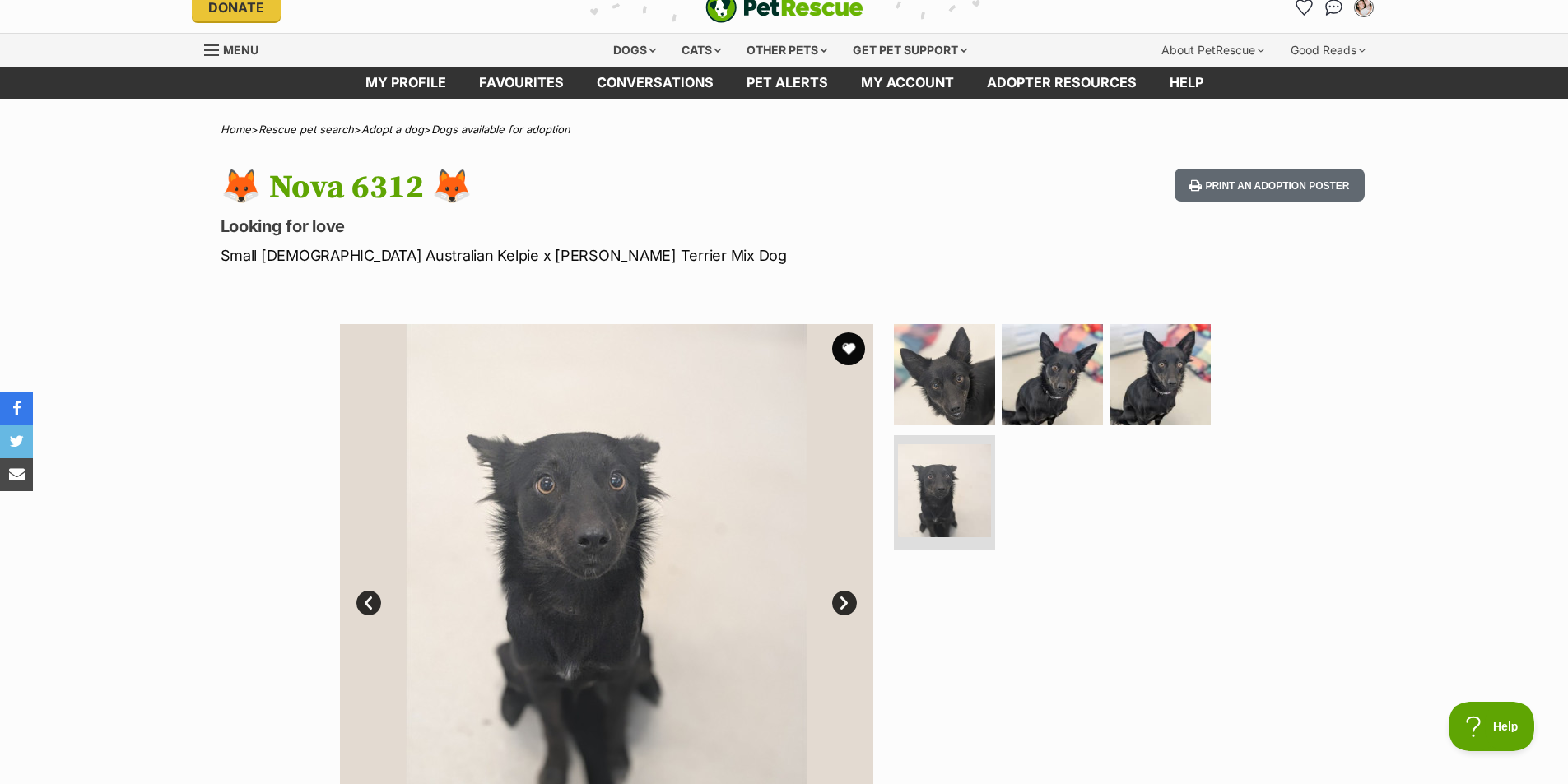
scroll to position [17, 0]
click at [834, 349] on button "favourite" at bounding box center [849, 349] width 36 height 36
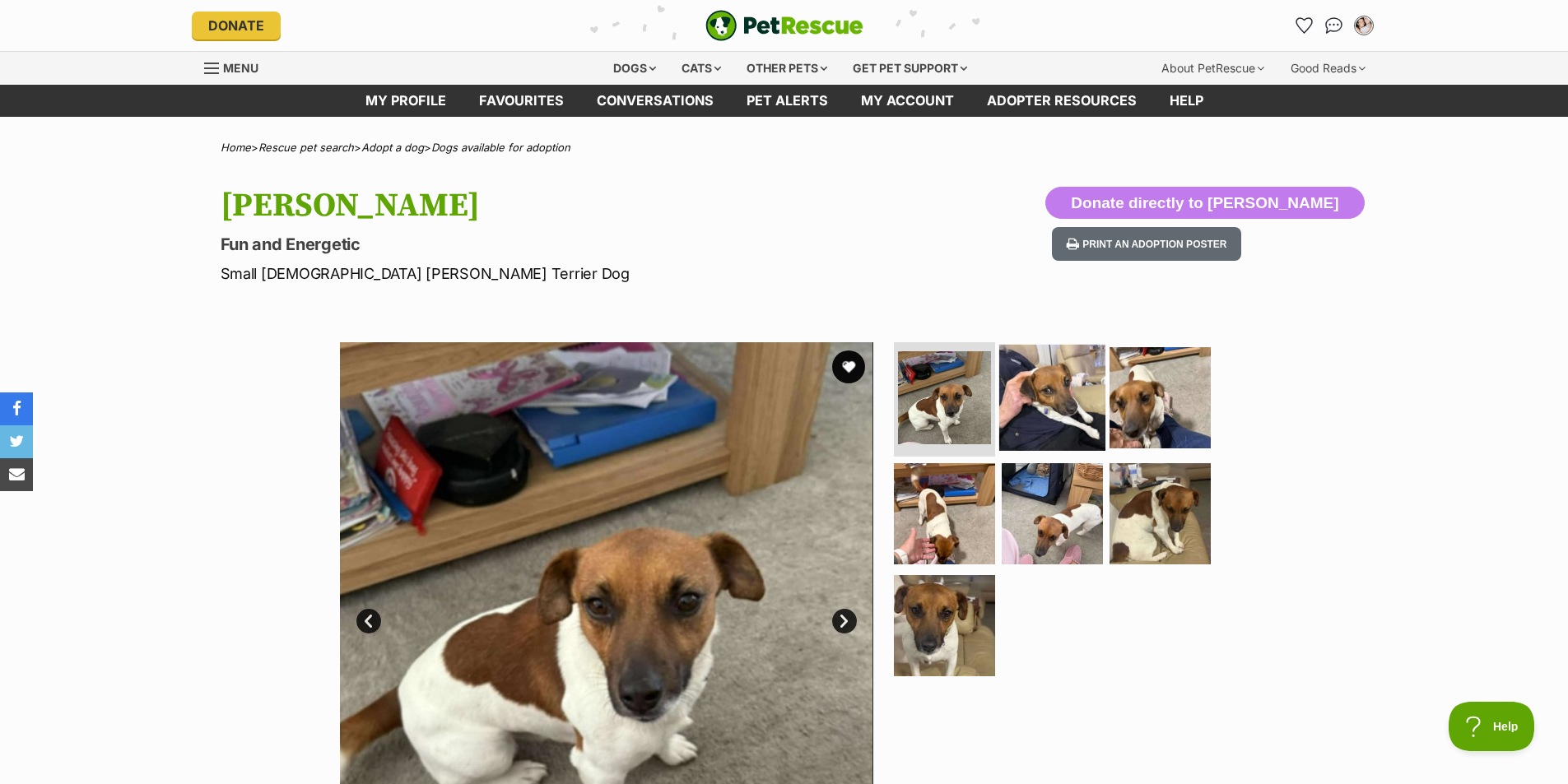
click at [1073, 386] on img at bounding box center [1052, 397] width 106 height 106
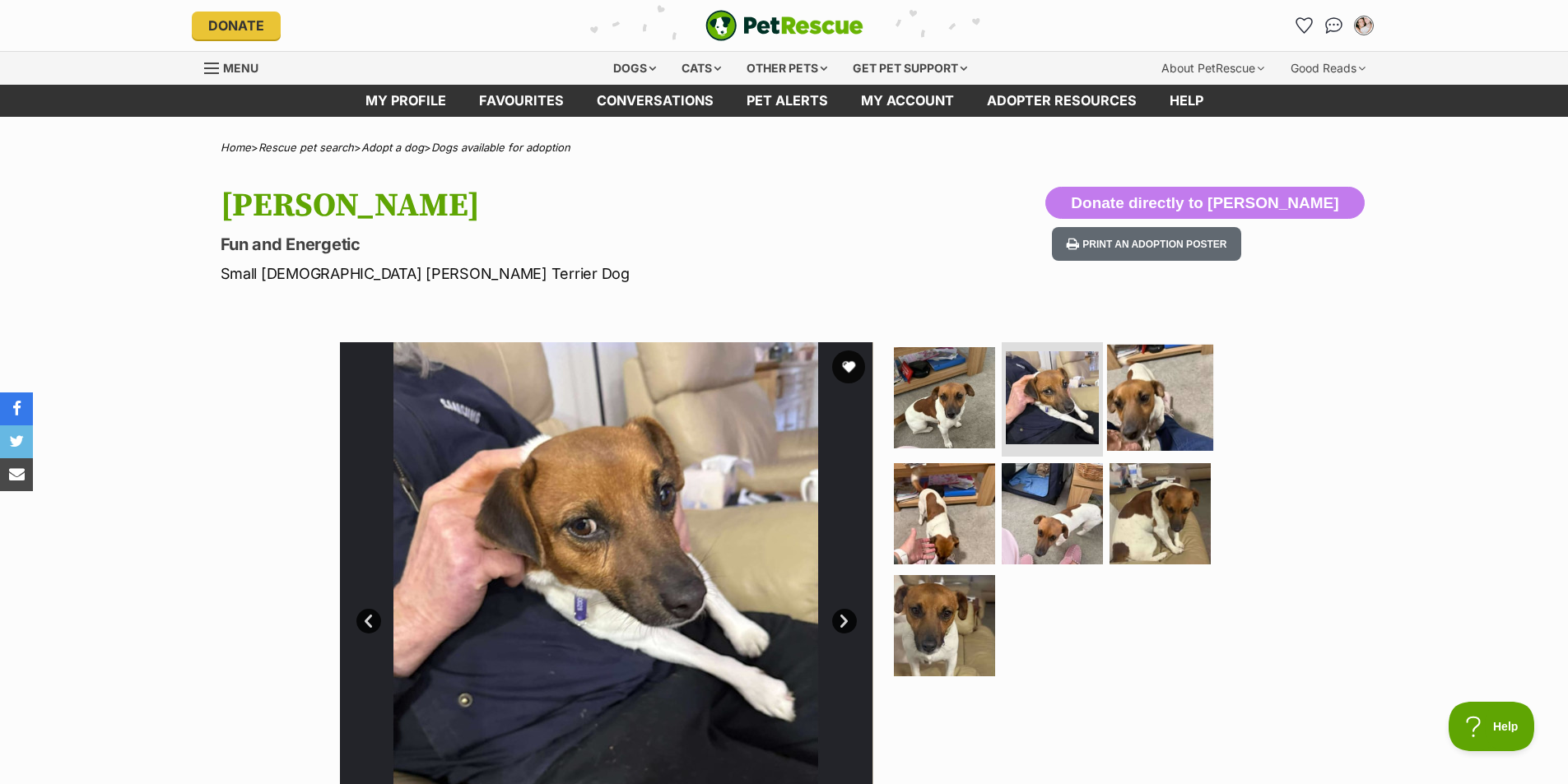
click at [1142, 385] on img at bounding box center [1159, 397] width 106 height 106
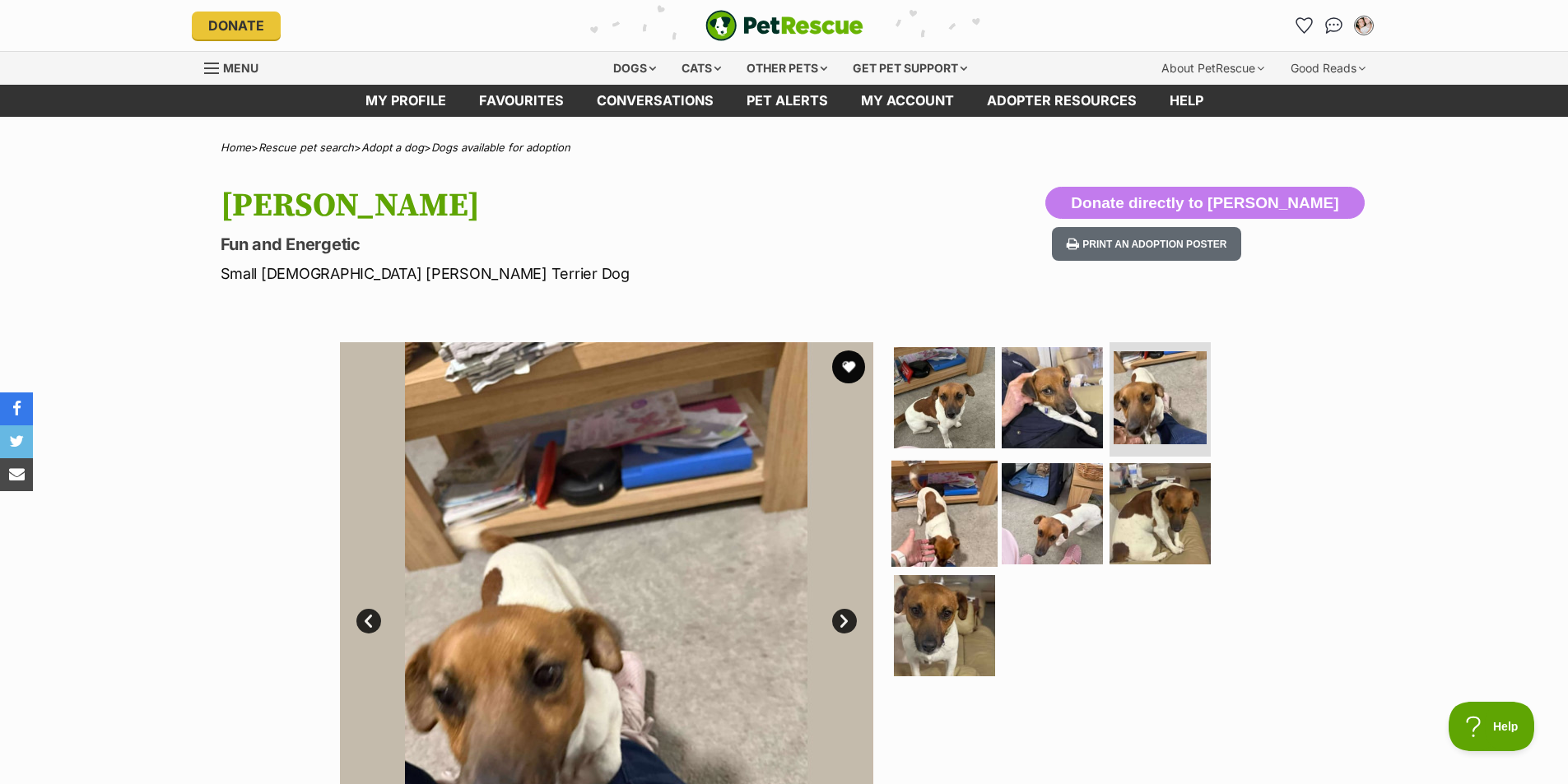
click at [959, 527] on img at bounding box center [944, 513] width 106 height 106
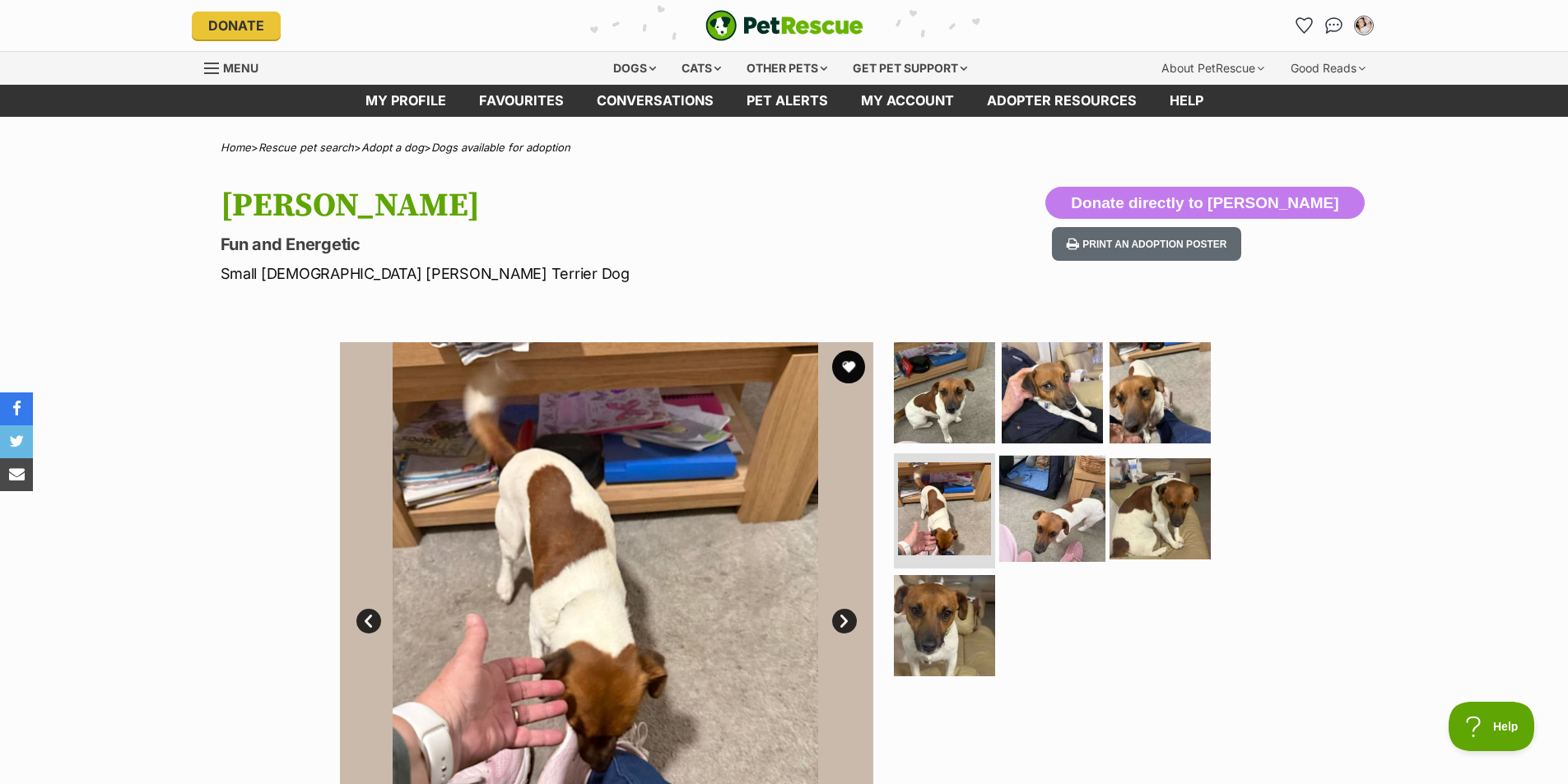
click at [1096, 483] on img at bounding box center [1052, 508] width 106 height 106
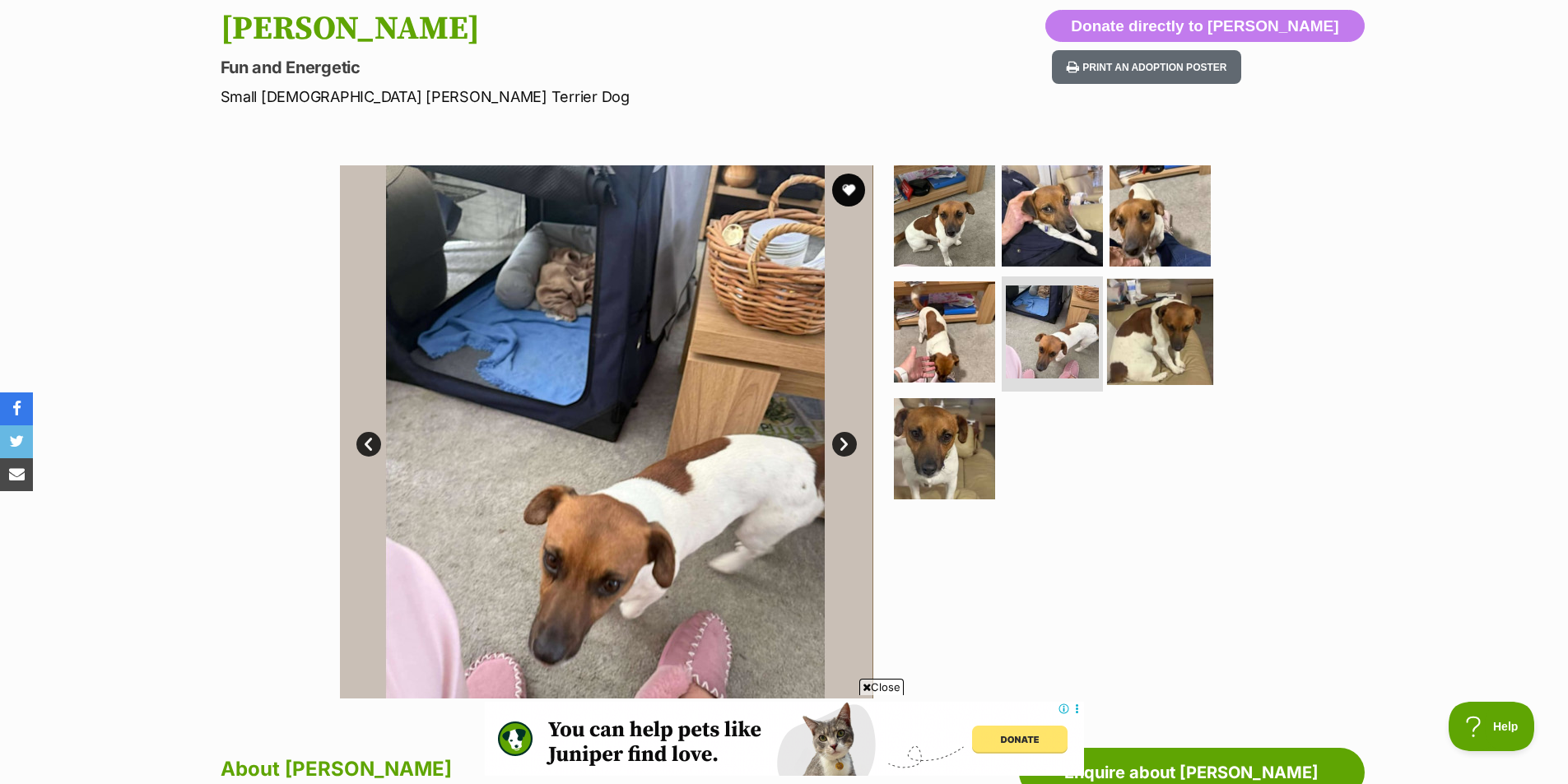
scroll to position [182, 0]
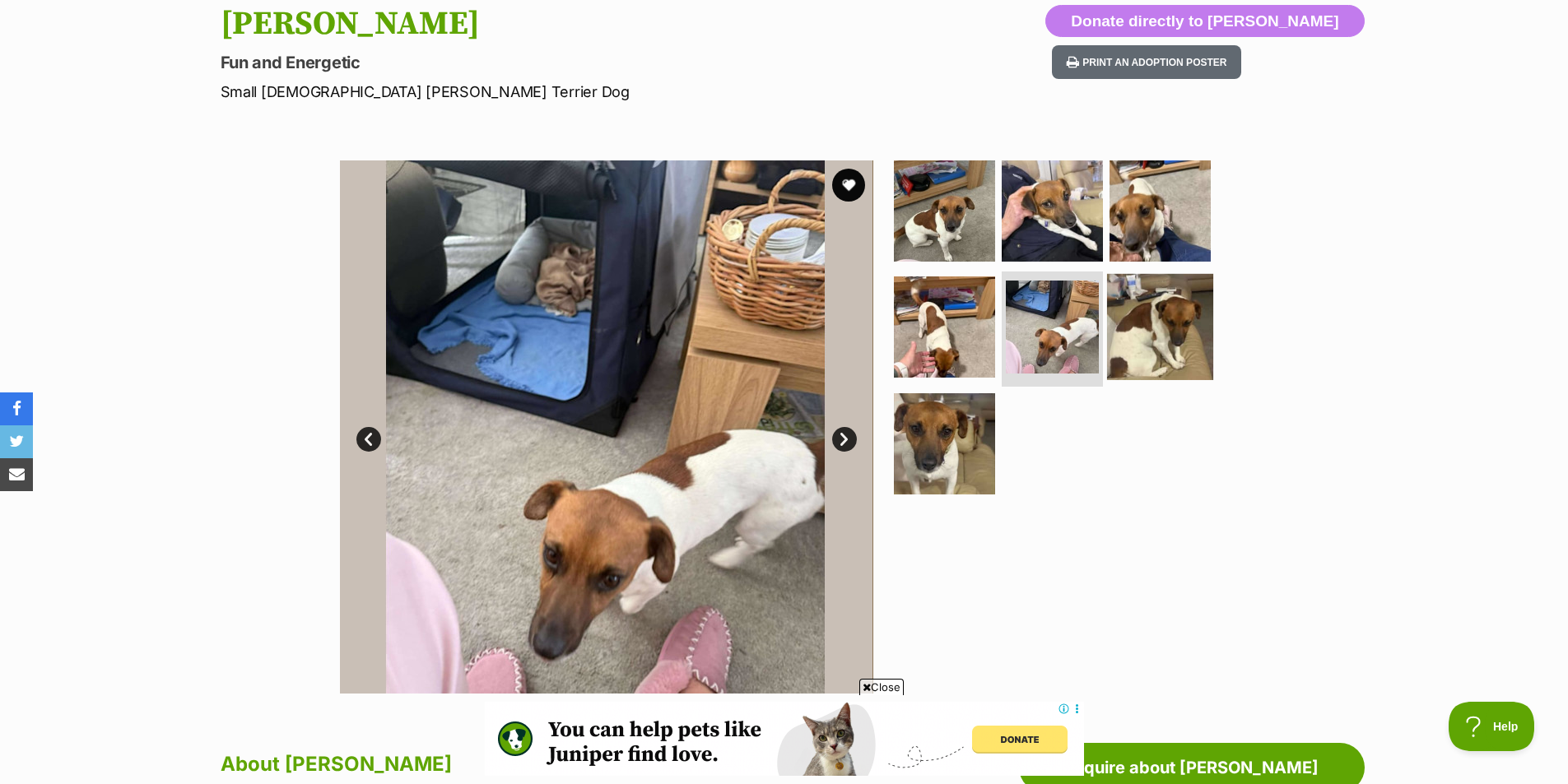
click at [1146, 362] on img at bounding box center [1159, 327] width 106 height 106
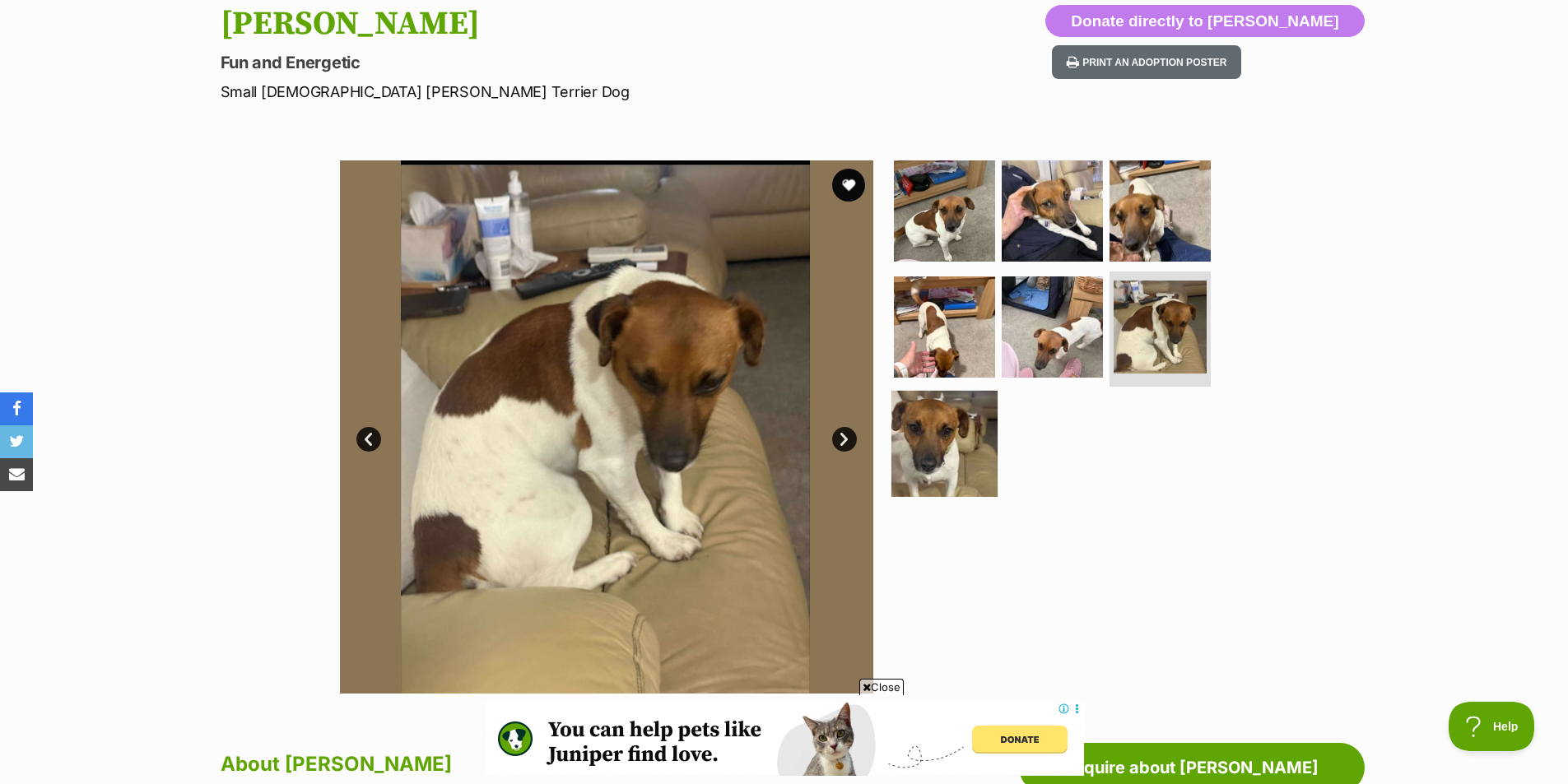
click at [986, 429] on img at bounding box center [944, 444] width 106 height 106
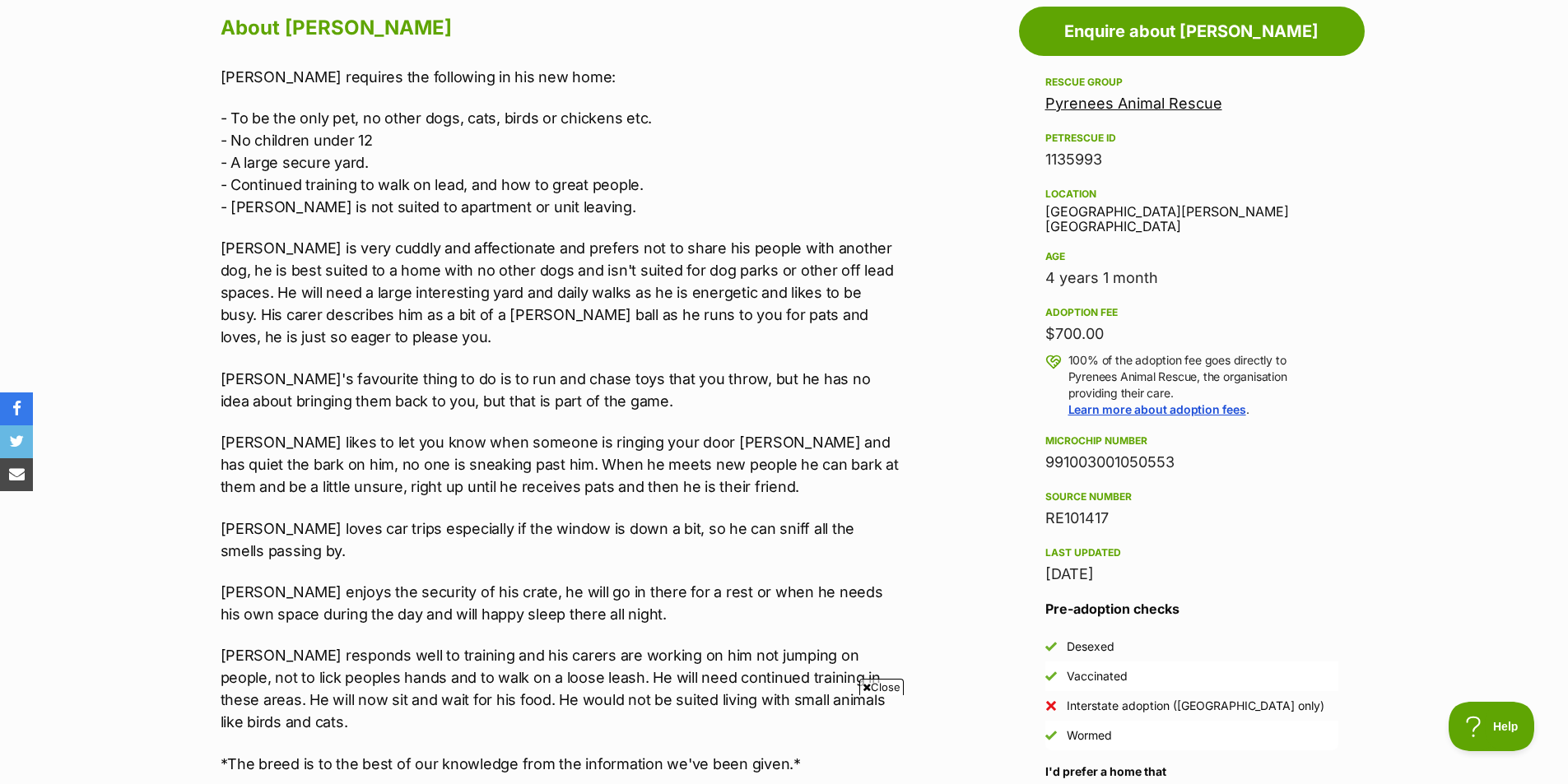
scroll to position [915, 0]
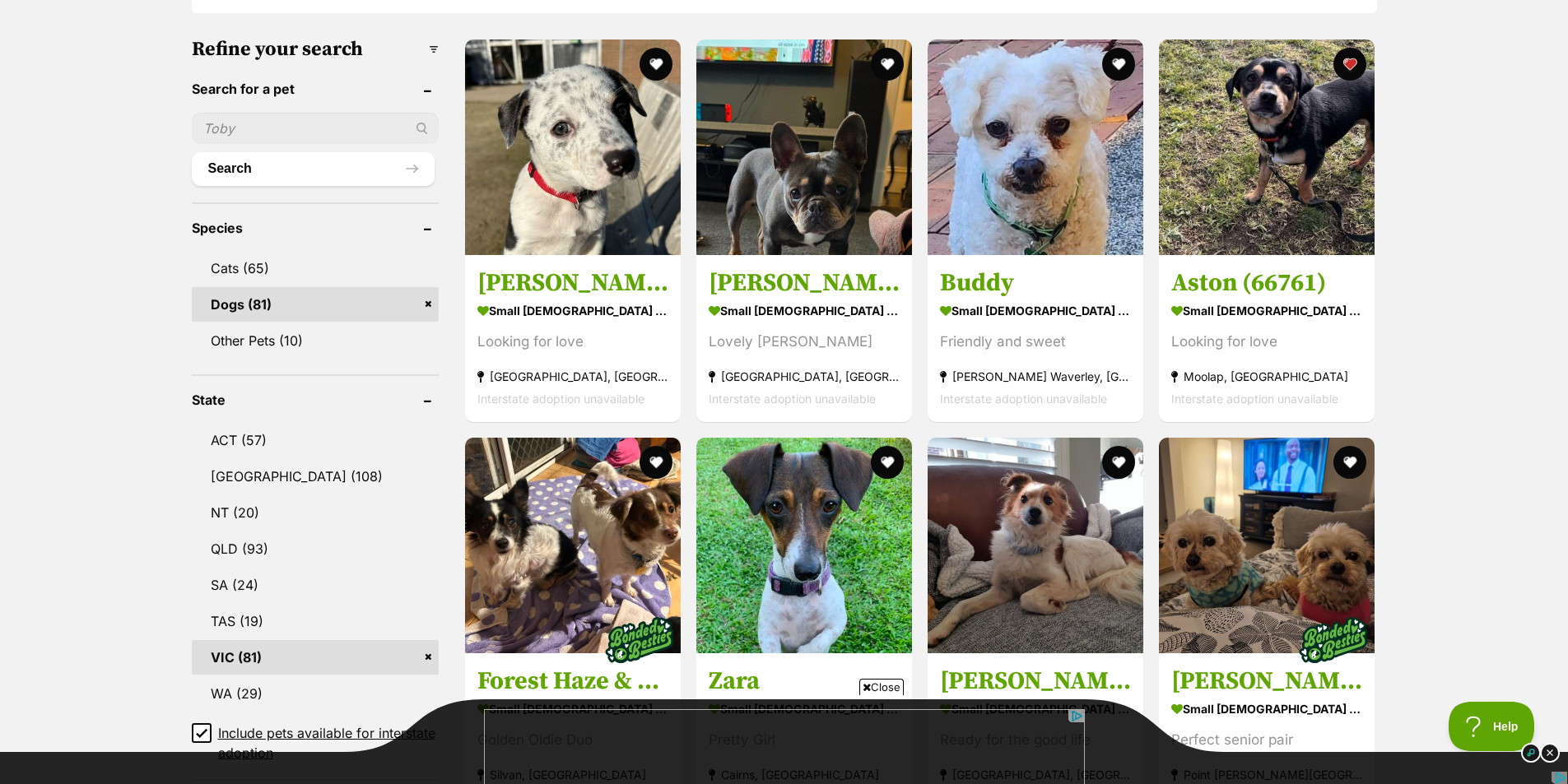
scroll to position [407, 0]
